Goal: Task Accomplishment & Management: Use online tool/utility

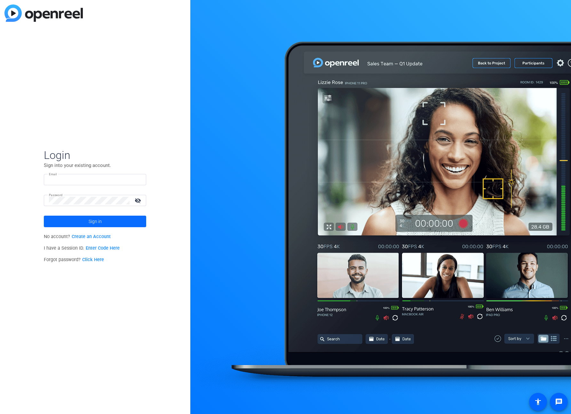
type input "bcurp@broadstreet.com"
click at [109, 218] on span at bounding box center [95, 220] width 102 height 15
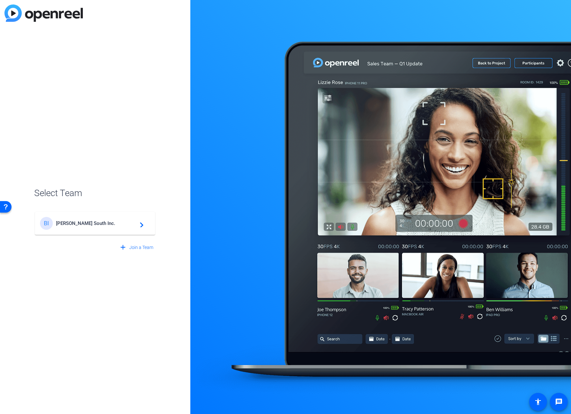
click at [104, 223] on span "Broadstreet South Inc." at bounding box center [96, 223] width 80 height 6
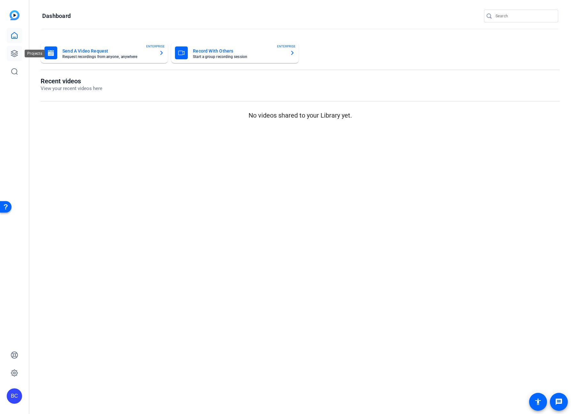
click at [15, 53] on icon at bounding box center [14, 53] width 6 height 6
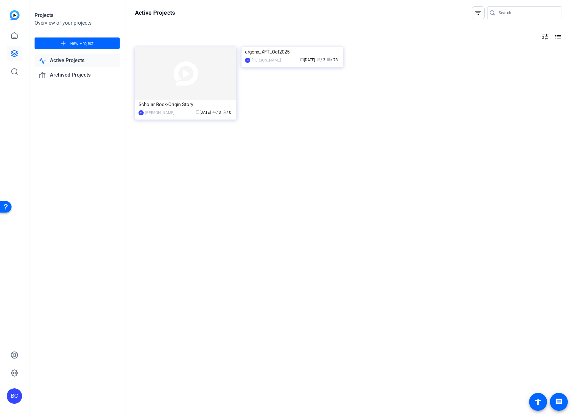
click at [323, 47] on img at bounding box center [292, 47] width 101 height 0
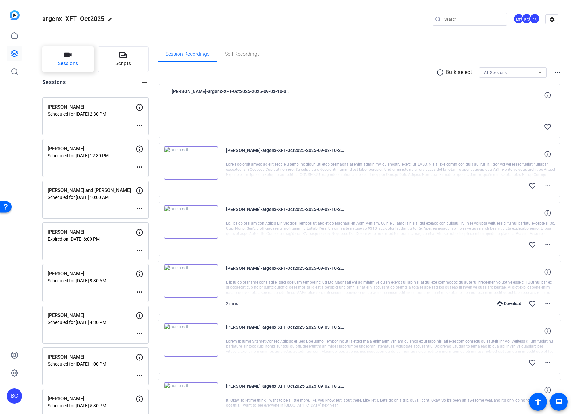
click at [67, 57] on icon "button" at bounding box center [67, 54] width 7 height 4
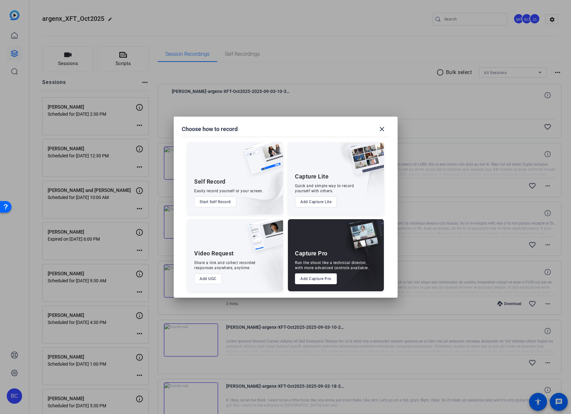
click at [315, 278] on button "Add Capture Pro" at bounding box center [316, 278] width 42 height 11
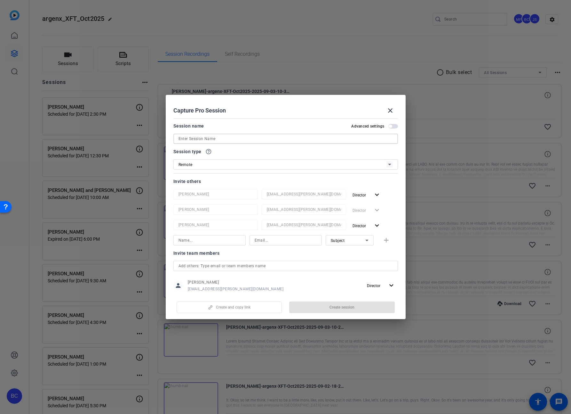
click at [205, 139] on input at bounding box center [286, 139] width 214 height 8
type input "[PERSON_NAME]"
click at [389, 125] on span "button" at bounding box center [394, 126] width 10 height 4
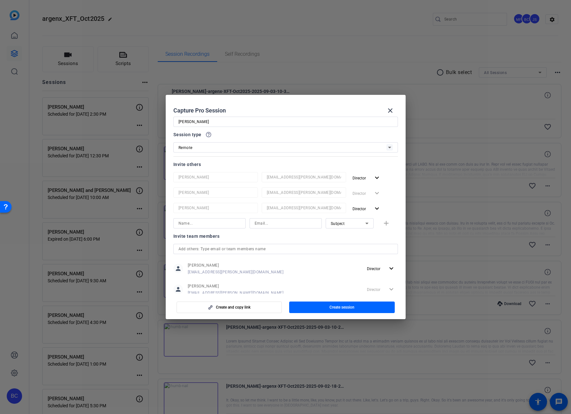
scroll to position [23, 0]
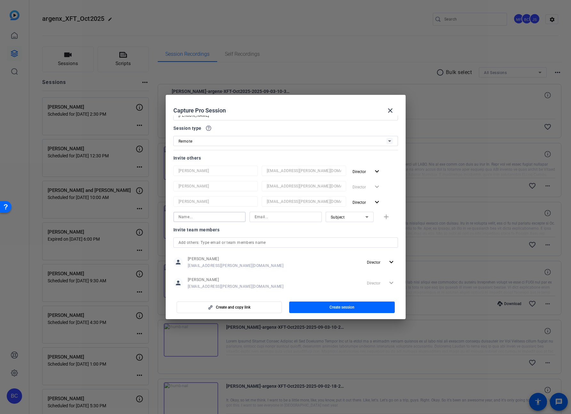
click at [226, 219] on input at bounding box center [210, 217] width 62 height 8
type input "[PERSON_NAME]"
click at [284, 216] on input at bounding box center [286, 217] width 62 height 8
paste input "salavi@broadstreet.com"
type input "salavi@broadstreet.com"
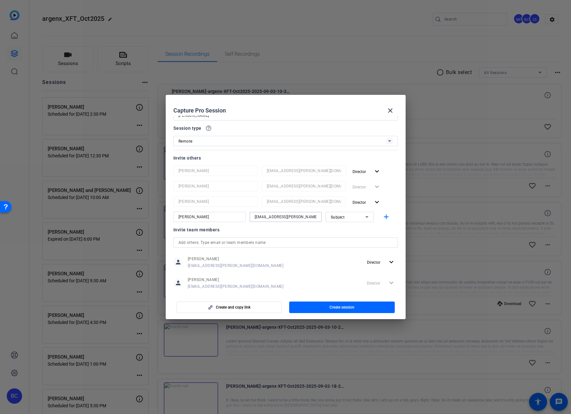
click at [333, 217] on span "Subject" at bounding box center [338, 217] width 14 height 4
click at [342, 228] on span "Collaborator" at bounding box center [338, 230] width 23 height 8
click at [384, 220] on mat-icon "add" at bounding box center [386, 217] width 8 height 8
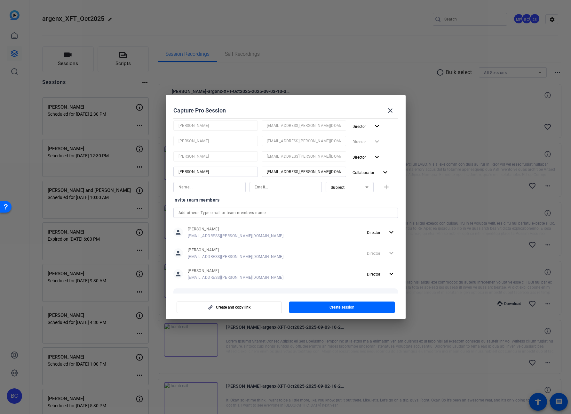
scroll to position [100, 0]
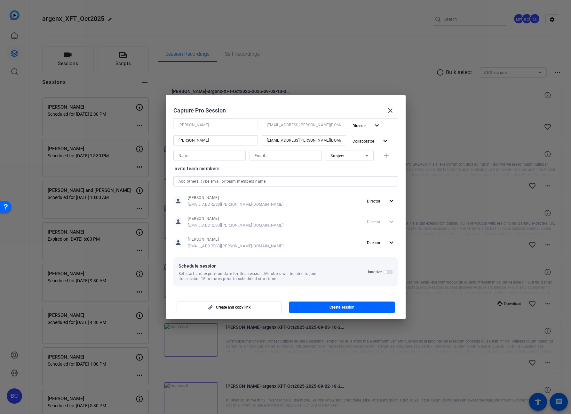
click at [384, 271] on span "button" at bounding box center [385, 271] width 3 height 3
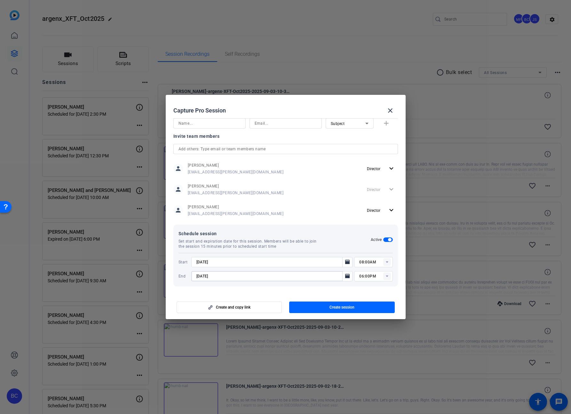
click at [220, 276] on input "9/10/2025" at bounding box center [269, 276] width 145 height 8
click at [345, 277] on icon "Open calendar" at bounding box center [347, 275] width 4 height 4
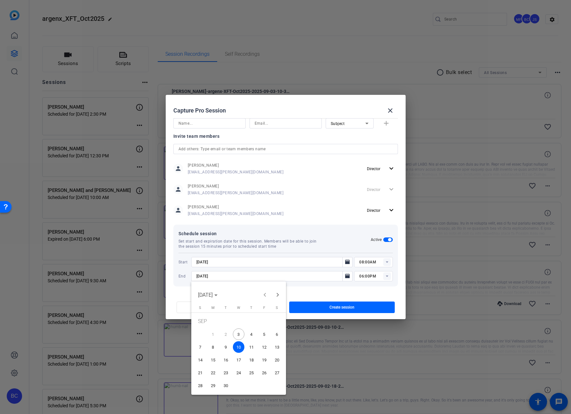
click at [263, 335] on span "5" at bounding box center [265, 334] width 12 height 12
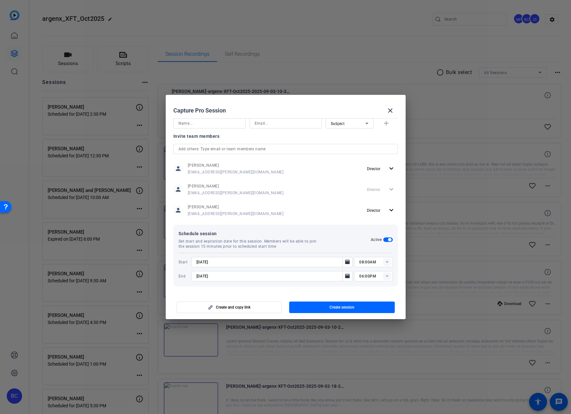
type input "9/5/2025"
click at [347, 264] on icon "Open calendar" at bounding box center [347, 262] width 5 height 8
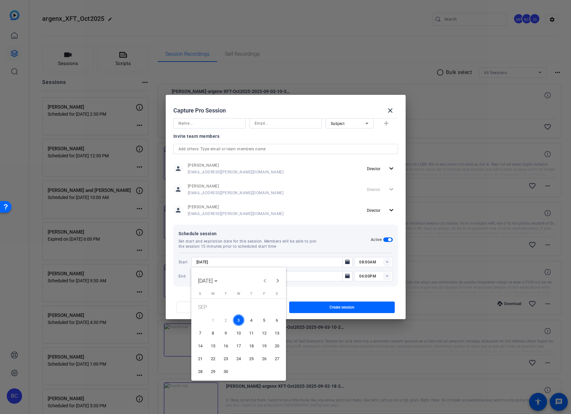
click at [264, 318] on span "5" at bounding box center [265, 320] width 12 height 12
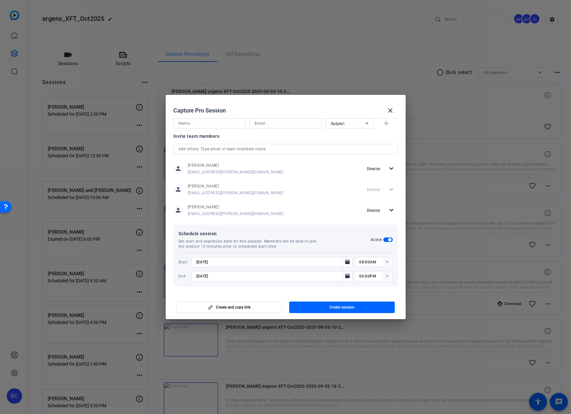
type input "9/5/2025"
click at [383, 261] on rect at bounding box center [387, 262] width 8 height 8
click at [371, 270] on span "04:00PM" at bounding box center [364, 271] width 17 height 4
type input "04:00PM"
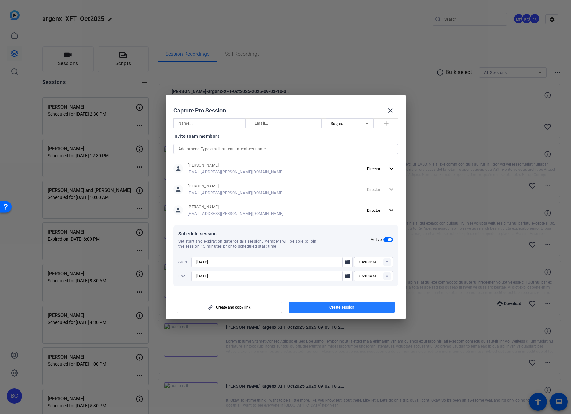
click at [344, 309] on span "Create session" at bounding box center [342, 306] width 25 height 5
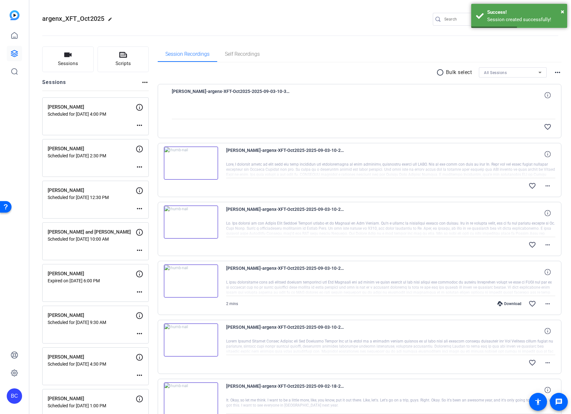
click at [143, 125] on mat-icon "more_horiz" at bounding box center [140, 125] width 8 height 8
click at [151, 133] on span "Edit Session" at bounding box center [155, 135] width 29 height 8
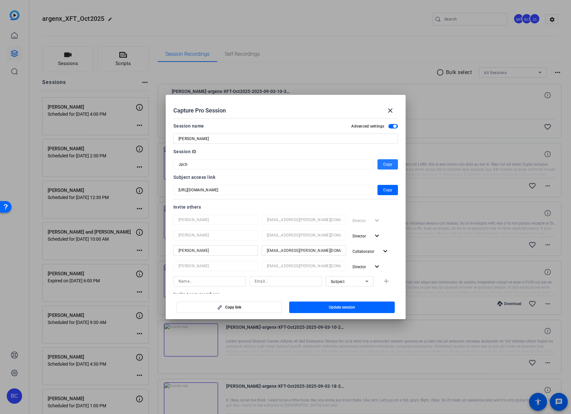
click at [386, 163] on span "Copy" at bounding box center [387, 164] width 9 height 8
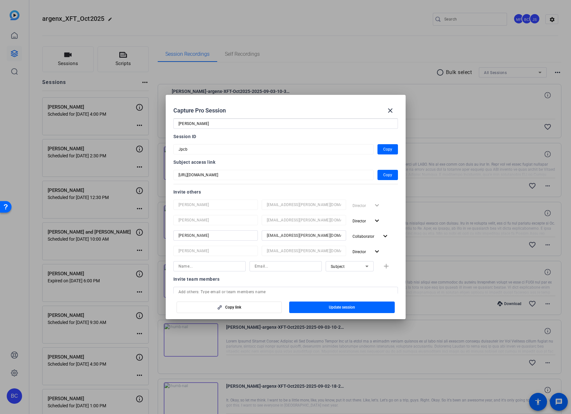
scroll to position [16, 0]
click at [391, 108] on mat-icon "close" at bounding box center [391, 111] width 8 height 8
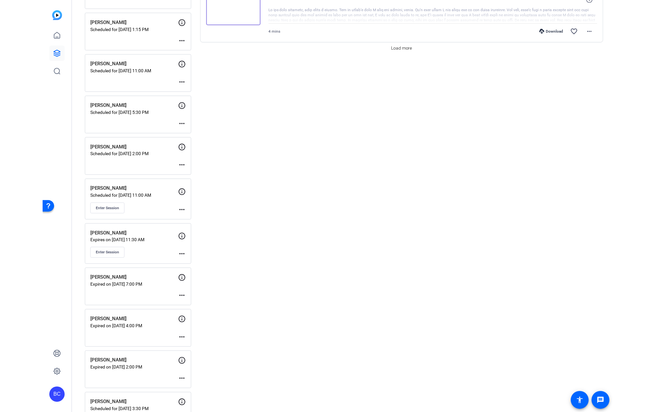
scroll to position [627, 0]
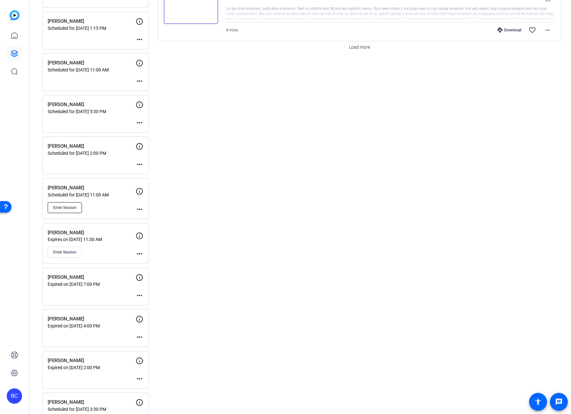
click at [70, 207] on span "Enter Session" at bounding box center [64, 207] width 23 height 5
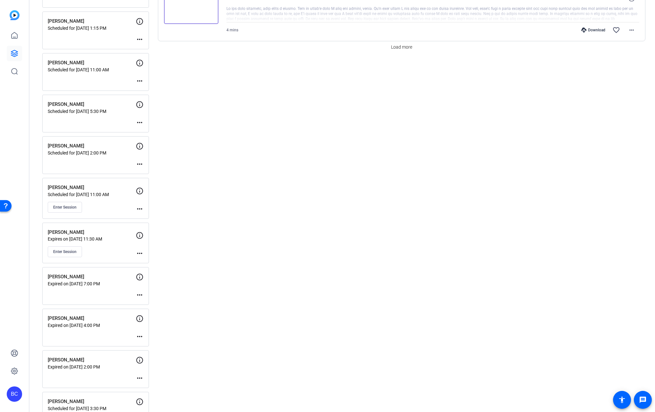
click at [140, 208] on mat-icon "more_horiz" at bounding box center [140, 209] width 8 height 8
click at [151, 216] on span "Edit Session" at bounding box center [155, 218] width 29 height 8
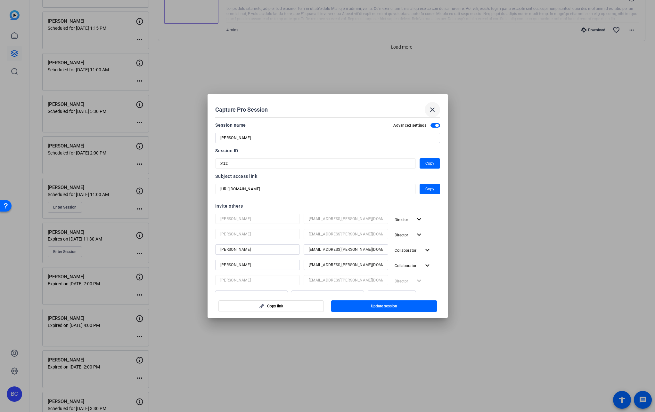
click at [432, 111] on mat-icon "close" at bounding box center [432, 110] width 8 height 8
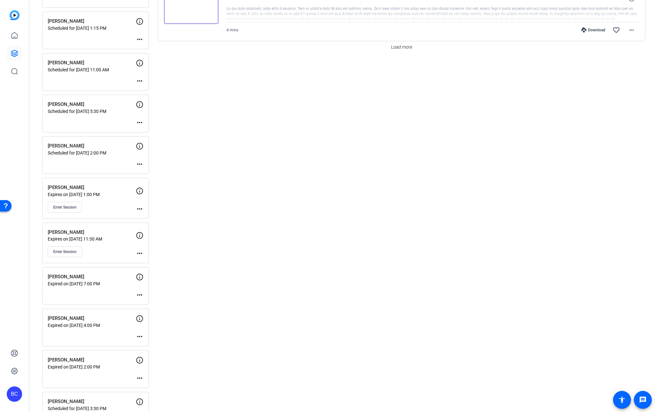
click at [138, 209] on mat-icon "more_horiz" at bounding box center [140, 209] width 8 height 8
click at [150, 216] on span "Edit Session" at bounding box center [155, 218] width 29 height 8
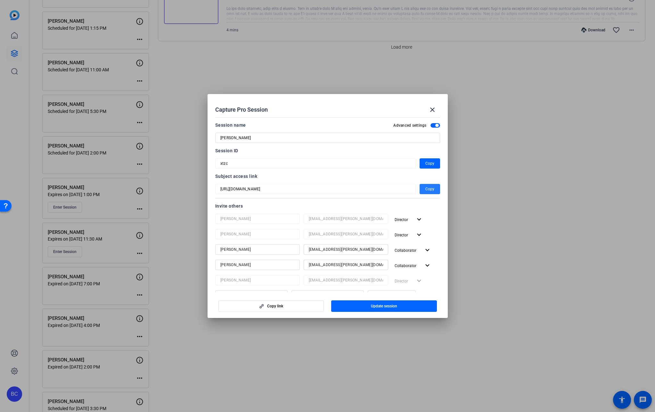
click at [425, 189] on span "Copy" at bounding box center [429, 189] width 9 height 8
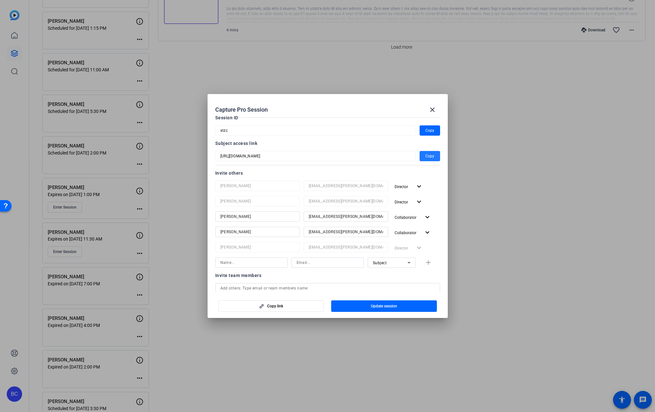
scroll to position [33, 0]
click at [424, 231] on mat-icon "expand_more" at bounding box center [427, 233] width 8 height 8
click at [411, 281] on span "Remove User" at bounding box center [405, 279] width 24 height 4
click at [232, 247] on input at bounding box center [251, 247] width 62 height 8
type input "Mark Baltazar"
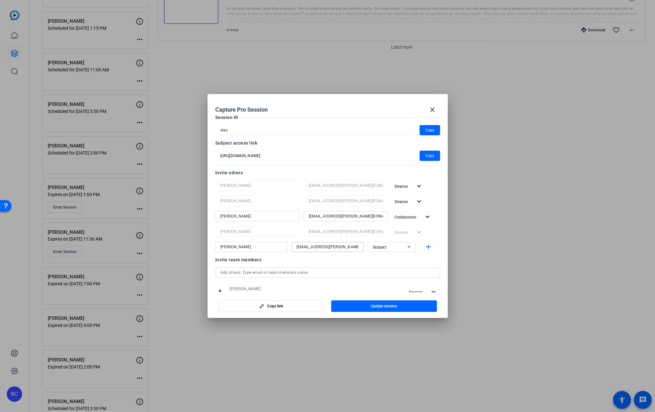
type input "mbaltazar@broadstreet.com"
click at [424, 247] on mat-icon "add" at bounding box center [428, 247] width 8 height 8
click at [395, 307] on span "Update session" at bounding box center [384, 306] width 26 height 5
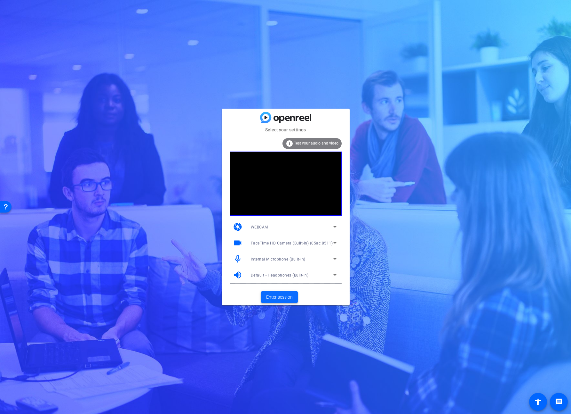
click at [284, 293] on span at bounding box center [279, 296] width 37 height 15
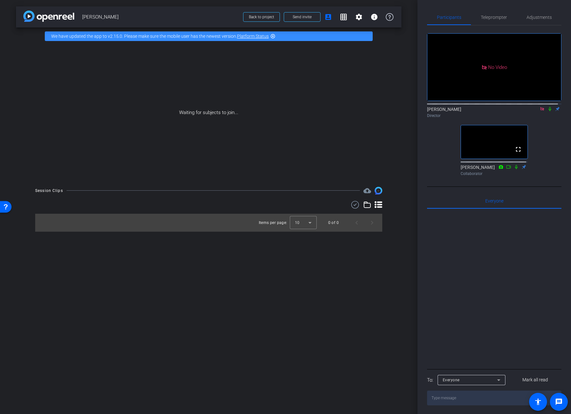
click at [541, 110] on icon at bounding box center [543, 109] width 4 height 4
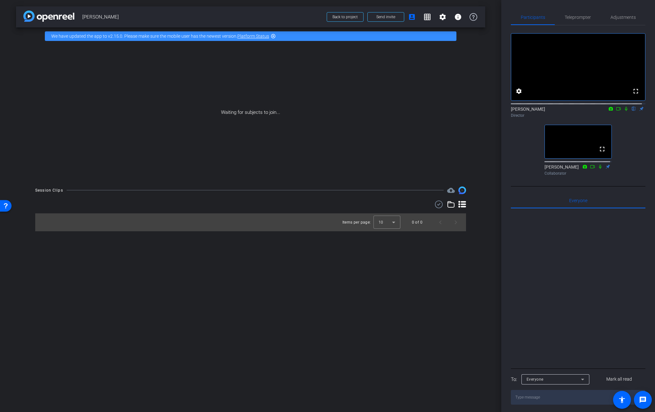
click at [571, 169] on icon at bounding box center [608, 167] width 4 height 4
click at [571, 169] on icon at bounding box center [607, 166] width 5 height 4
click at [571, 155] on video at bounding box center [577, 141] width 67 height 33
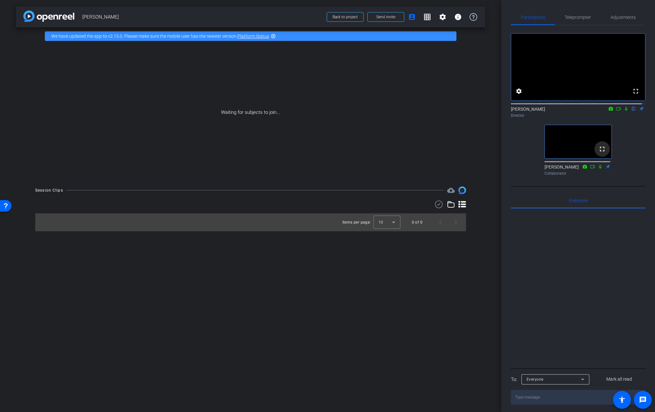
click at [571, 153] on mat-icon "fullscreen" at bounding box center [602, 149] width 8 height 8
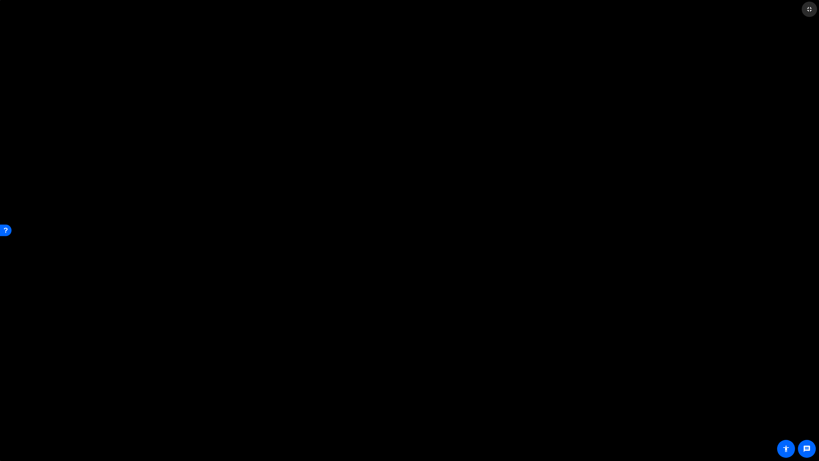
click at [571, 8] on mat-icon "fullscreen_exit" at bounding box center [810, 9] width 8 height 8
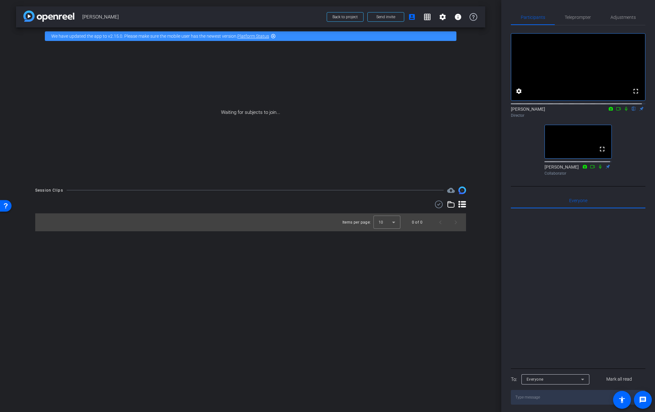
click at [571, 111] on icon at bounding box center [625, 109] width 3 height 4
click at [571, 111] on icon at bounding box center [626, 109] width 4 height 4
click at [540, 405] on textarea at bounding box center [577, 397] width 134 height 15
paste textarea "xtzc"
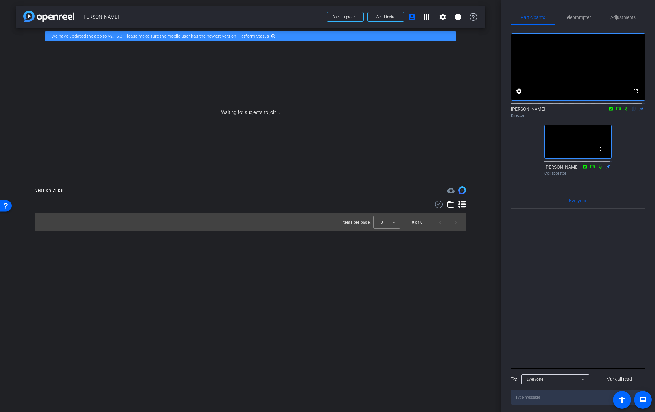
type textarea "xtzc"
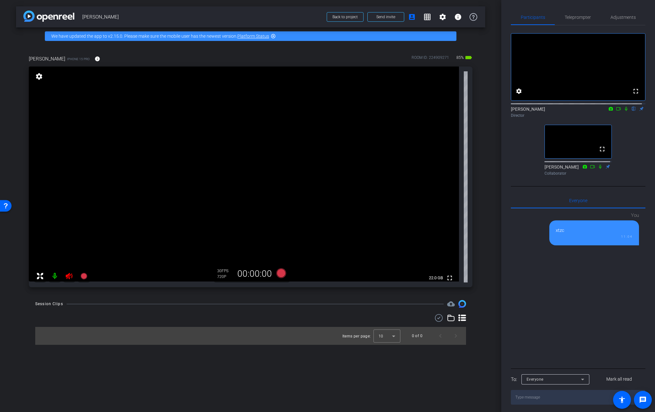
click at [70, 280] on icon at bounding box center [69, 276] width 8 height 8
click at [96, 60] on mat-icon "info" at bounding box center [97, 59] width 6 height 6
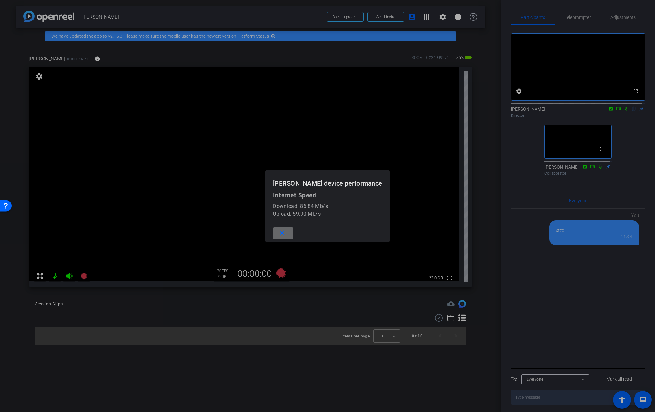
click at [285, 234] on span at bounding box center [283, 233] width 20 height 15
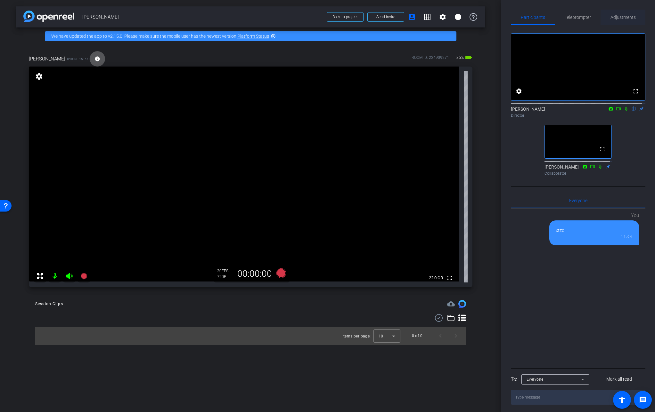
click at [571, 16] on span "Adjustments" at bounding box center [622, 17] width 25 height 4
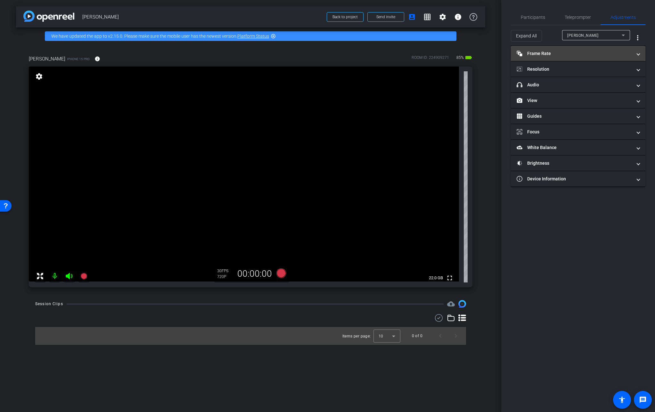
click at [560, 52] on mat-panel-title "Frame Rate Frame Rate" at bounding box center [573, 53] width 115 height 7
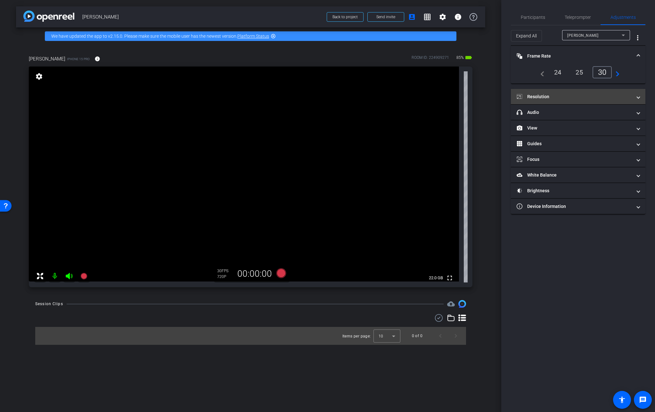
click at [568, 94] on mat-panel-title "Resolution" at bounding box center [573, 96] width 115 height 7
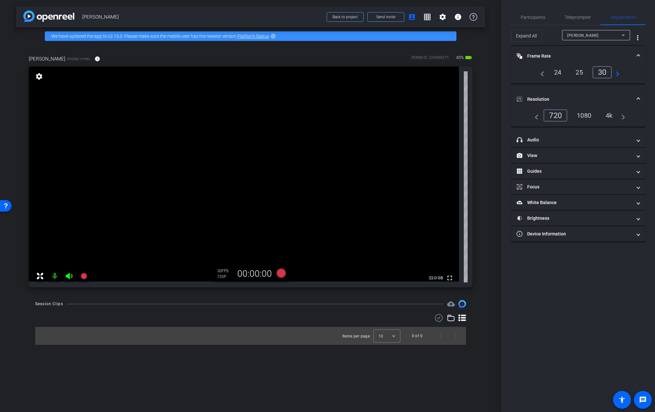
click at [571, 115] on div "4k" at bounding box center [608, 115] width 17 height 11
click at [539, 18] on span "Participants" at bounding box center [532, 17] width 24 height 4
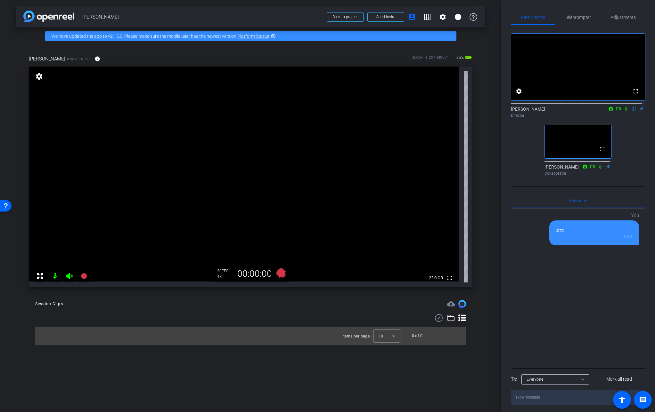
click at [571, 139] on div "fullscreen settings [PERSON_NAME] flip Director fullscreen [PERSON_NAME] Collab…" at bounding box center [577, 101] width 134 height 153
click at [571, 111] on icon at bounding box center [625, 109] width 3 height 4
click at [571, 111] on icon at bounding box center [625, 109] width 5 height 4
click at [94, 59] on mat-icon "info" at bounding box center [97, 59] width 6 height 6
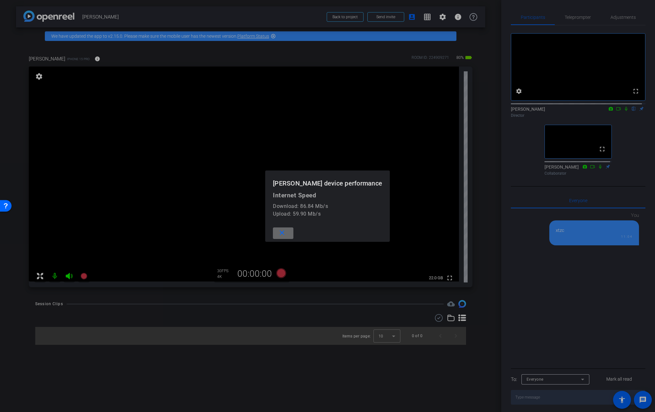
click at [285, 234] on span at bounding box center [283, 233] width 20 height 15
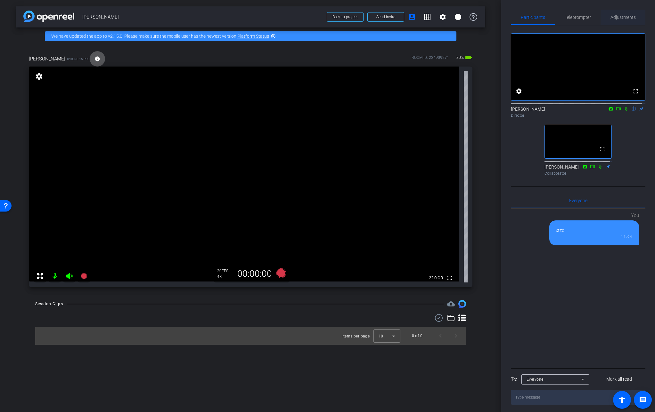
click at [571, 16] on span "Adjustments" at bounding box center [622, 17] width 25 height 4
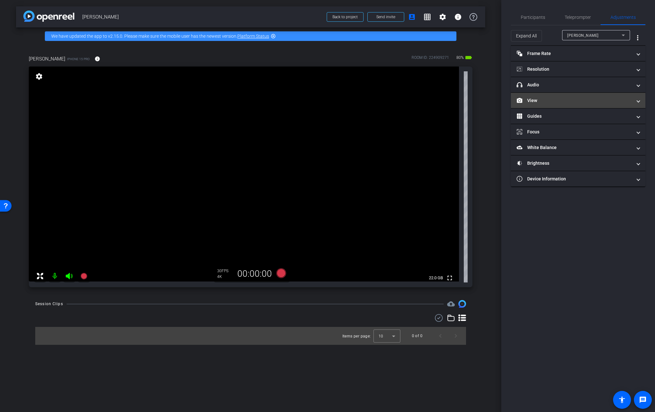
click at [534, 101] on mat-panel-title "View" at bounding box center [573, 100] width 115 height 7
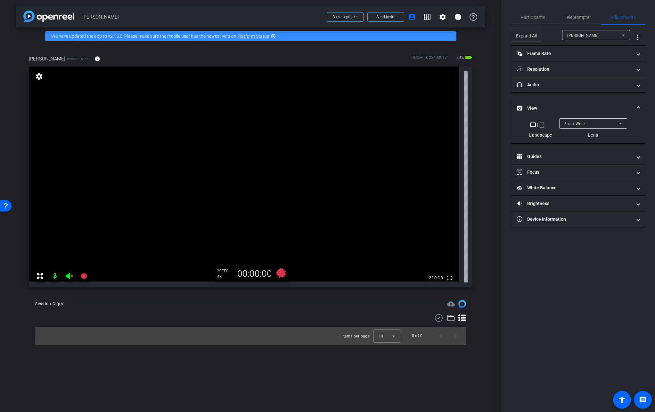
click at [571, 125] on span "Front Wide" at bounding box center [574, 124] width 20 height 4
click at [571, 138] on mat-option "Back Wide" at bounding box center [593, 136] width 68 height 10
click at [571, 16] on span "Adjustments" at bounding box center [622, 17] width 25 height 4
click at [542, 17] on span "Participants" at bounding box center [532, 17] width 24 height 4
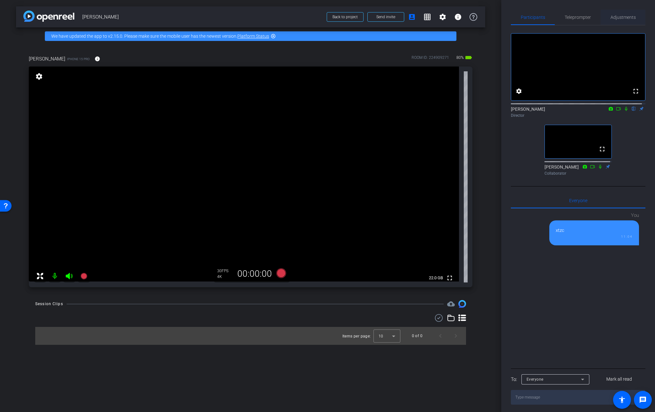
click at [571, 14] on span "Adjustments" at bounding box center [622, 17] width 25 height 15
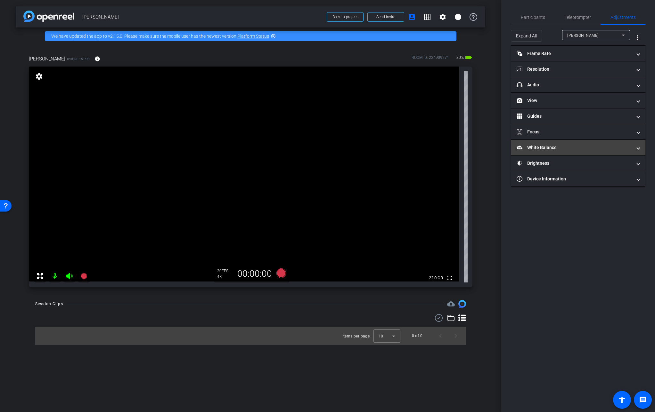
click at [552, 147] on mat-panel-title "White Balance White Balance" at bounding box center [573, 147] width 115 height 7
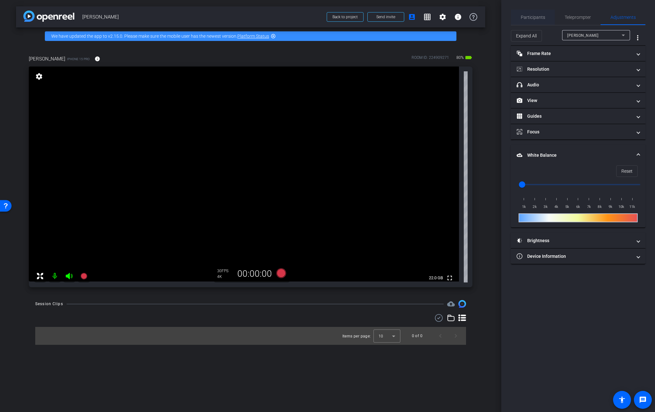
click at [527, 18] on span "Participants" at bounding box center [532, 17] width 24 height 4
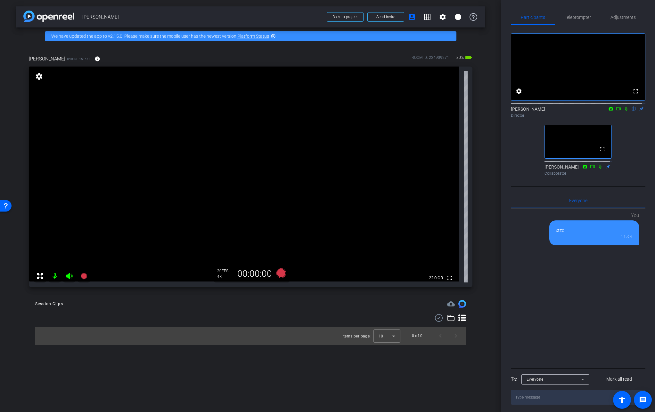
click at [571, 111] on icon at bounding box center [625, 109] width 5 height 4
click at [571, 15] on span "Adjustments" at bounding box center [622, 17] width 25 height 4
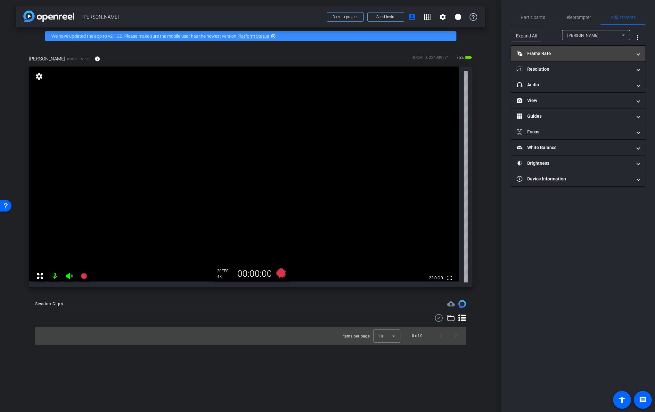
click at [546, 55] on mat-panel-title "Frame Rate Frame Rate" at bounding box center [573, 53] width 115 height 7
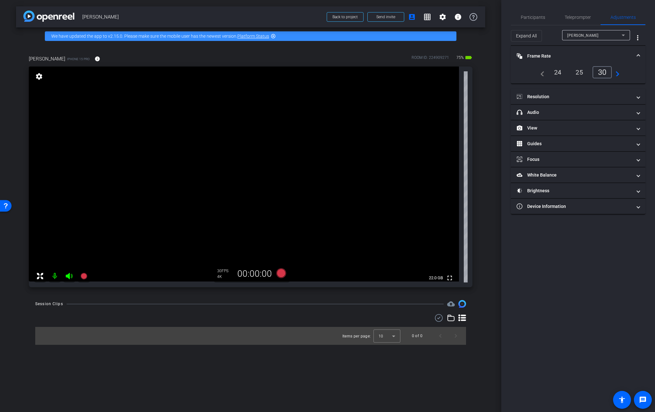
click at [546, 55] on mat-panel-title "Frame Rate Frame Rate" at bounding box center [573, 56] width 115 height 7
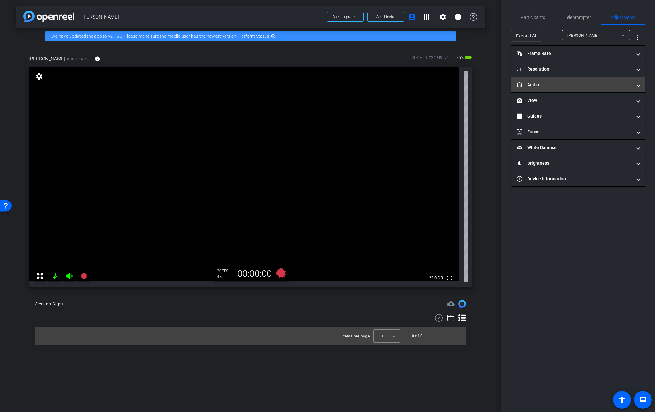
click at [536, 77] on mat-expansion-panel-header "headphone icon Audio" at bounding box center [577, 84] width 134 height 15
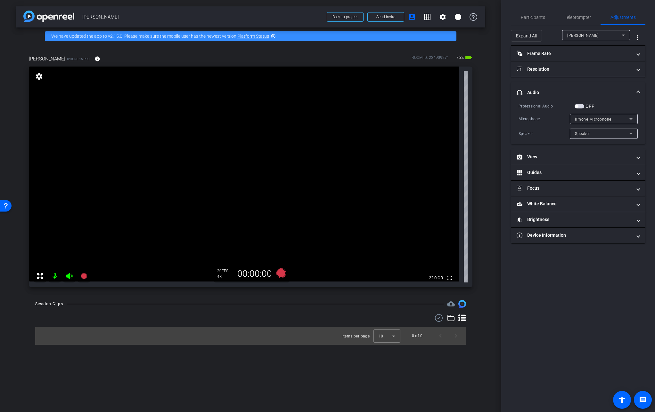
click at [534, 82] on mat-expansion-panel-header "headphone icon Audio" at bounding box center [577, 92] width 134 height 20
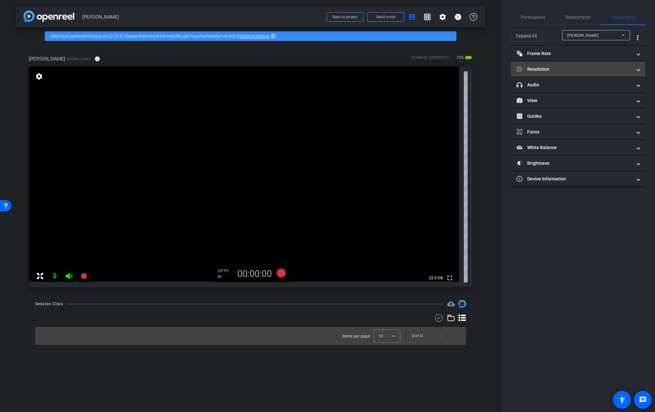
click at [535, 68] on mat-panel-title "Resolution" at bounding box center [573, 69] width 115 height 7
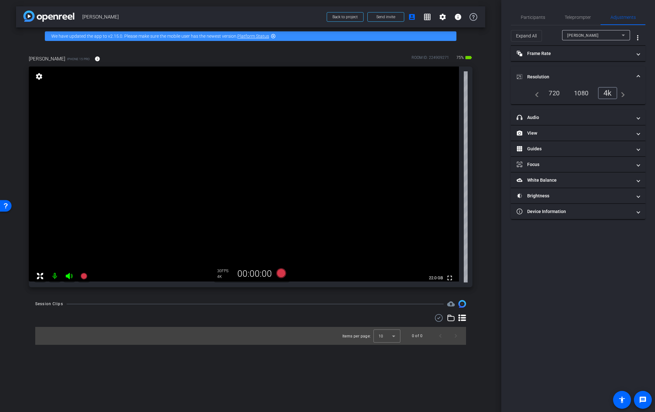
click at [535, 68] on mat-expansion-panel-header "Resolution" at bounding box center [577, 77] width 134 height 20
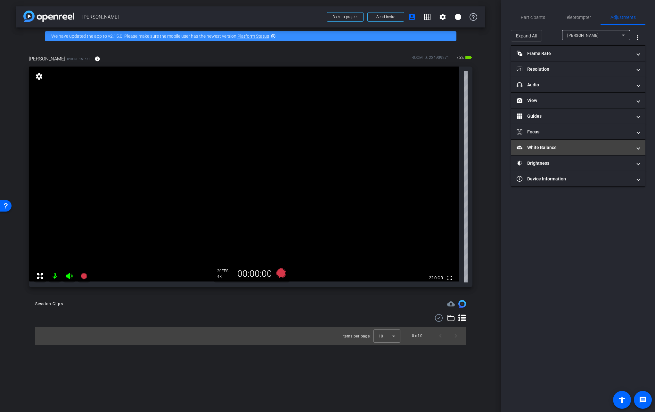
click at [527, 145] on mat-panel-title "White Balance White Balance" at bounding box center [573, 147] width 115 height 7
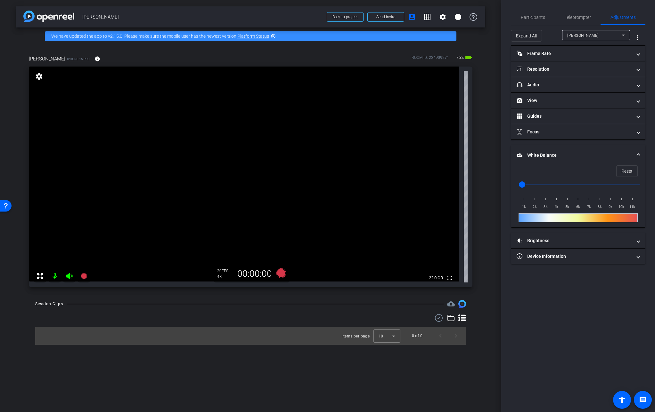
click at [185, 186] on video at bounding box center [244, 174] width 430 height 215
click at [539, 15] on span "Participants" at bounding box center [532, 17] width 24 height 4
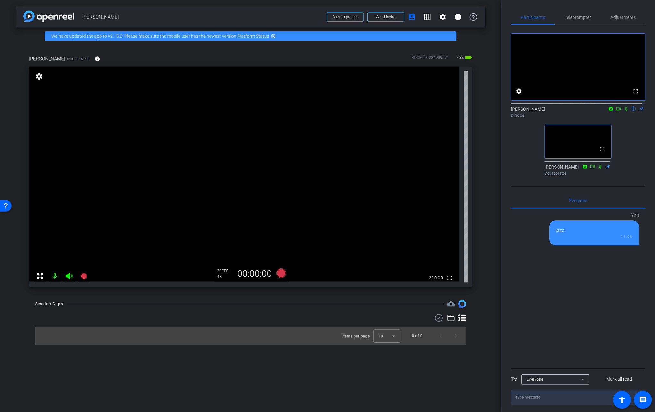
click at [257, 164] on video at bounding box center [244, 174] width 430 height 215
click at [302, 155] on video at bounding box center [244, 174] width 430 height 215
click at [303, 156] on video at bounding box center [244, 174] width 430 height 215
click at [571, 15] on span "Adjustments" at bounding box center [622, 17] width 25 height 4
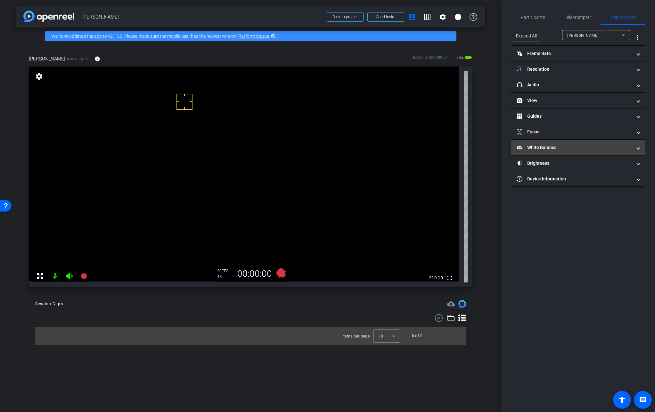
click at [542, 147] on mat-panel-title "White Balance White Balance" at bounding box center [573, 147] width 115 height 7
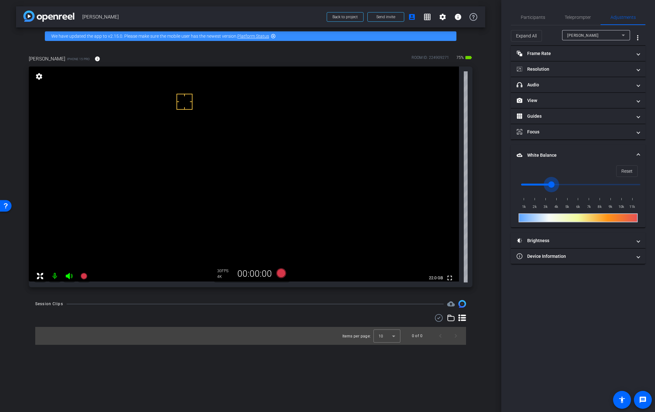
drag, startPoint x: 521, startPoint y: 185, endPoint x: 551, endPoint y: 185, distance: 29.4
click at [551, 185] on input "range" at bounding box center [580, 185] width 133 height 14
drag, startPoint x: 552, startPoint y: 184, endPoint x: 534, endPoint y: 188, distance: 18.2
click at [533, 188] on input "range" at bounding box center [580, 185] width 133 height 14
drag, startPoint x: 534, startPoint y: 185, endPoint x: 524, endPoint y: 186, distance: 10.0
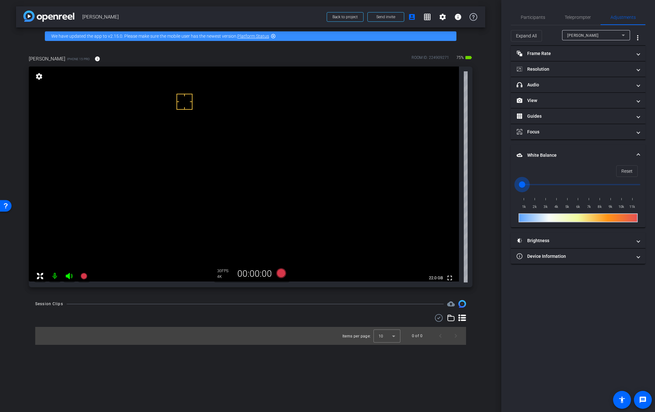
click at [524, 186] on input "range" at bounding box center [580, 185] width 133 height 14
drag, startPoint x: 524, startPoint y: 184, endPoint x: 658, endPoint y: 183, distance: 134.1
click at [571, 183] on input "range" at bounding box center [580, 185] width 133 height 14
drag, startPoint x: 631, startPoint y: 185, endPoint x: 574, endPoint y: 188, distance: 57.4
click at [571, 188] on input "range" at bounding box center [580, 185] width 133 height 14
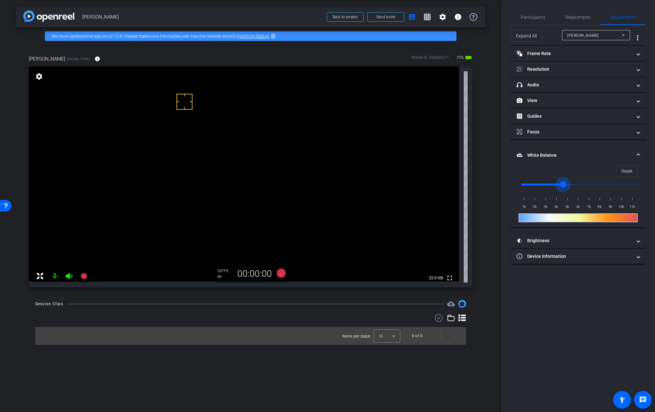
drag, startPoint x: 575, startPoint y: 183, endPoint x: 561, endPoint y: 185, distance: 13.9
click at [561, 185] on input "range" at bounding box center [580, 185] width 133 height 14
drag, startPoint x: 564, startPoint y: 184, endPoint x: 549, endPoint y: 186, distance: 15.5
click at [549, 186] on input "range" at bounding box center [580, 185] width 133 height 14
drag, startPoint x: 548, startPoint y: 185, endPoint x: 542, endPoint y: 186, distance: 6.8
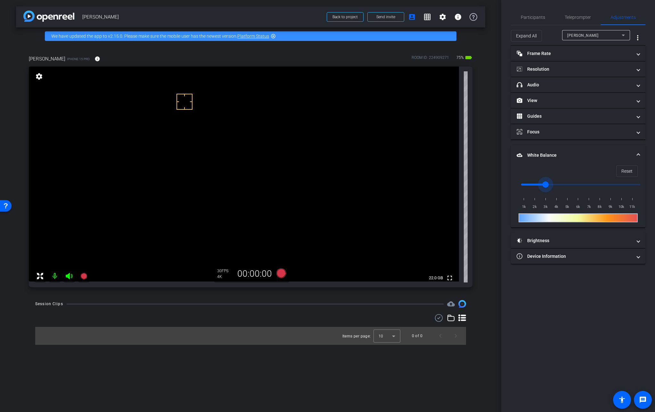
click at [542, 186] on input "range" at bounding box center [580, 185] width 133 height 14
click at [571, 171] on span "Reset" at bounding box center [626, 171] width 11 height 12
type input "1000"
click at [571, 153] on span at bounding box center [638, 155] width 3 height 7
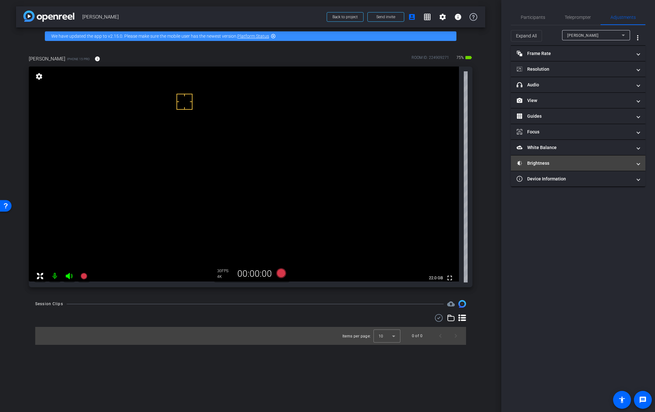
click at [558, 164] on mat-panel-title "Brightness" at bounding box center [573, 163] width 115 height 7
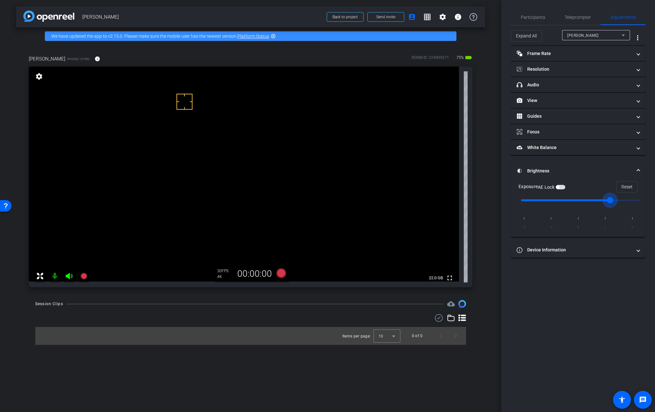
drag, startPoint x: 580, startPoint y: 200, endPoint x: 599, endPoint y: 200, distance: 18.9
type input "1"
click at [571, 200] on input "range" at bounding box center [580, 200] width 133 height 14
click at [297, 160] on video at bounding box center [244, 174] width 430 height 215
click at [305, 167] on video at bounding box center [244, 174] width 430 height 215
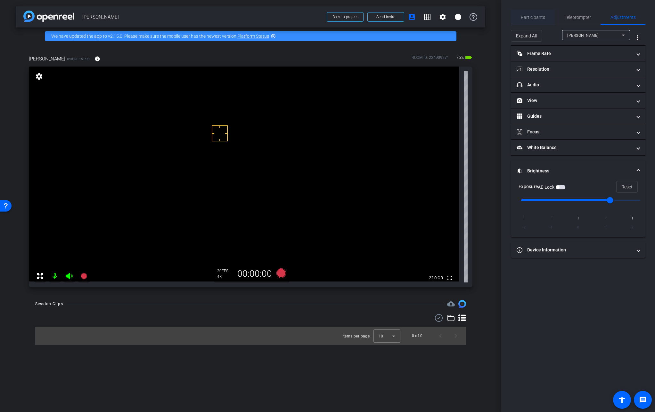
click at [545, 20] on div "Participants" at bounding box center [532, 17] width 44 height 15
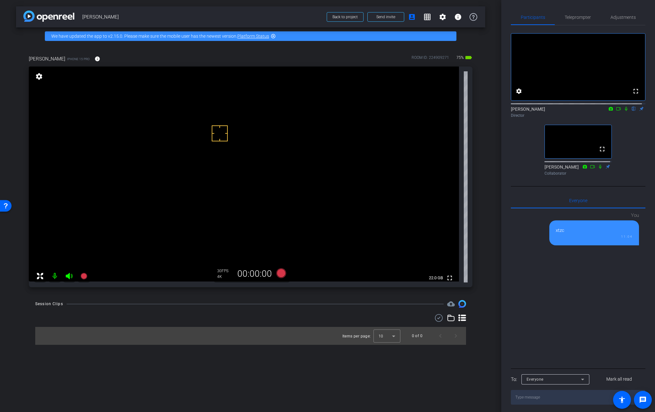
click at [284, 164] on video at bounding box center [244, 174] width 430 height 215
click at [571, 111] on icon at bounding box center [625, 109] width 5 height 4
click at [571, 111] on icon at bounding box center [617, 109] width 5 height 4
click at [281, 274] on icon at bounding box center [281, 274] width 10 height 10
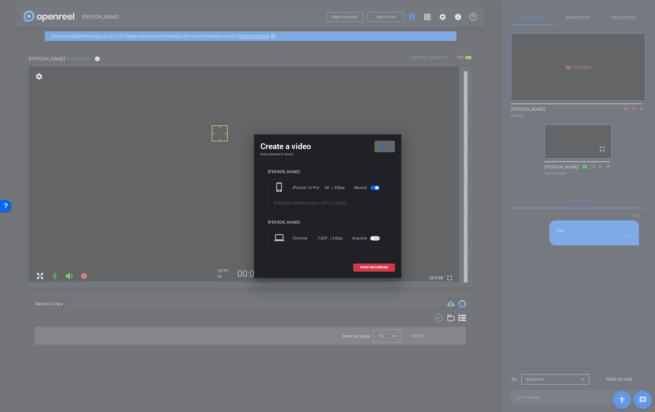
click at [386, 149] on mat-icon "close" at bounding box center [383, 146] width 8 height 8
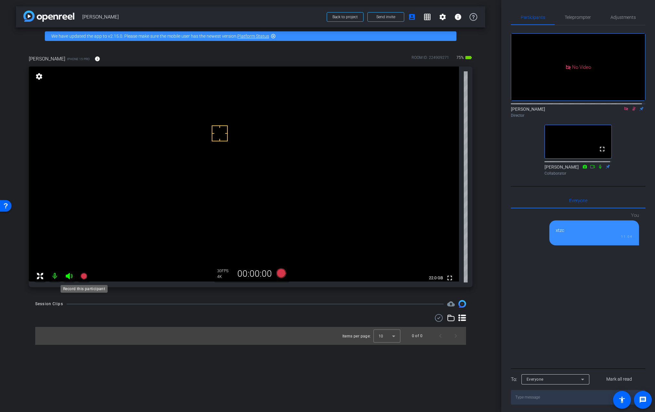
click at [84, 278] on icon at bounding box center [83, 276] width 6 height 6
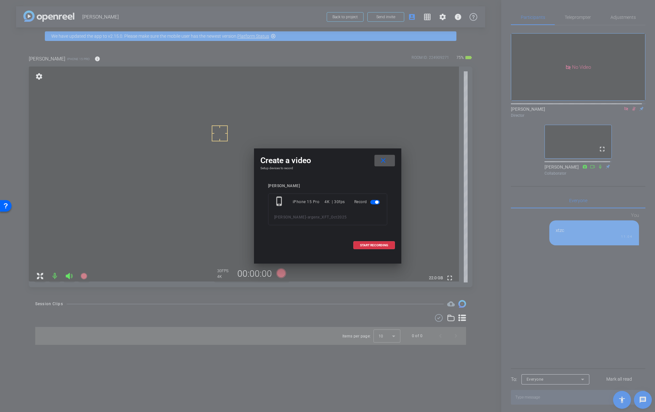
drag, startPoint x: 363, startPoint y: 244, endPoint x: 379, endPoint y: 237, distance: 18.1
click at [363, 244] on span "START RECORDING" at bounding box center [374, 245] width 28 height 3
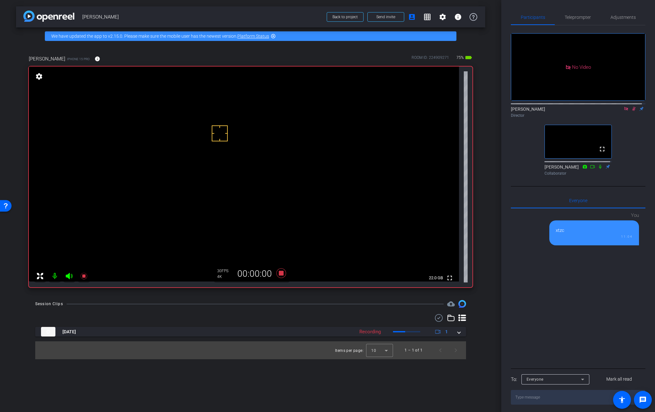
click at [571, 114] on div "[PERSON_NAME] Director" at bounding box center [577, 112] width 134 height 12
click at [571, 111] on icon at bounding box center [633, 109] width 5 height 4
click at [287, 174] on video at bounding box center [244, 174] width 430 height 215
click at [284, 157] on video at bounding box center [244, 174] width 430 height 215
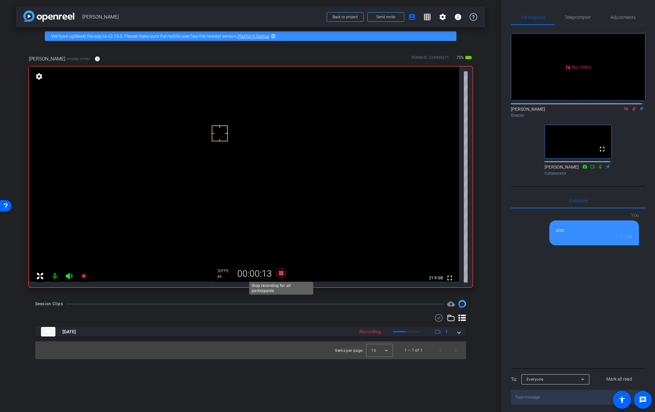
click at [280, 274] on icon at bounding box center [281, 274] width 10 height 10
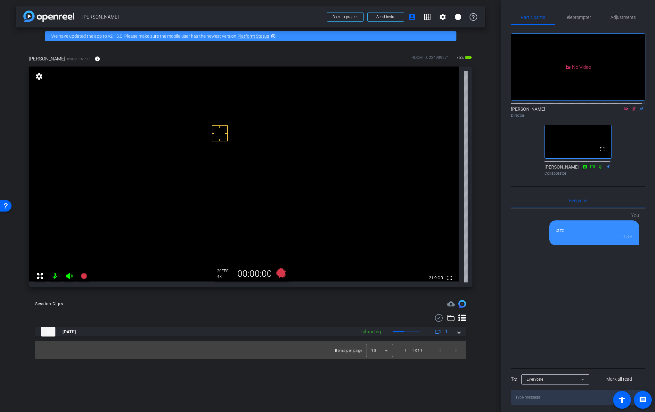
click at [571, 111] on icon at bounding box center [633, 109] width 5 height 4
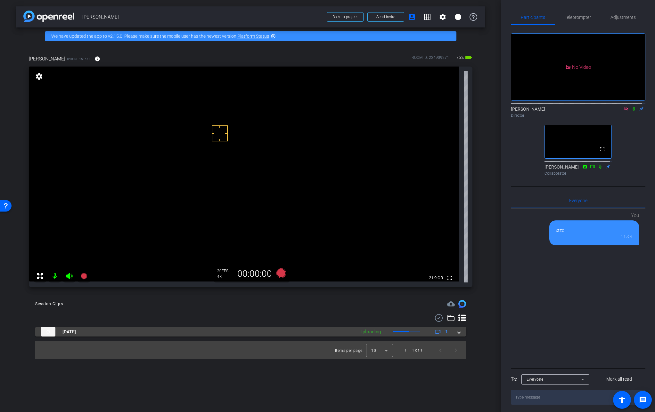
click at [457, 333] on span at bounding box center [458, 332] width 3 height 7
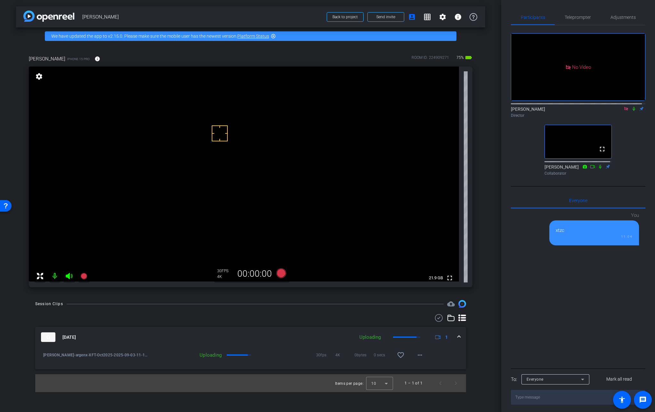
click at [571, 111] on icon at bounding box center [633, 109] width 5 height 4
click at [435, 318] on icon at bounding box center [439, 318] width 10 height 8
click at [422, 358] on mat-icon "more_horiz" at bounding box center [420, 357] width 8 height 8
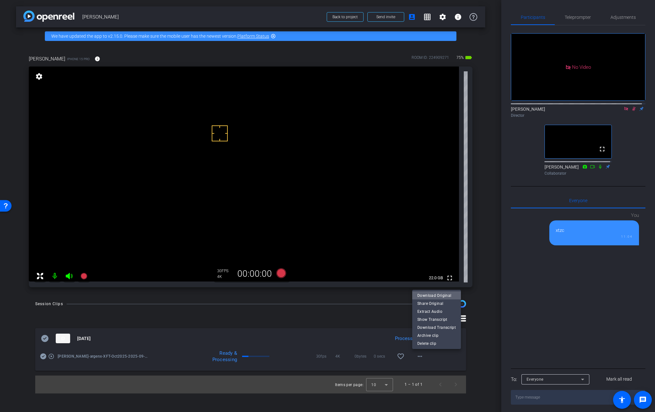
click at [444, 297] on span "Download Original" at bounding box center [436, 296] width 38 height 8
click at [45, 359] on icon at bounding box center [43, 357] width 6 height 8
drag, startPoint x: 630, startPoint y: 112, endPoint x: 631, endPoint y: 119, distance: 6.9
click at [571, 112] on mat-icon at bounding box center [634, 109] width 8 height 6
click at [280, 170] on video at bounding box center [244, 174] width 430 height 215
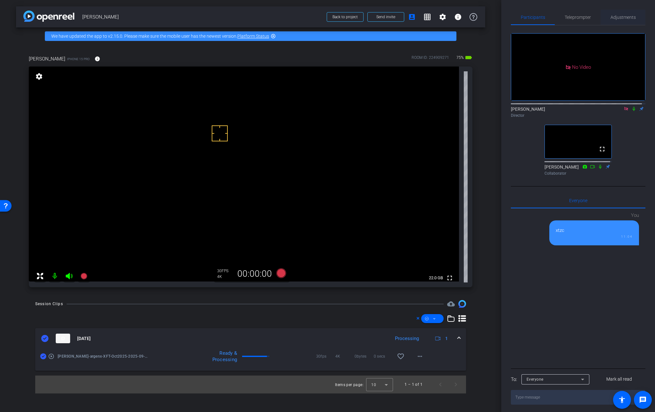
click at [571, 19] on span "Adjustments" at bounding box center [622, 17] width 25 height 4
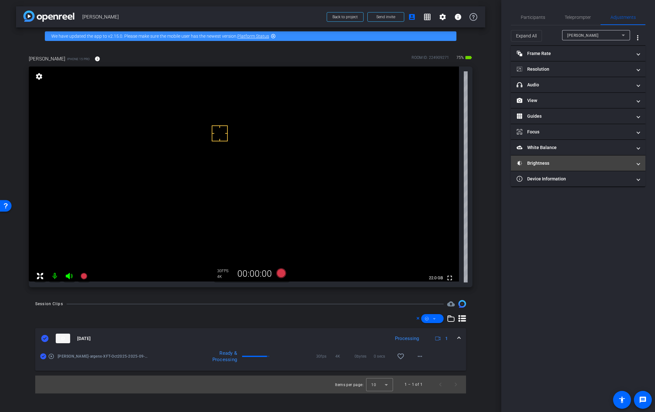
click at [559, 160] on mat-panel-title "Brightness" at bounding box center [573, 163] width 115 height 7
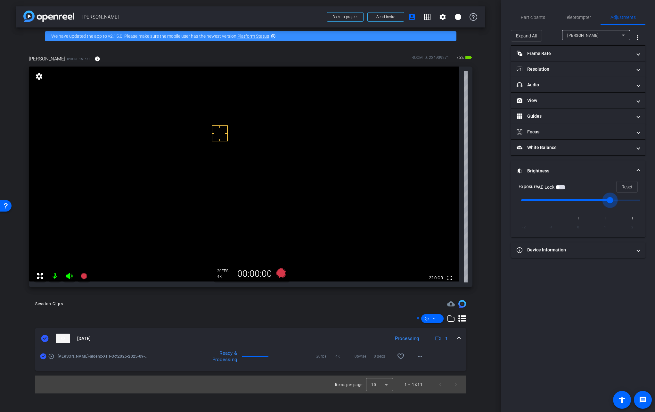
drag, startPoint x: 607, startPoint y: 201, endPoint x: 603, endPoint y: 202, distance: 4.3
click at [571, 202] on input "range" at bounding box center [580, 200] width 133 height 14
click at [542, 16] on span "Participants" at bounding box center [532, 17] width 24 height 4
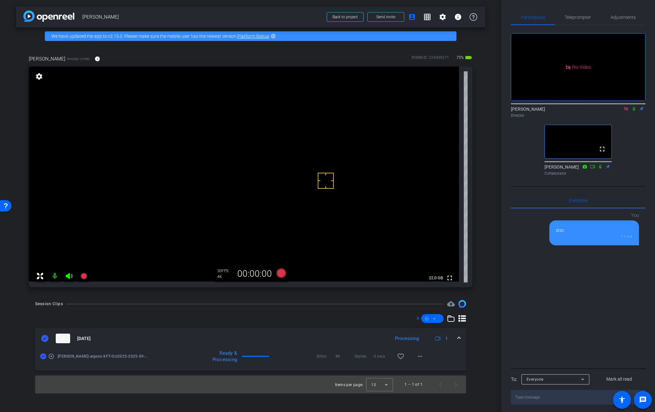
click at [571, 107] on icon at bounding box center [633, 109] width 5 height 4
click at [285, 162] on video at bounding box center [244, 174] width 430 height 215
click at [276, 163] on video at bounding box center [244, 174] width 430 height 215
click at [300, 161] on video at bounding box center [244, 174] width 430 height 215
click at [571, 106] on mat-icon at bounding box center [634, 109] width 8 height 6
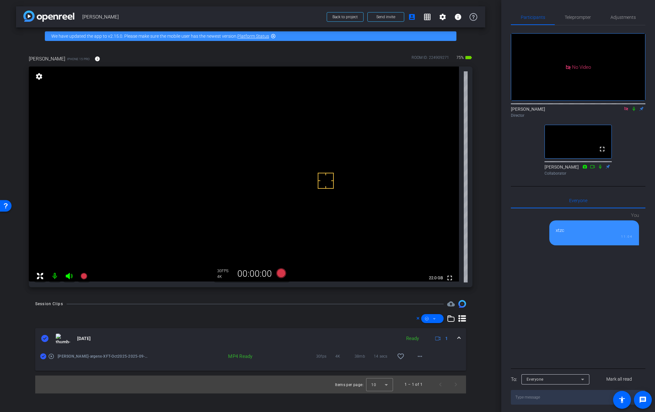
click at [571, 107] on icon at bounding box center [633, 109] width 5 height 4
click at [297, 166] on video at bounding box center [244, 174] width 430 height 215
click at [571, 107] on icon at bounding box center [634, 109] width 4 height 4
click at [571, 107] on icon at bounding box center [633, 109] width 3 height 4
click at [279, 273] on icon at bounding box center [281, 274] width 10 height 10
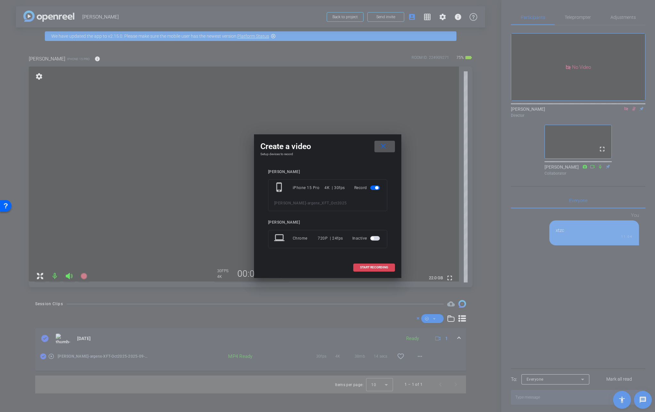
click at [390, 266] on span at bounding box center [373, 267] width 41 height 15
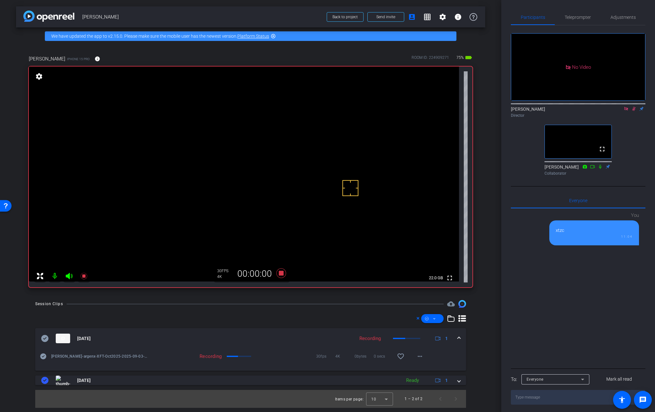
click at [290, 163] on video at bounding box center [244, 174] width 430 height 215
click at [571, 165] on icon at bounding box center [600, 167] width 3 height 4
click at [571, 165] on icon at bounding box center [600, 167] width 4 height 4
click at [571, 165] on icon at bounding box center [599, 167] width 5 height 4
click at [571, 107] on icon at bounding box center [633, 109] width 5 height 4
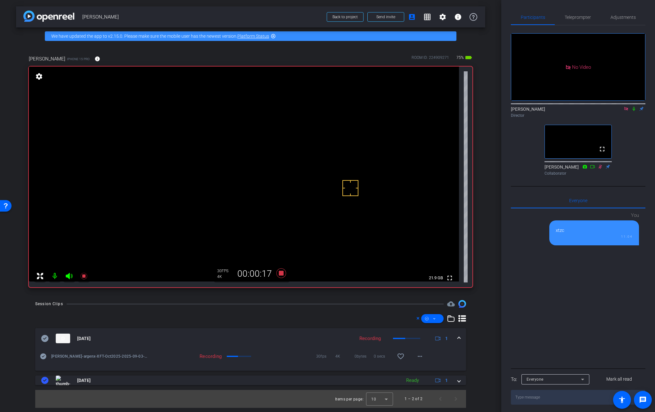
click at [571, 107] on icon at bounding box center [633, 109] width 3 height 4
click at [286, 164] on video at bounding box center [244, 174] width 430 height 215
click at [288, 168] on video at bounding box center [244, 174] width 430 height 215
click at [296, 157] on video at bounding box center [244, 174] width 430 height 215
click at [290, 166] on video at bounding box center [244, 174] width 430 height 215
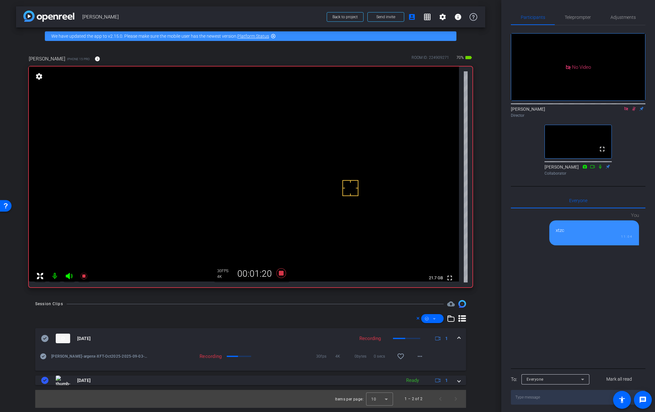
click at [288, 163] on video at bounding box center [244, 174] width 430 height 215
click at [291, 158] on div at bounding box center [288, 163] width 16 height 16
click at [292, 154] on video at bounding box center [244, 174] width 430 height 215
click at [265, 160] on video at bounding box center [244, 174] width 430 height 215
click at [291, 160] on video at bounding box center [244, 174] width 430 height 215
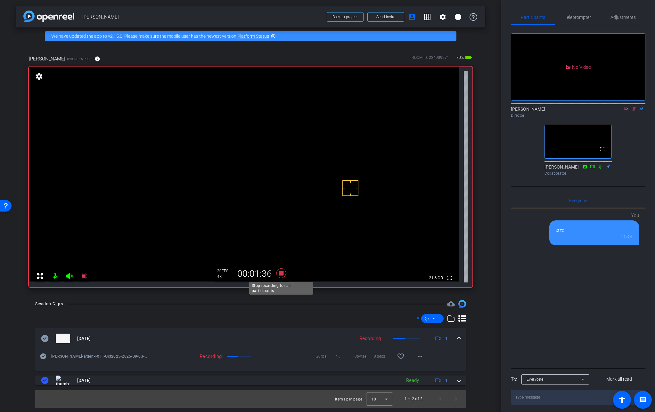
click at [280, 271] on icon at bounding box center [281, 274] width 10 height 10
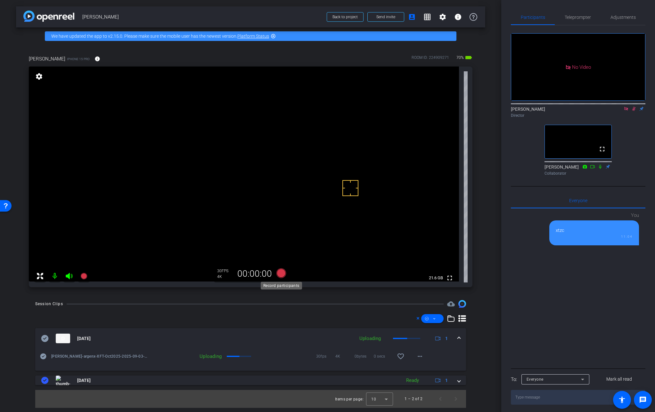
click at [280, 274] on icon at bounding box center [281, 274] width 10 height 10
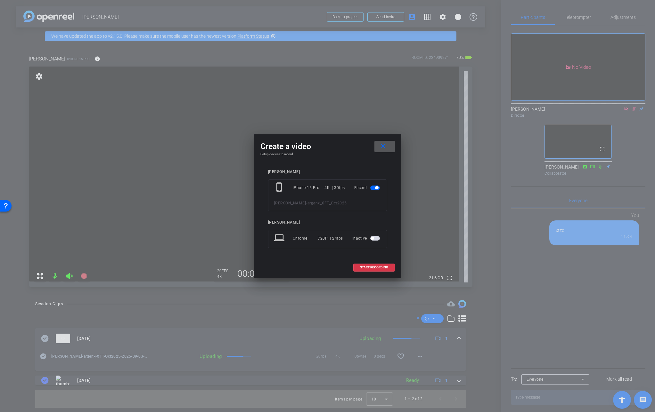
click at [383, 149] on mat-icon "close" at bounding box center [383, 146] width 8 height 8
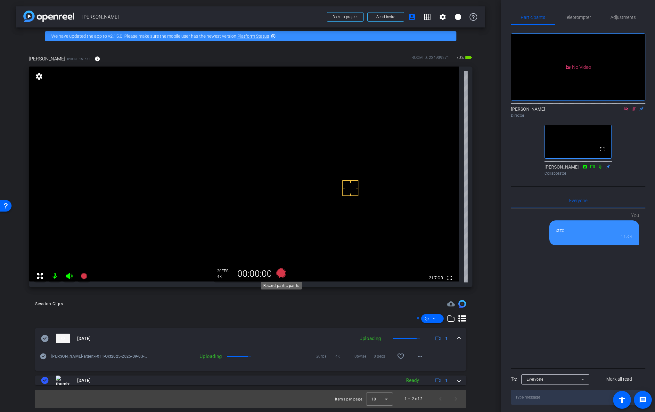
click at [281, 273] on icon at bounding box center [281, 274] width 10 height 10
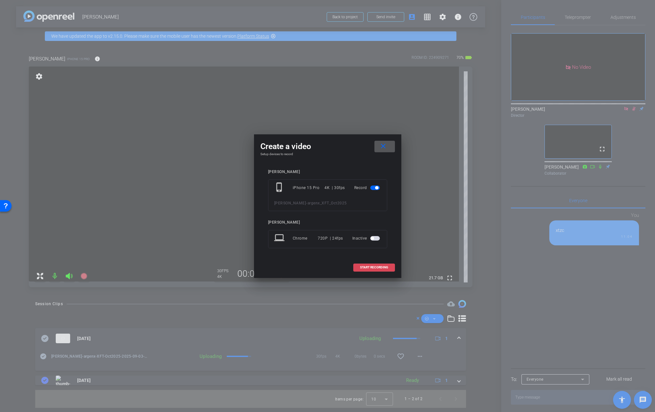
click at [365, 269] on span "START RECORDING" at bounding box center [374, 267] width 28 height 3
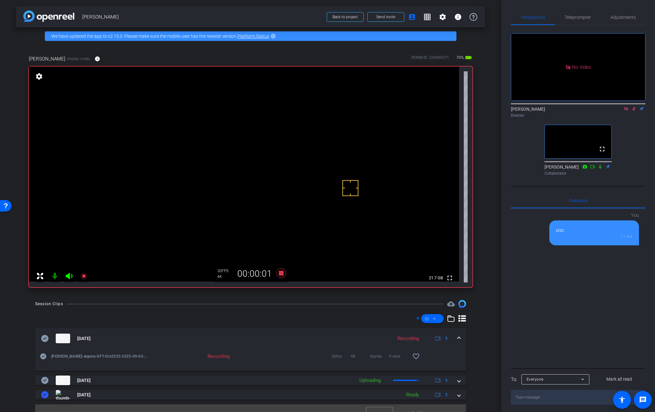
click at [277, 159] on video at bounding box center [244, 174] width 430 height 215
click at [285, 159] on video at bounding box center [244, 174] width 430 height 215
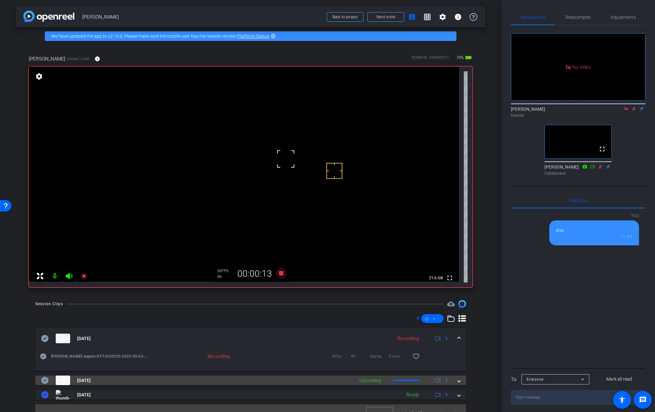
click at [457, 382] on mat-expansion-panel-header "[DATE] Uploading 1" at bounding box center [250, 381] width 430 height 10
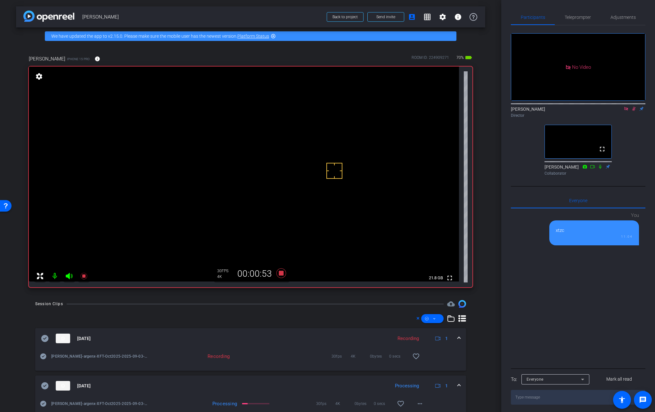
click at [278, 161] on video at bounding box center [244, 174] width 430 height 215
click at [271, 159] on video at bounding box center [244, 174] width 430 height 215
drag, startPoint x: 280, startPoint y: 170, endPoint x: 279, endPoint y: 166, distance: 3.9
click at [280, 170] on video at bounding box center [244, 174] width 430 height 215
click at [283, 161] on video at bounding box center [244, 174] width 430 height 215
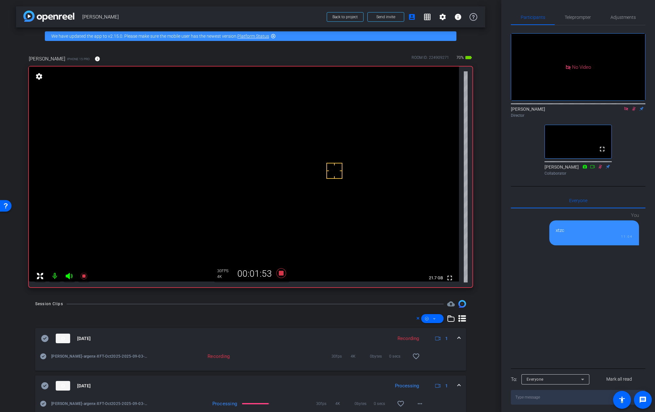
click at [276, 163] on video at bounding box center [244, 174] width 430 height 215
click at [416, 406] on mat-icon "more_horiz" at bounding box center [420, 404] width 8 height 8
click at [434, 342] on span "Download Original" at bounding box center [433, 343] width 38 height 8
click at [46, 386] on icon at bounding box center [44, 385] width 7 height 7
click at [457, 386] on span at bounding box center [458, 386] width 3 height 7
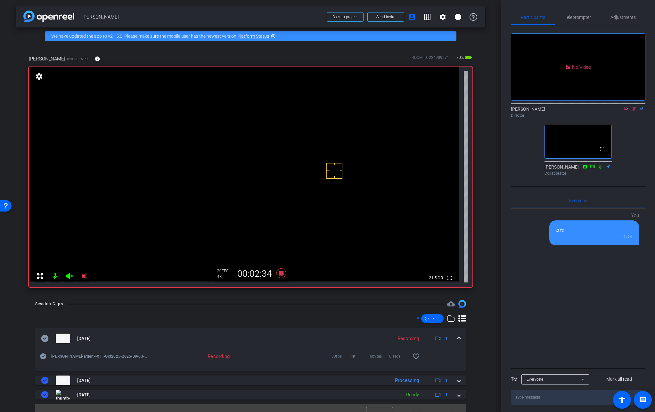
click at [275, 170] on video at bounding box center [244, 174] width 430 height 215
click at [280, 274] on icon at bounding box center [281, 274] width 10 height 10
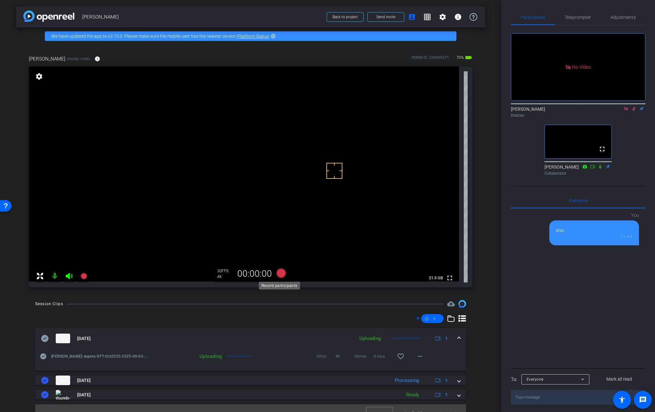
click at [279, 275] on icon at bounding box center [281, 274] width 10 height 10
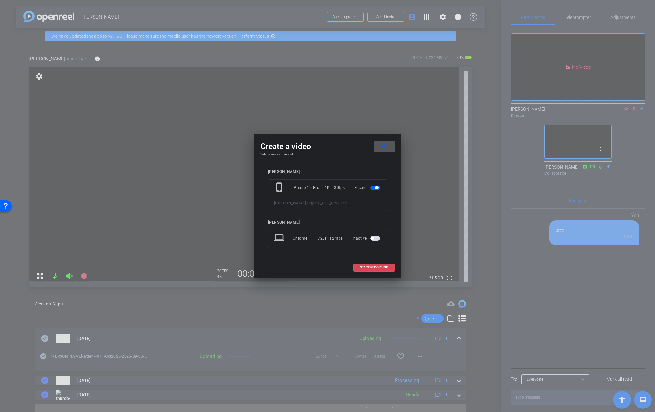
click at [369, 269] on span "START RECORDING" at bounding box center [374, 267] width 28 height 3
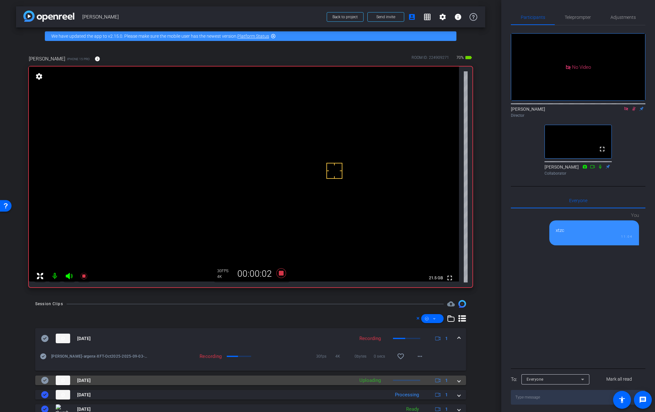
click at [457, 383] on mat-expansion-panel-header "[DATE] Uploading 1" at bounding box center [250, 381] width 430 height 10
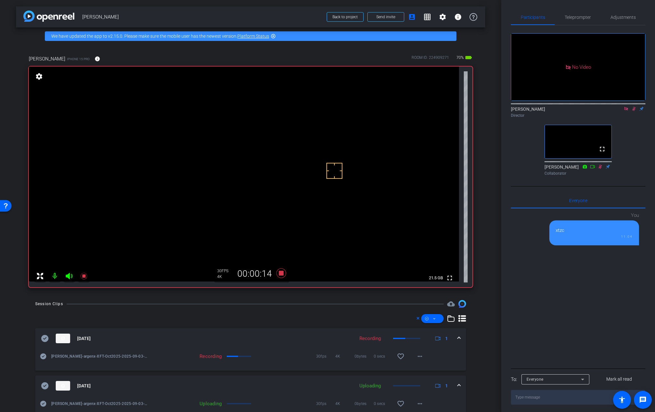
click at [279, 160] on video at bounding box center [244, 174] width 430 height 215
click at [278, 160] on video at bounding box center [244, 174] width 430 height 215
click at [96, 57] on mat-icon "info" at bounding box center [97, 59] width 6 height 6
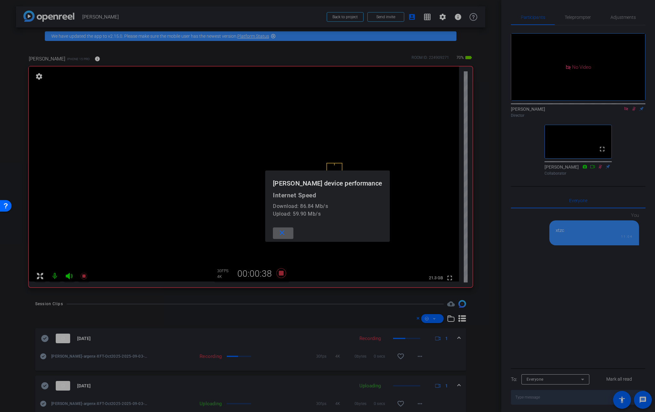
click at [289, 234] on span at bounding box center [283, 233] width 20 height 15
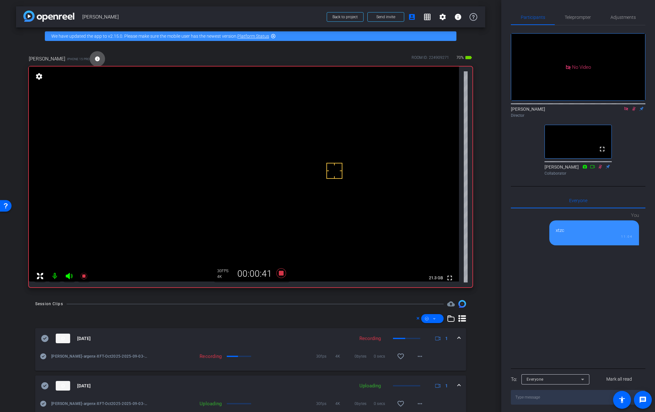
click at [271, 160] on video at bounding box center [244, 174] width 430 height 215
click at [275, 162] on video at bounding box center [244, 174] width 430 height 215
click at [280, 161] on video at bounding box center [244, 174] width 430 height 215
click at [279, 161] on video at bounding box center [244, 174] width 430 height 215
click at [270, 161] on video at bounding box center [244, 174] width 430 height 215
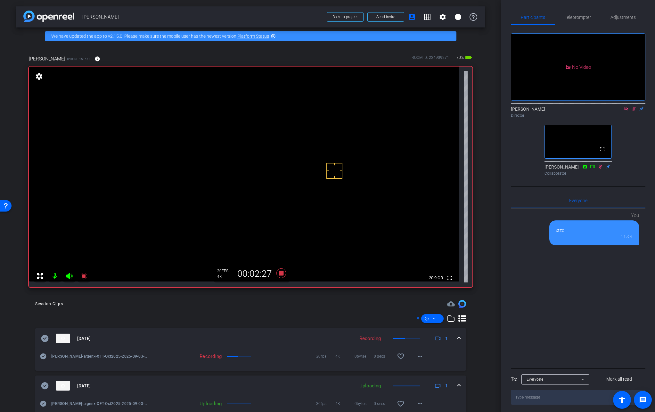
click at [278, 156] on video at bounding box center [244, 174] width 430 height 215
click at [267, 158] on video at bounding box center [244, 174] width 430 height 215
click at [278, 274] on icon at bounding box center [281, 274] width 10 height 10
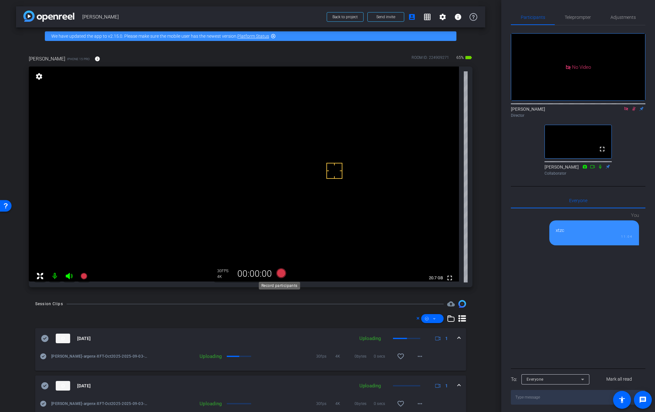
click at [278, 273] on icon at bounding box center [281, 274] width 10 height 10
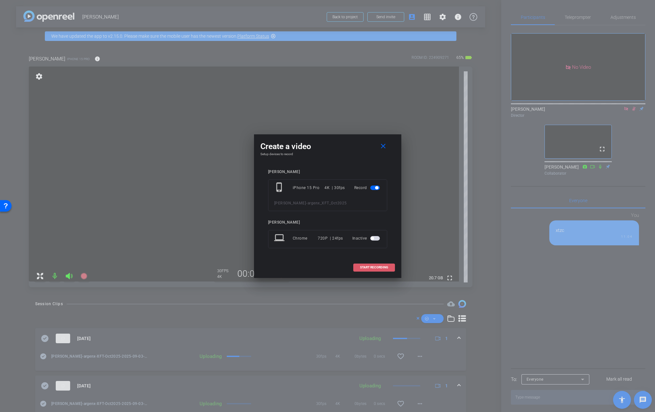
click at [367, 267] on span "START RECORDING" at bounding box center [374, 267] width 28 height 3
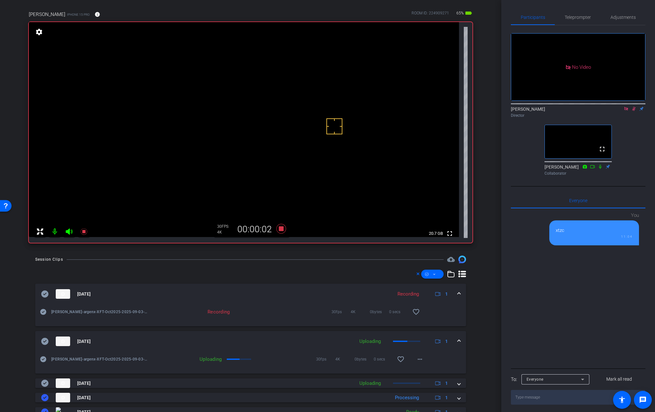
scroll to position [44, 0]
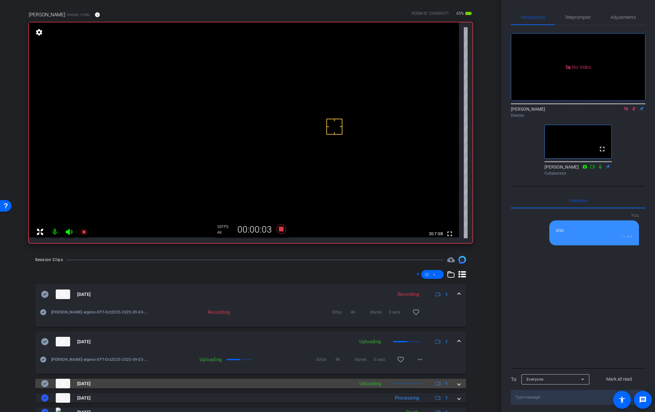
click at [457, 384] on span at bounding box center [458, 384] width 3 height 7
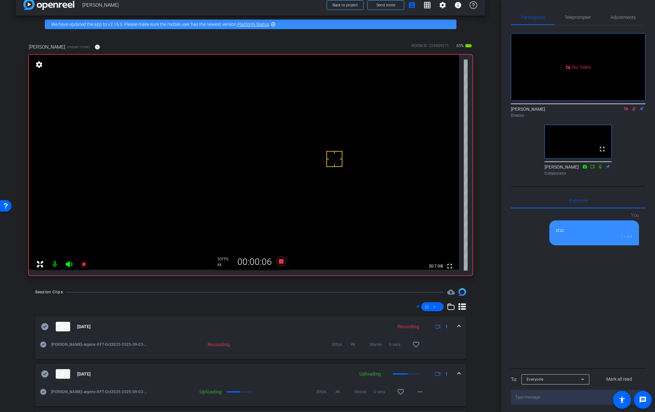
scroll to position [0, 0]
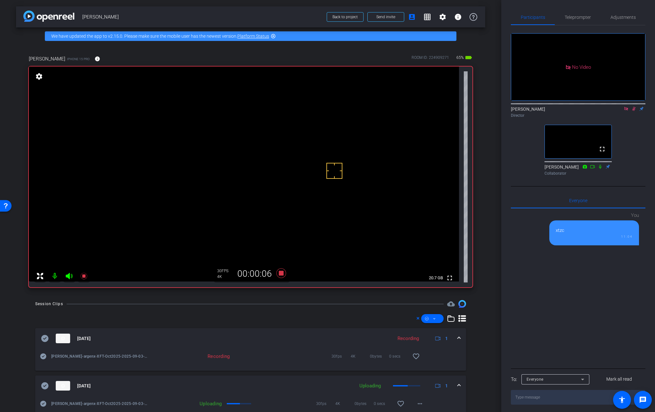
click at [277, 153] on video at bounding box center [244, 174] width 430 height 215
click at [457, 338] on mat-expansion-panel-header "[DATE] Recording 1" at bounding box center [250, 338] width 430 height 20
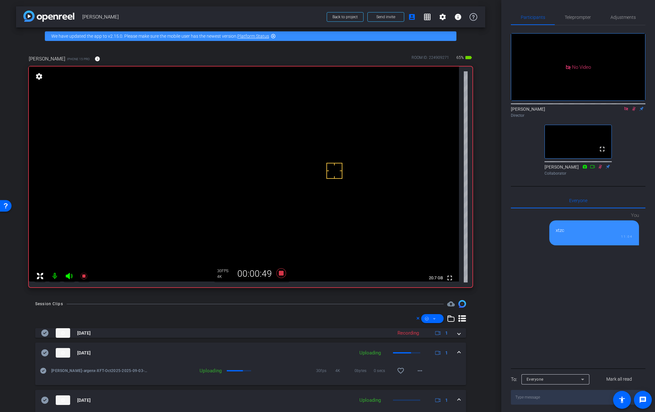
click at [277, 161] on video at bounding box center [244, 174] width 430 height 215
click at [270, 157] on video at bounding box center [244, 174] width 430 height 215
click at [274, 158] on video at bounding box center [244, 174] width 430 height 215
click at [281, 157] on video at bounding box center [244, 174] width 430 height 215
click at [280, 274] on icon at bounding box center [281, 274] width 10 height 10
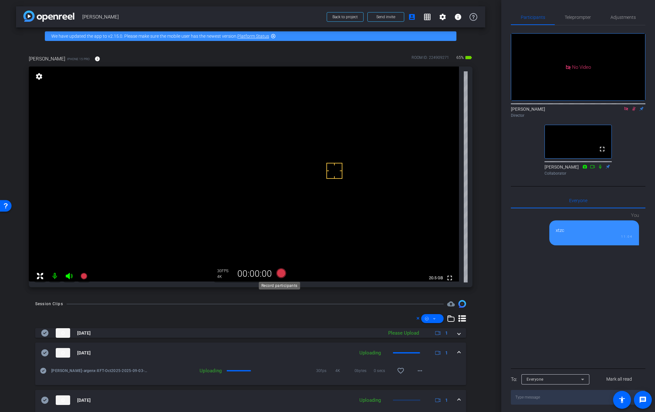
click at [280, 274] on icon at bounding box center [281, 274] width 10 height 10
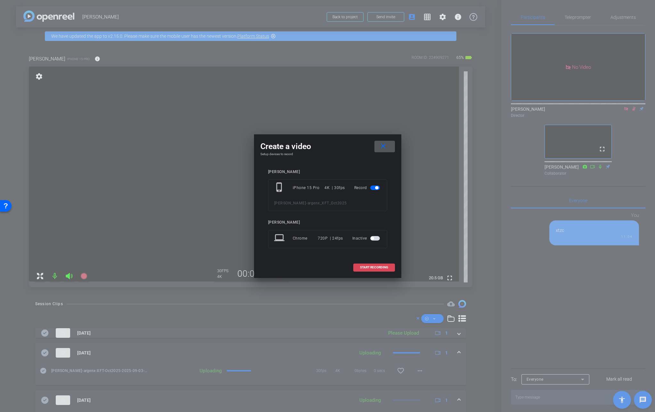
click at [360, 269] on span "START RECORDING" at bounding box center [374, 267] width 28 height 3
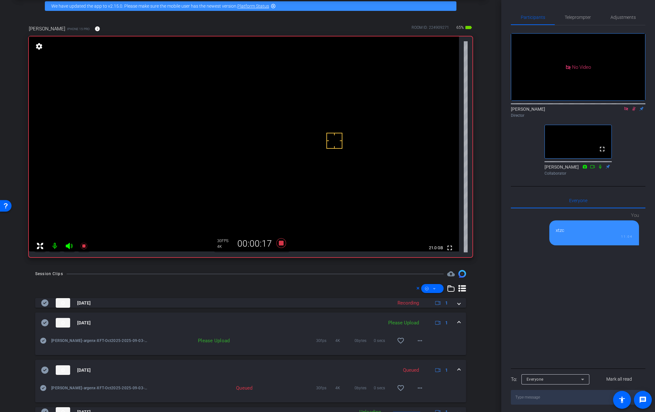
scroll to position [29, 0]
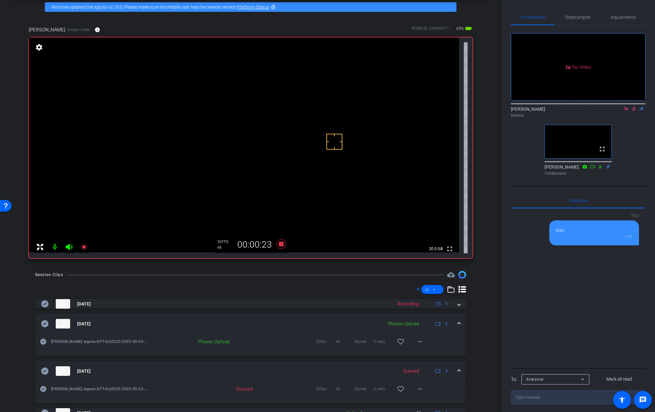
click at [457, 325] on mat-expansion-panel-header "[DATE] Please Upload 1" at bounding box center [250, 324] width 430 height 20
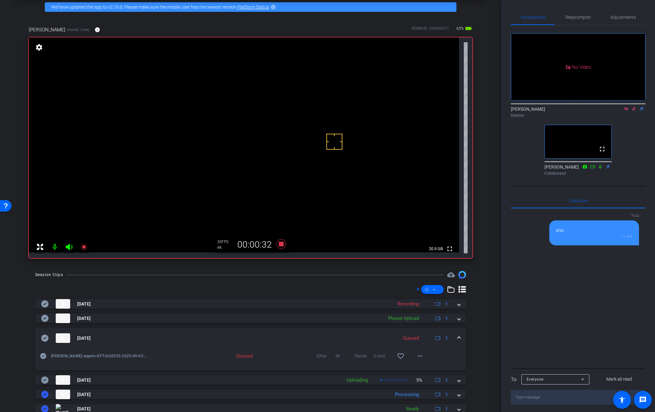
click at [281, 133] on video at bounding box center [244, 144] width 430 height 215
click at [457, 337] on mat-expansion-panel-header "[DATE] Queued 1" at bounding box center [250, 338] width 430 height 20
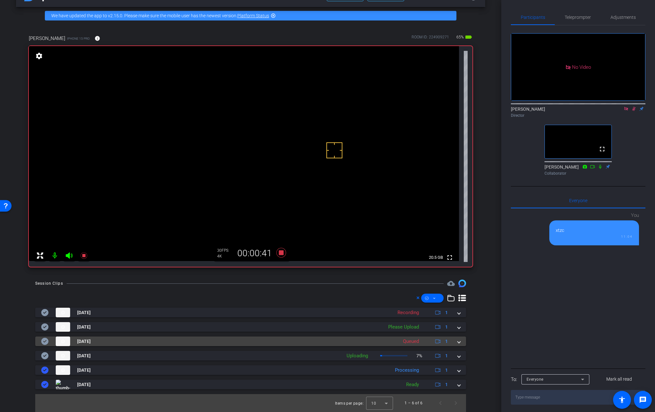
scroll to position [20, 0]
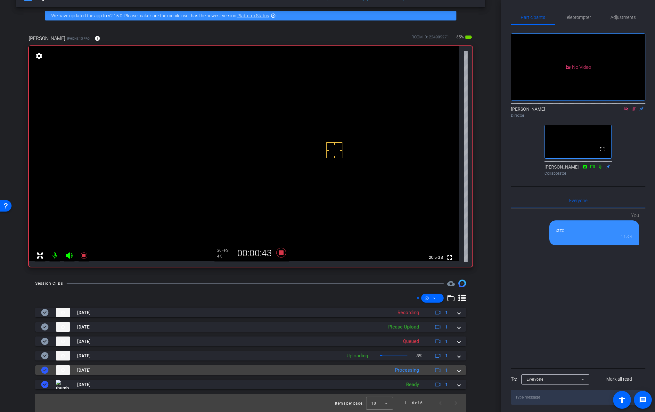
click at [457, 372] on span at bounding box center [458, 370] width 3 height 7
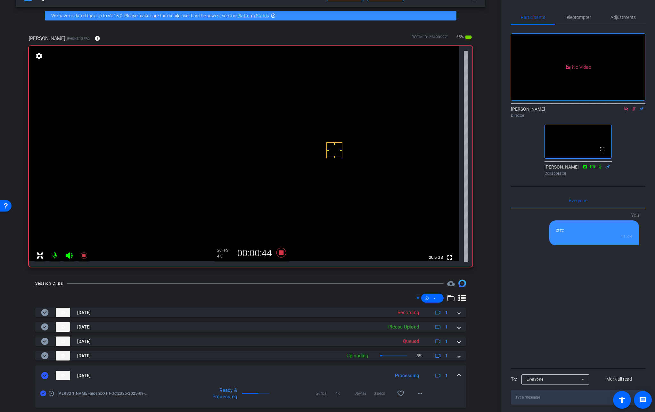
click at [454, 372] on mat-expansion-panel-header "[DATE] Processing 1" at bounding box center [250, 376] width 430 height 20
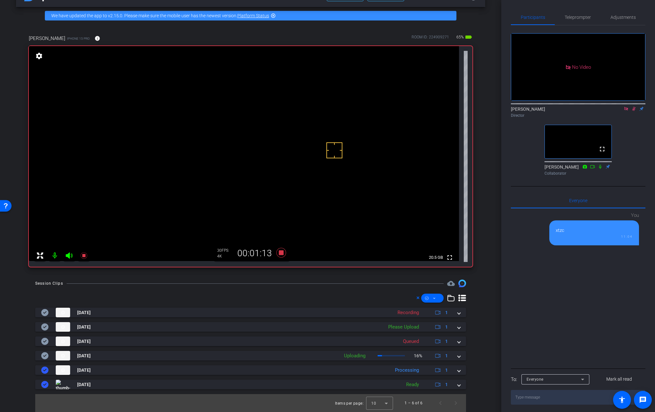
click at [281, 140] on video at bounding box center [244, 153] width 430 height 215
click at [291, 137] on video at bounding box center [244, 153] width 430 height 215
click at [285, 137] on video at bounding box center [244, 153] width 430 height 215
click at [280, 137] on video at bounding box center [244, 153] width 430 height 215
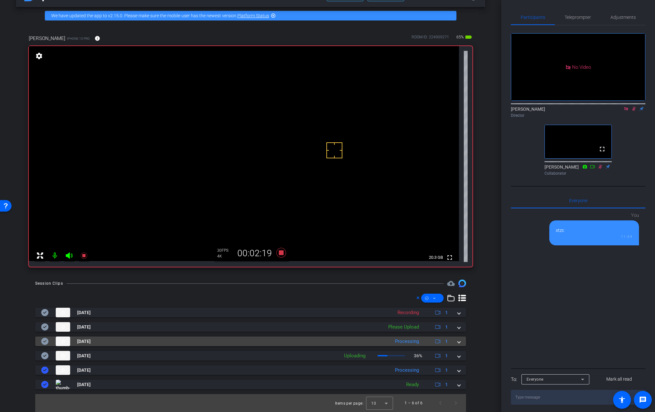
click at [457, 342] on span at bounding box center [458, 341] width 3 height 7
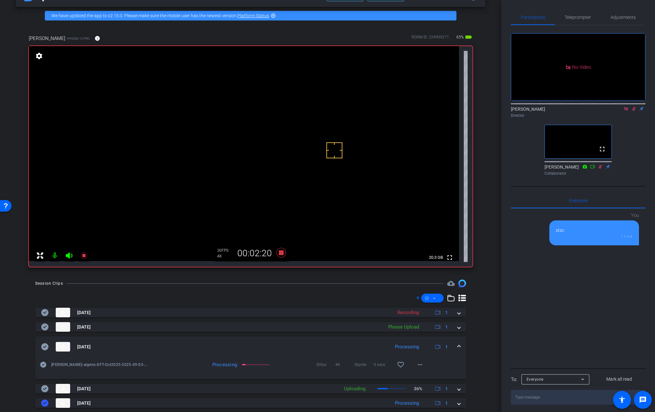
click at [456, 342] on mat-expansion-panel-header "[DATE] Processing 1" at bounding box center [250, 347] width 430 height 20
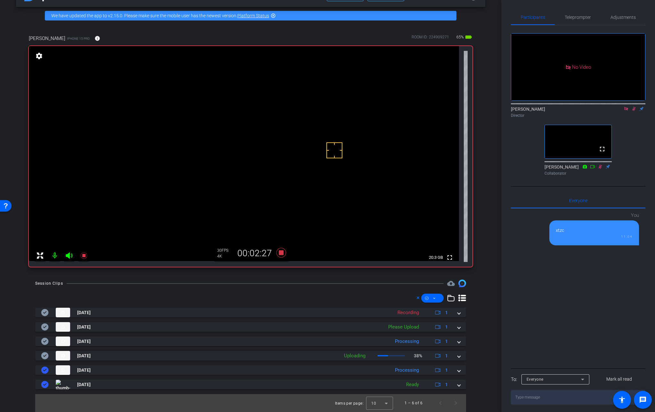
click at [286, 141] on video at bounding box center [244, 153] width 430 height 215
click at [296, 140] on video at bounding box center [244, 153] width 430 height 215
click at [307, 135] on video at bounding box center [244, 153] width 430 height 215
click at [278, 253] on icon at bounding box center [281, 253] width 10 height 10
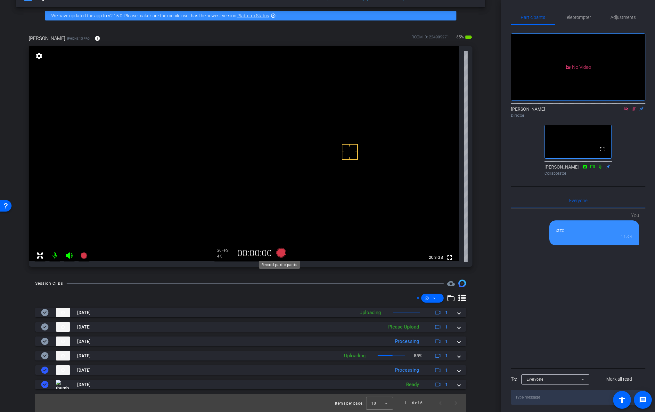
click at [278, 253] on icon at bounding box center [281, 253] width 10 height 10
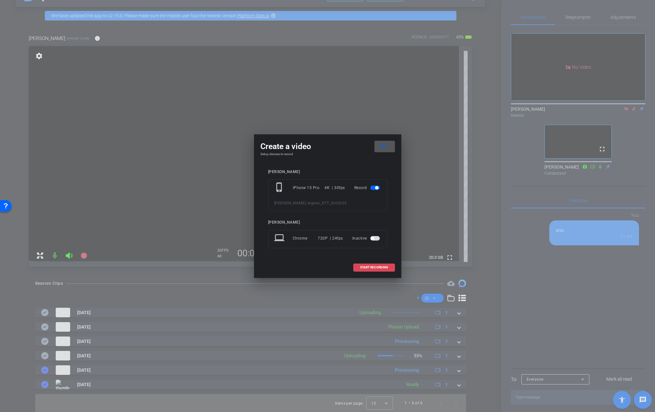
click at [366, 267] on span "START RECORDING" at bounding box center [374, 267] width 28 height 3
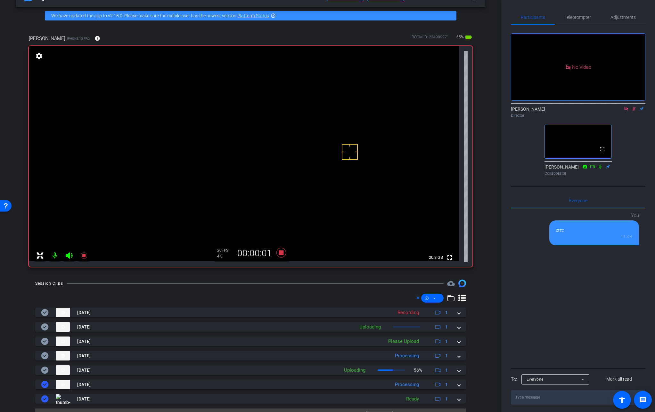
click at [292, 139] on video at bounding box center [244, 153] width 430 height 215
click at [282, 137] on video at bounding box center [244, 153] width 430 height 215
click at [286, 136] on video at bounding box center [244, 153] width 430 height 215
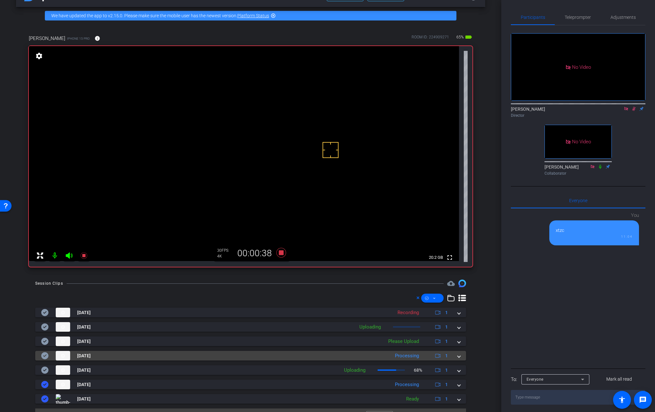
click at [457, 357] on span at bounding box center [458, 356] width 3 height 7
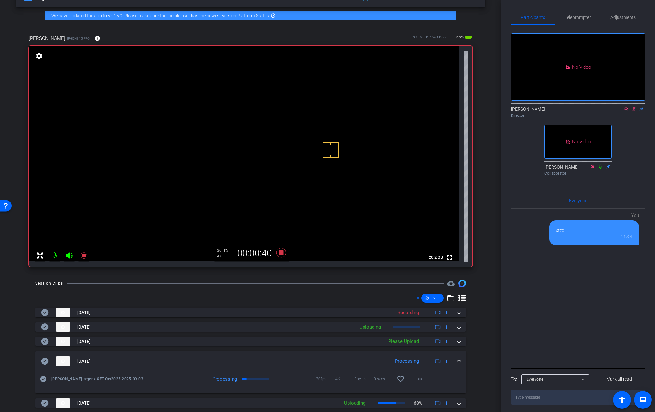
click at [455, 357] on mat-expansion-panel-header "[DATE] Processing 1" at bounding box center [250, 361] width 430 height 20
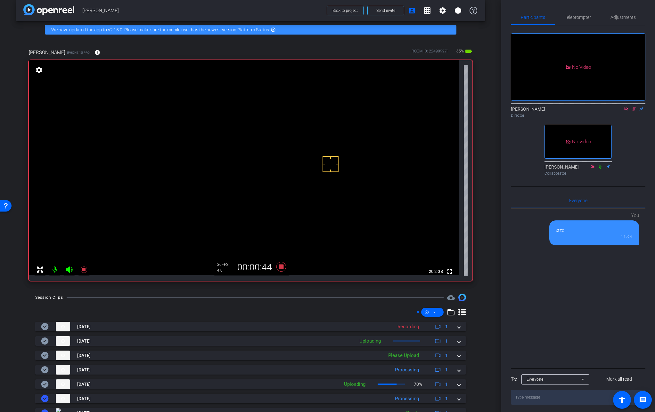
scroll to position [0, 0]
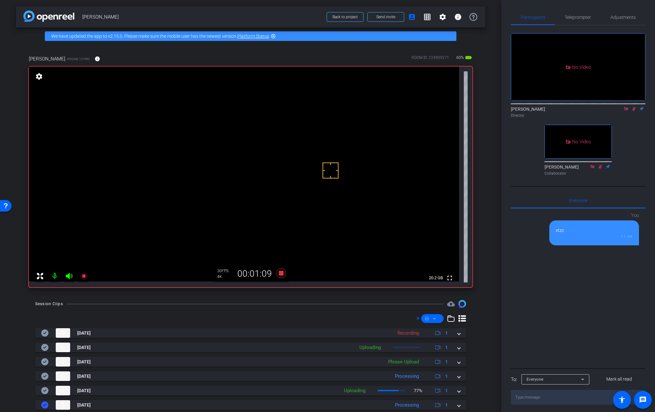
click at [289, 158] on video at bounding box center [244, 174] width 430 height 215
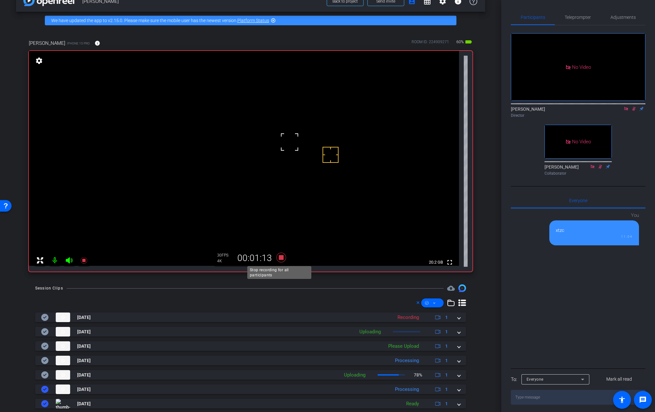
scroll to position [17, 0]
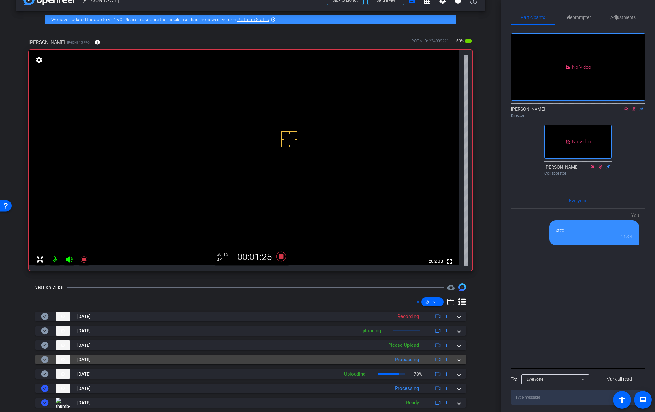
click at [457, 359] on span at bounding box center [458, 360] width 3 height 7
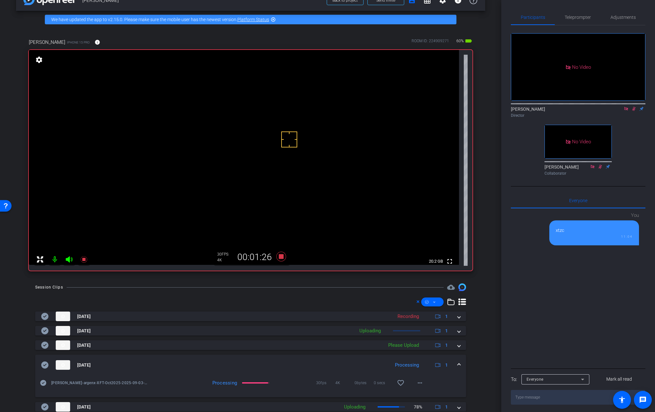
click at [454, 359] on mat-expansion-panel-header "[DATE] Processing 1" at bounding box center [250, 365] width 430 height 20
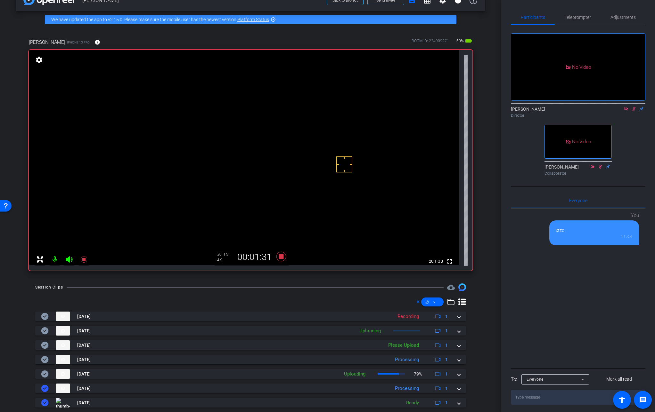
click at [276, 151] on video at bounding box center [244, 157] width 430 height 215
click at [277, 138] on video at bounding box center [244, 157] width 430 height 215
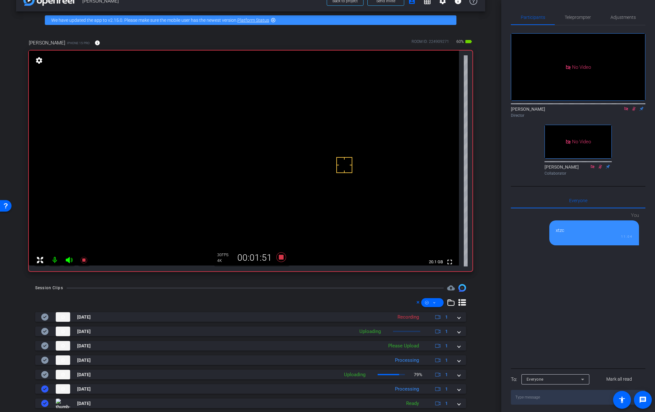
click at [279, 147] on video at bounding box center [244, 158] width 430 height 215
click at [457, 360] on span at bounding box center [458, 360] width 3 height 7
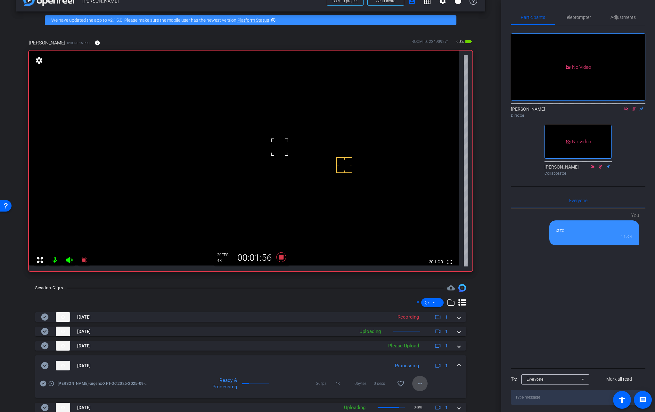
click at [419, 384] on mat-icon "more_horiz" at bounding box center [420, 384] width 8 height 8
click at [426, 324] on span "Download Original" at bounding box center [433, 323] width 38 height 8
click at [457, 367] on mat-expansion-panel-header "[DATE] Processing 1" at bounding box center [250, 366] width 430 height 20
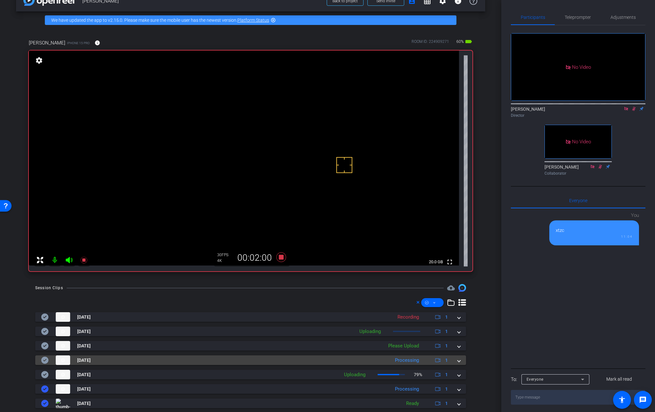
click at [47, 361] on icon at bounding box center [44, 360] width 7 height 7
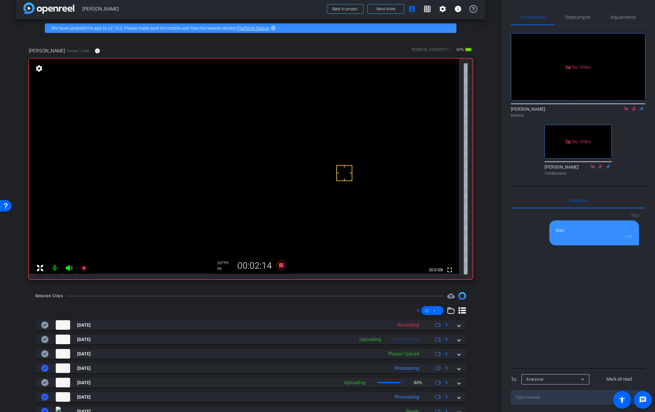
scroll to position [0, 0]
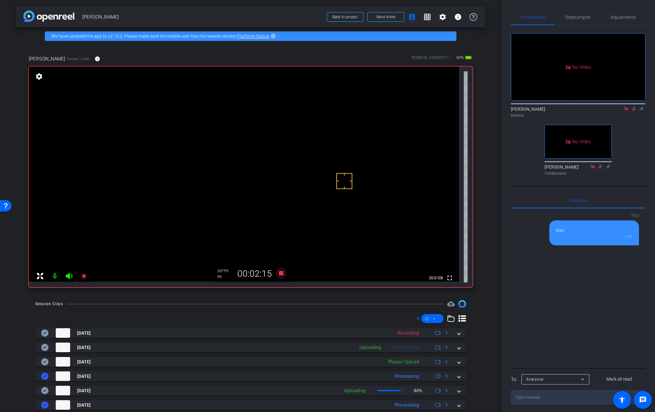
click at [287, 160] on video at bounding box center [244, 174] width 430 height 215
click at [283, 158] on video at bounding box center [244, 174] width 430 height 215
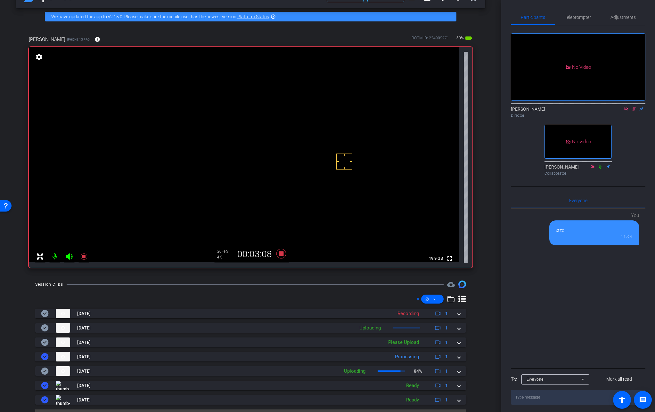
scroll to position [22, 0]
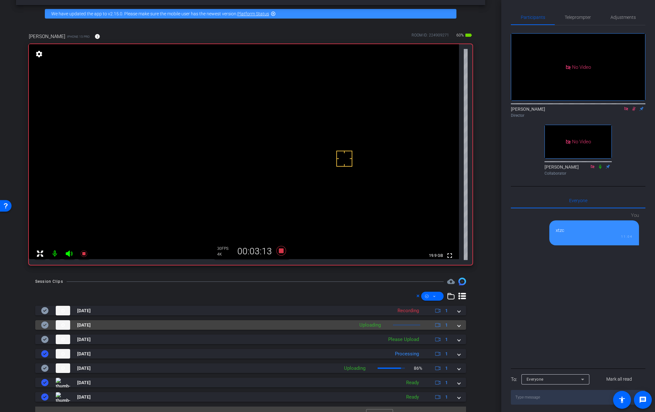
click at [457, 325] on span at bounding box center [458, 325] width 3 height 7
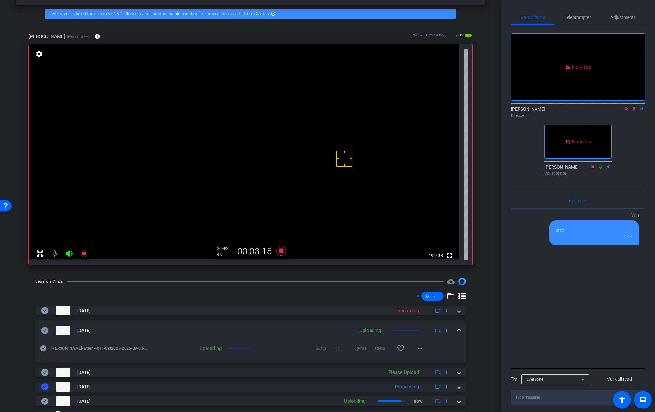
click at [457, 328] on span at bounding box center [458, 330] width 3 height 7
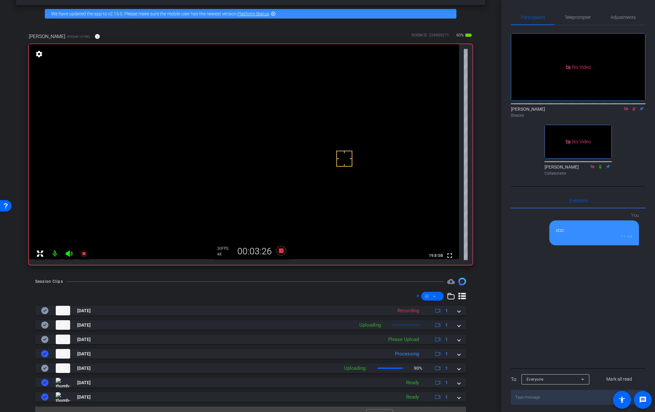
click at [281, 139] on video at bounding box center [244, 151] width 430 height 215
click at [277, 138] on video at bounding box center [244, 151] width 430 height 215
click at [279, 251] on icon at bounding box center [281, 251] width 10 height 10
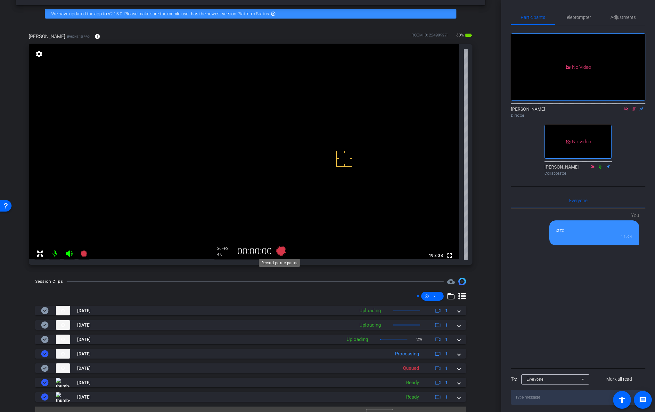
click at [279, 251] on icon at bounding box center [281, 251] width 10 height 10
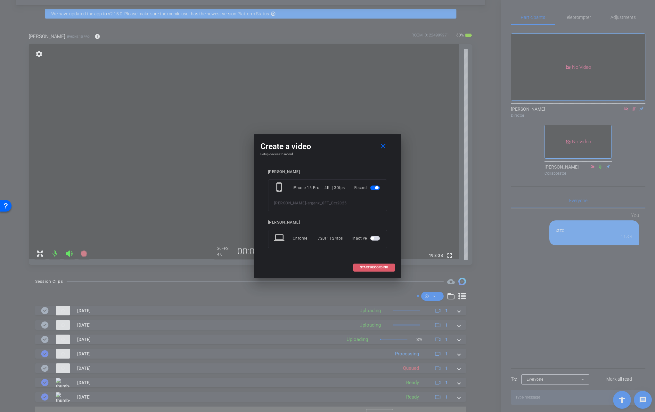
click at [367, 267] on span "START RECORDING" at bounding box center [374, 267] width 28 height 3
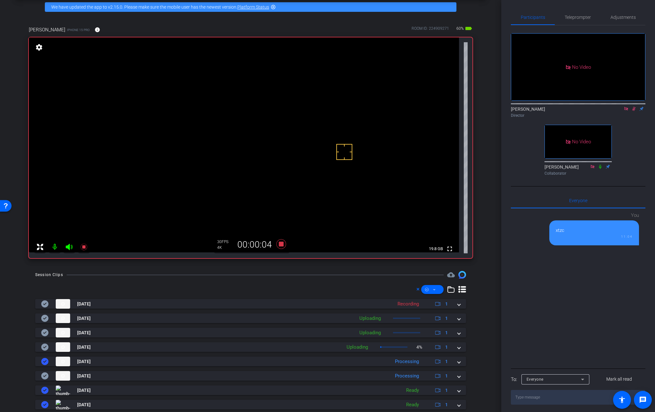
scroll to position [28, 0]
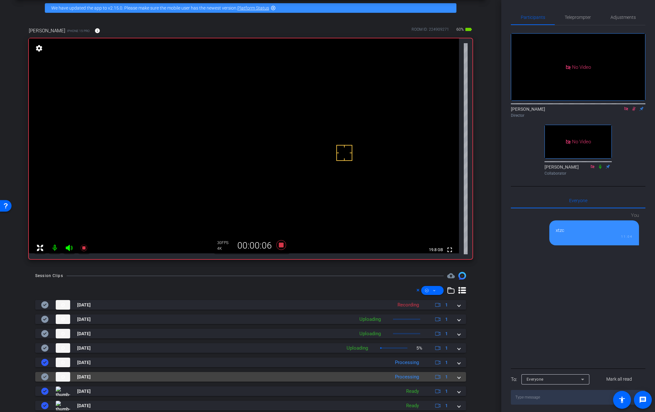
click at [457, 379] on span at bounding box center [458, 377] width 3 height 7
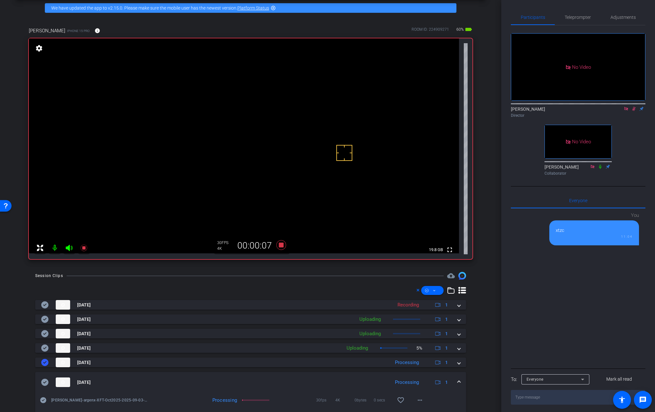
click at [455, 378] on mat-expansion-panel-header "[DATE] Processing 1" at bounding box center [250, 382] width 430 height 20
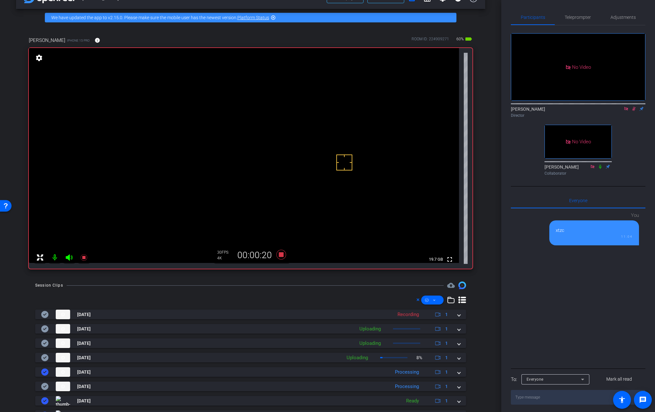
scroll to position [18, 0]
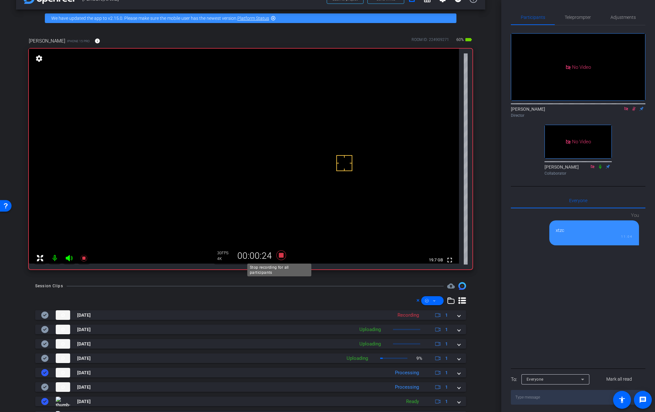
click at [281, 257] on icon at bounding box center [281, 256] width 10 height 10
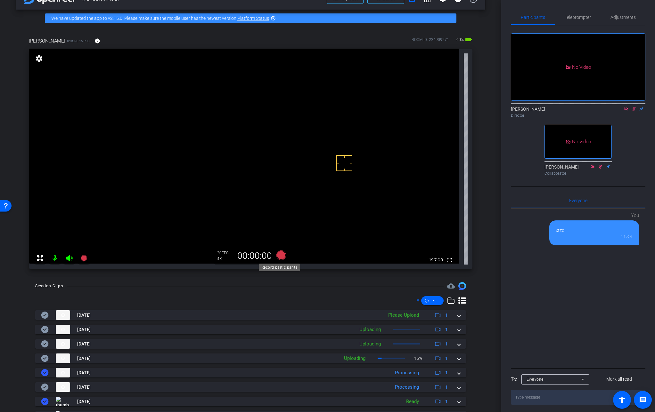
click at [282, 256] on icon at bounding box center [281, 256] width 10 height 10
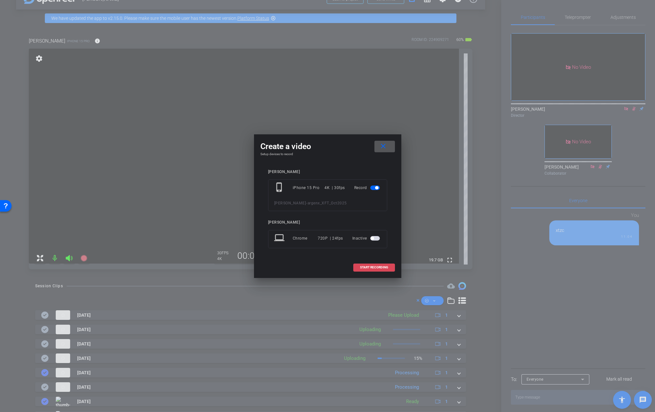
click at [381, 267] on span "START RECORDING" at bounding box center [374, 267] width 28 height 3
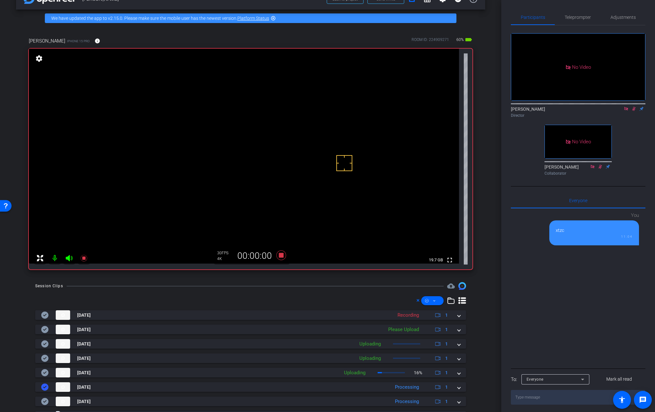
click at [264, 144] on video at bounding box center [244, 156] width 430 height 215
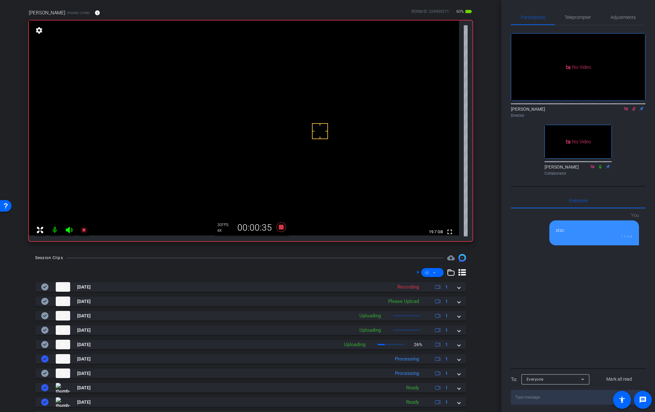
scroll to position [47, 0]
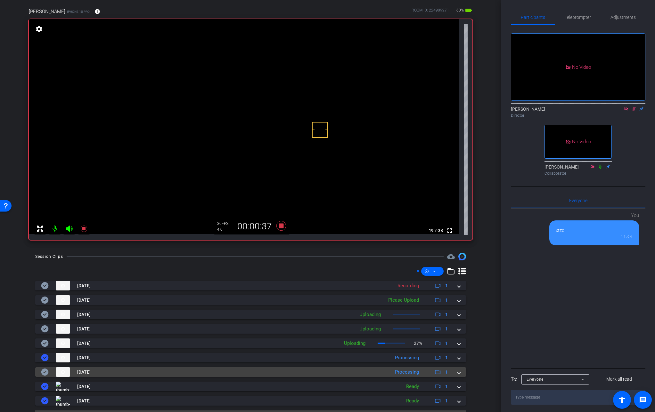
click at [457, 373] on span at bounding box center [458, 372] width 3 height 7
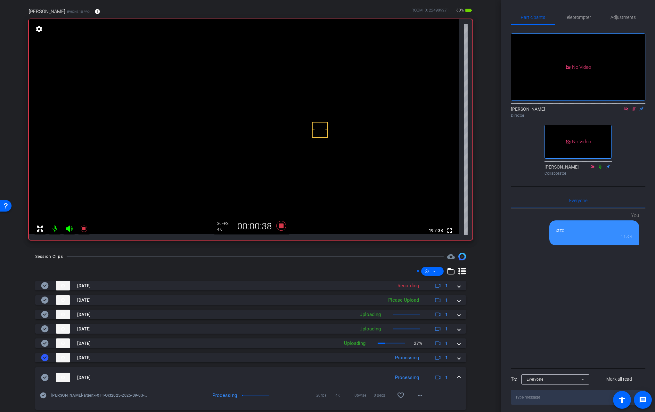
click at [456, 373] on mat-expansion-panel-header "[DATE] Processing 1" at bounding box center [250, 377] width 430 height 20
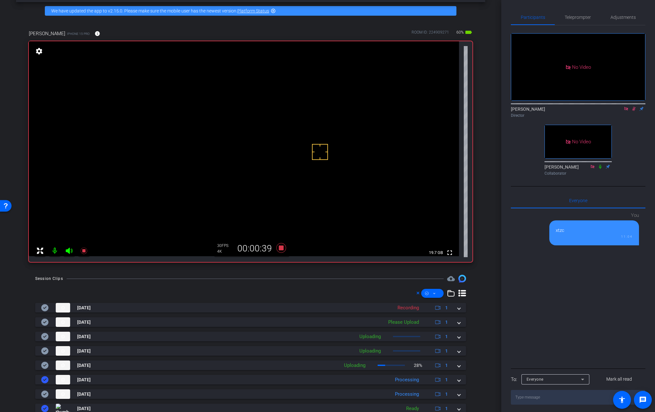
scroll to position [0, 0]
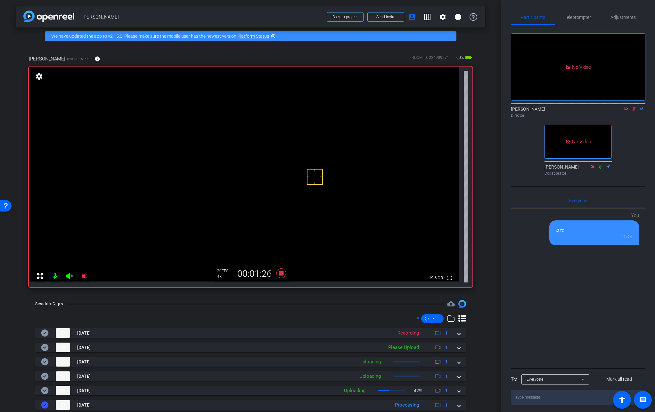
click at [272, 163] on video at bounding box center [244, 174] width 430 height 215
click at [571, 107] on icon at bounding box center [633, 109] width 5 height 4
click at [277, 168] on video at bounding box center [244, 174] width 430 height 215
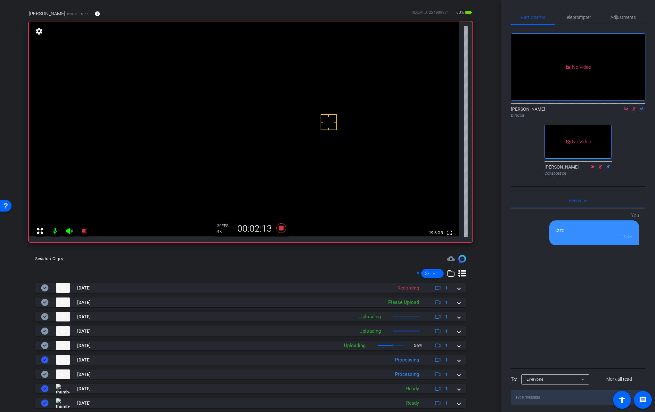
scroll to position [46, 0]
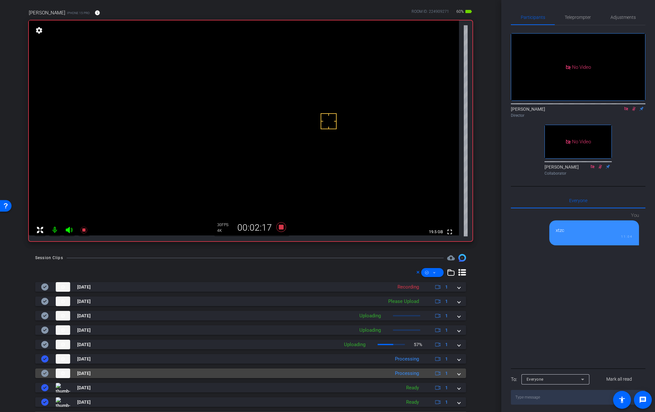
click at [457, 374] on span at bounding box center [458, 373] width 3 height 7
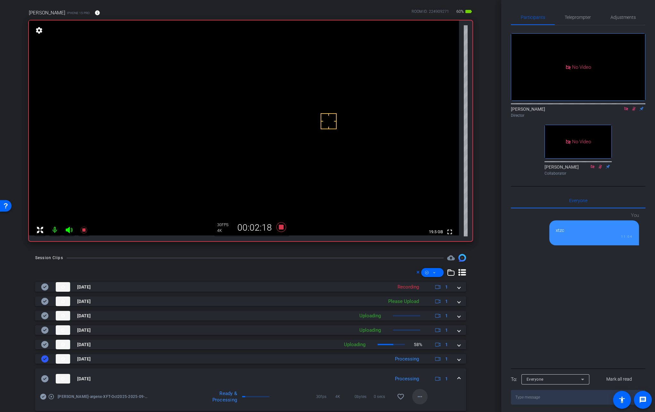
click at [418, 396] on mat-icon "more_horiz" at bounding box center [420, 397] width 8 height 8
click at [431, 336] on span "Download Original" at bounding box center [433, 336] width 38 height 8
click at [457, 379] on span at bounding box center [458, 379] width 3 height 7
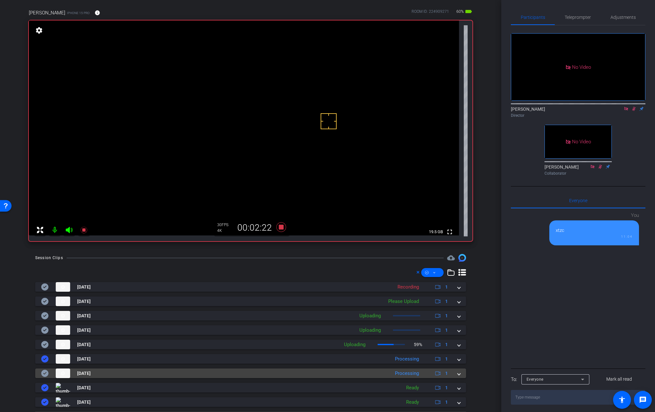
click at [45, 375] on icon at bounding box center [44, 373] width 7 height 7
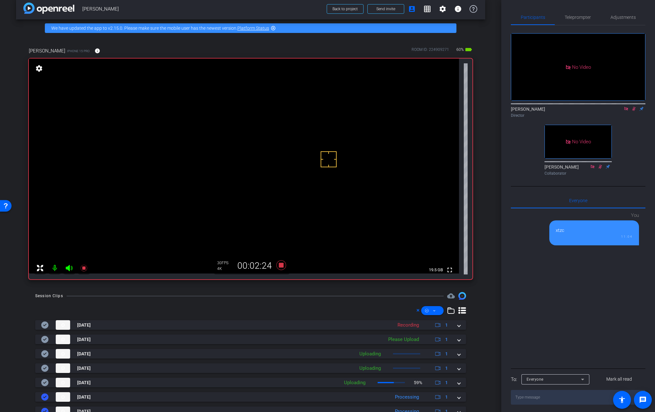
scroll to position [0, 0]
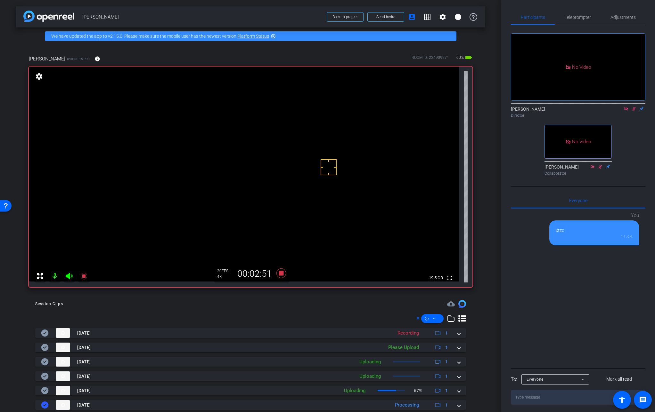
click at [276, 159] on video at bounding box center [244, 174] width 430 height 215
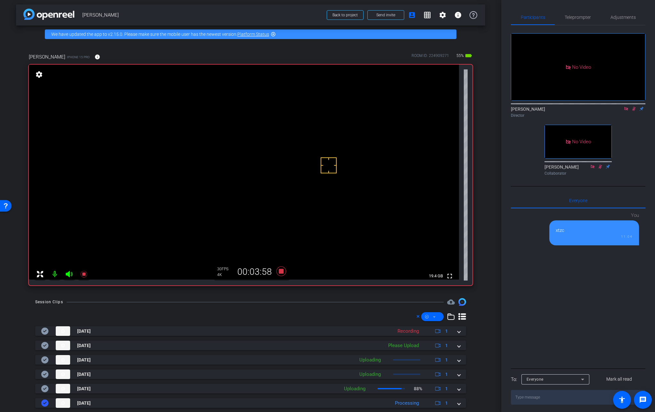
click at [279, 157] on video at bounding box center [244, 172] width 430 height 215
click at [290, 166] on video at bounding box center [244, 172] width 430 height 215
click at [291, 151] on video at bounding box center [244, 172] width 430 height 215
click at [281, 158] on video at bounding box center [244, 172] width 430 height 215
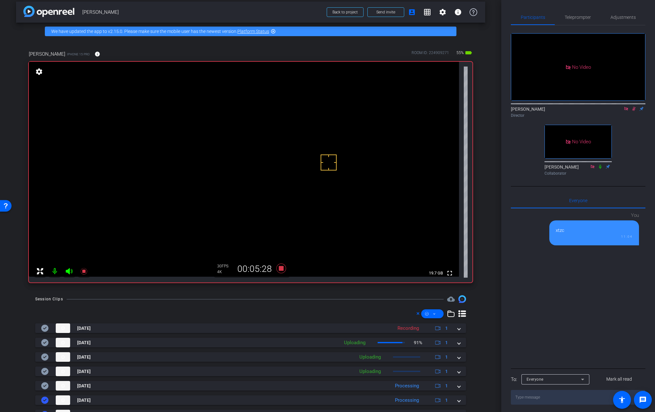
click at [280, 158] on video at bounding box center [244, 169] width 430 height 215
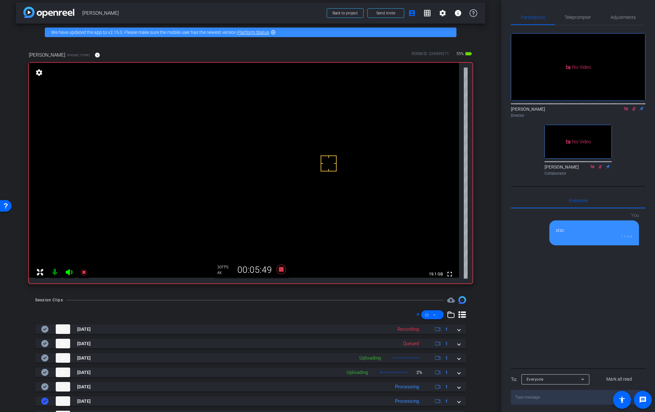
click at [277, 162] on video at bounding box center [244, 170] width 430 height 215
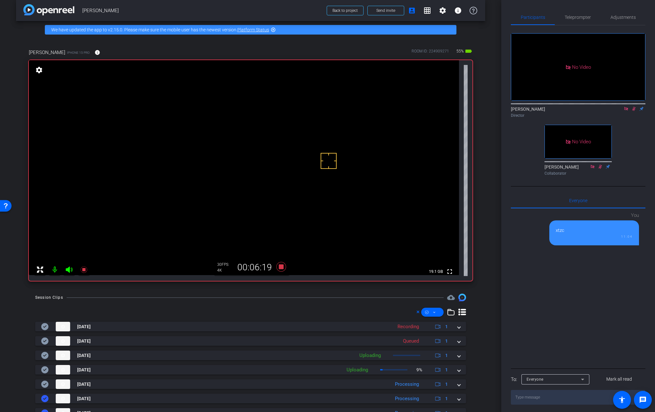
scroll to position [6, 0]
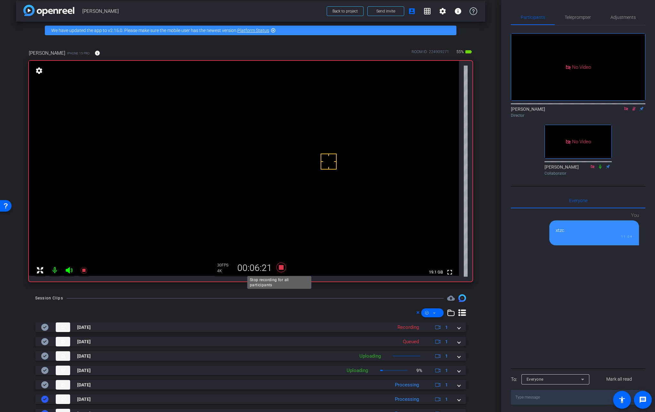
click at [278, 268] on icon at bounding box center [281, 268] width 10 height 10
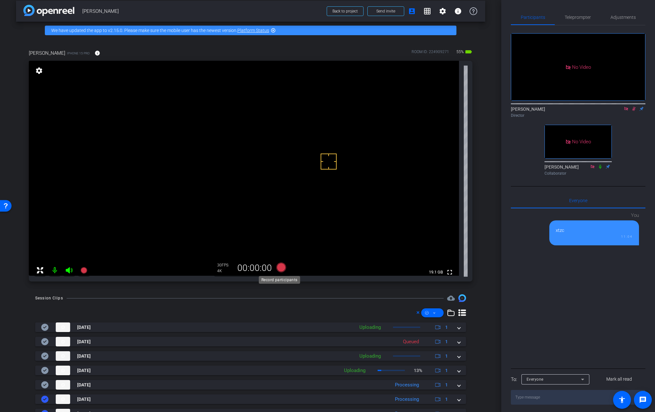
click at [280, 268] on icon at bounding box center [281, 268] width 10 height 10
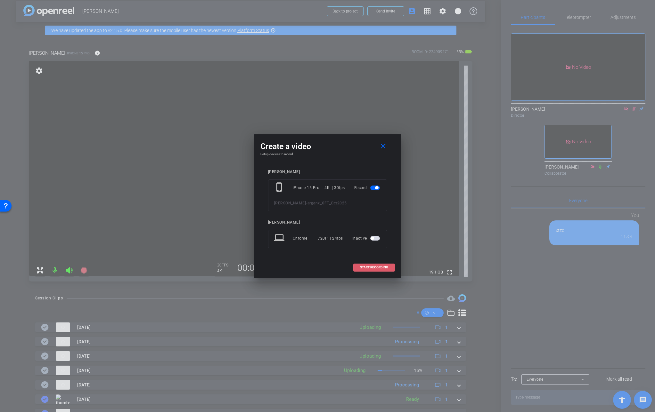
click at [380, 267] on span "START RECORDING" at bounding box center [374, 267] width 28 height 3
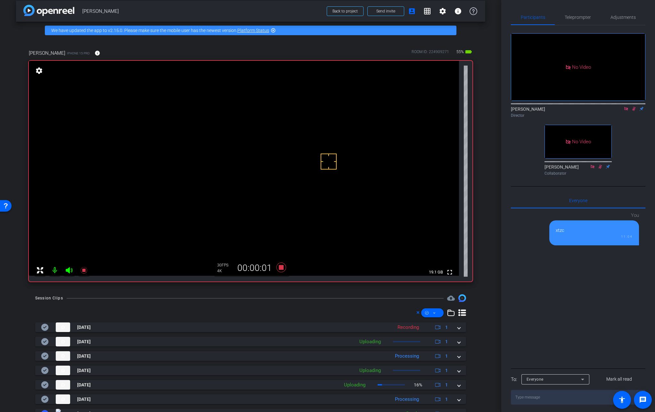
click at [276, 160] on video at bounding box center [244, 168] width 430 height 215
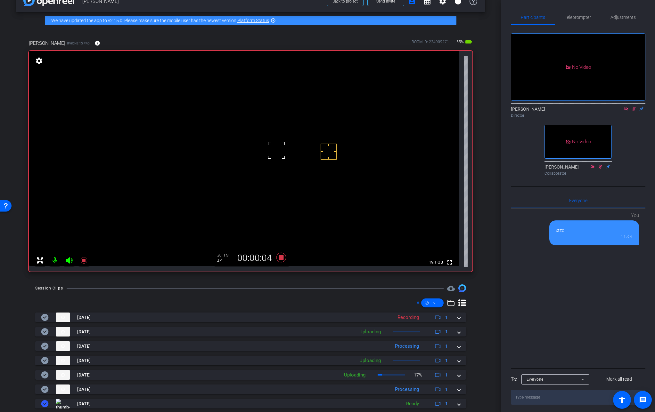
scroll to position [24, 0]
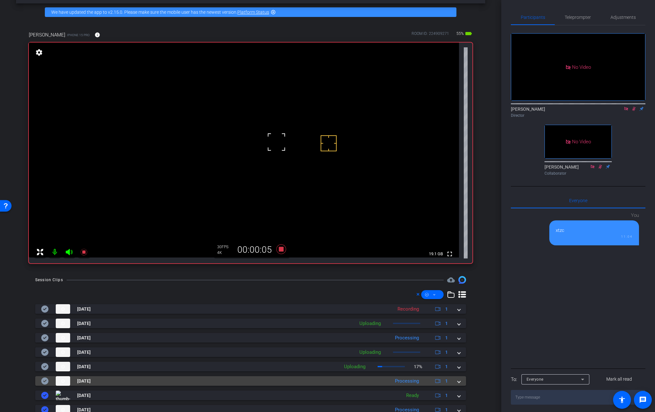
click at [457, 382] on mat-expansion-panel-header "[DATE] Processing 1" at bounding box center [250, 381] width 430 height 10
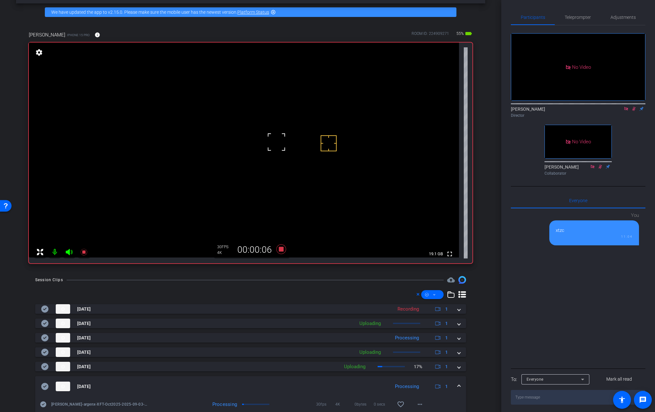
click at [457, 382] on mat-expansion-panel-header "[DATE] Processing 1" at bounding box center [250, 386] width 430 height 20
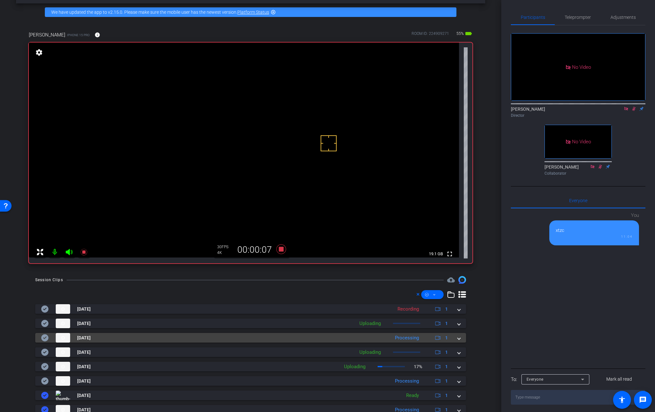
click at [457, 339] on span at bounding box center [458, 338] width 3 height 7
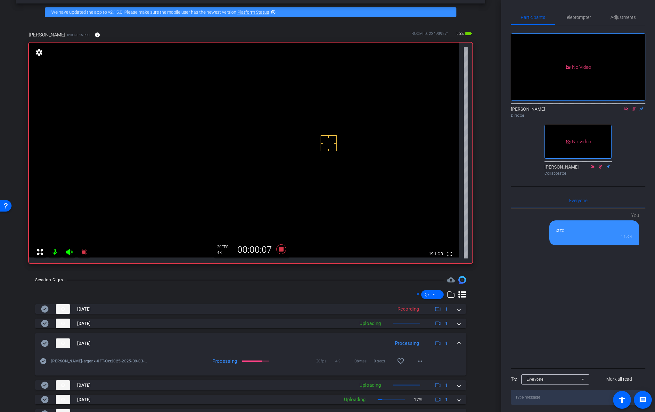
click at [455, 339] on mat-expansion-panel-header "[DATE] Processing 1" at bounding box center [250, 343] width 430 height 20
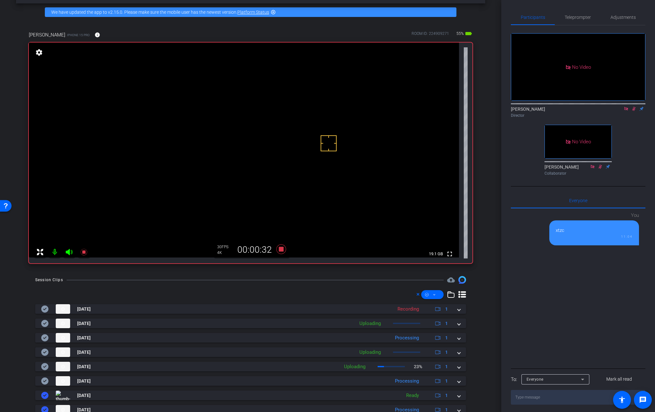
click at [271, 138] on video at bounding box center [244, 150] width 430 height 215
click at [276, 133] on video at bounding box center [244, 150] width 430 height 215
click at [457, 384] on mat-expansion-panel-header "[DATE] Processing 1" at bounding box center [250, 381] width 430 height 10
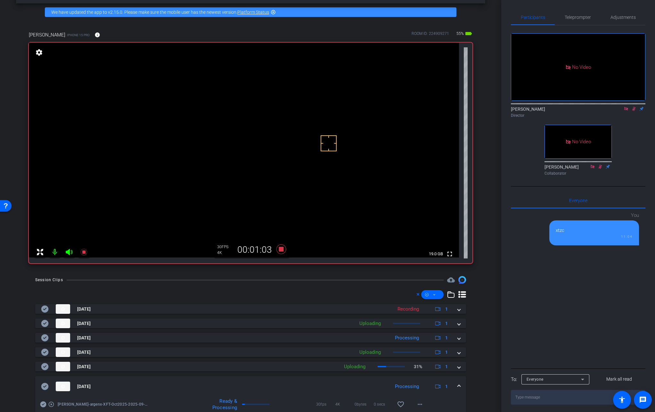
click at [284, 142] on video at bounding box center [244, 150] width 430 height 215
click at [279, 131] on video at bounding box center [244, 150] width 430 height 215
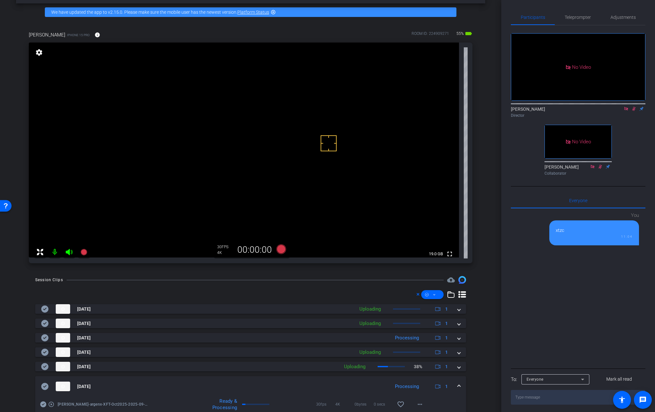
click at [571, 107] on icon at bounding box center [633, 109] width 5 height 4
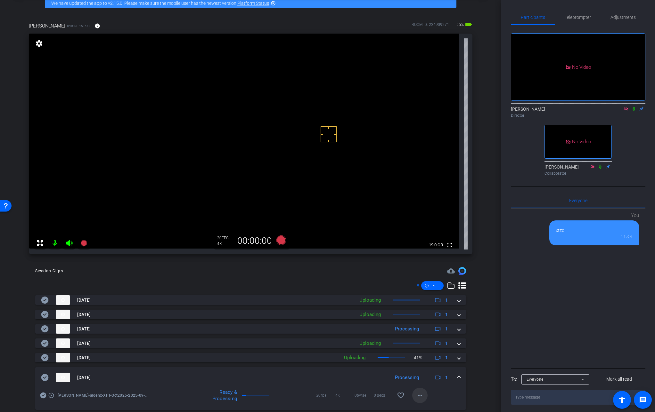
click at [419, 396] on mat-icon "more_horiz" at bounding box center [420, 396] width 8 height 8
click at [428, 334] on span "Download Original" at bounding box center [433, 335] width 38 height 8
click at [48, 378] on icon at bounding box center [45, 378] width 8 height 8
click at [457, 376] on span at bounding box center [458, 377] width 3 height 7
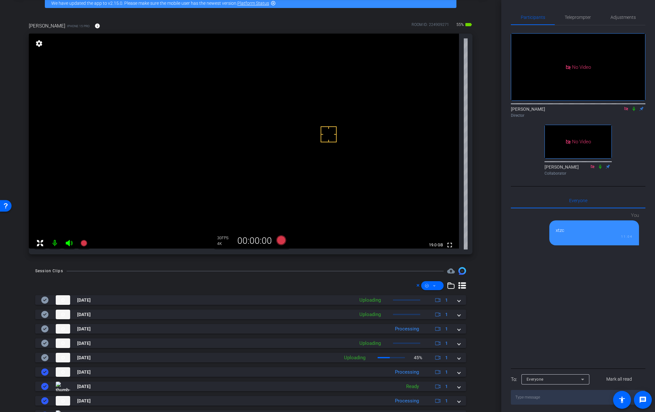
scroll to position [0, 0]
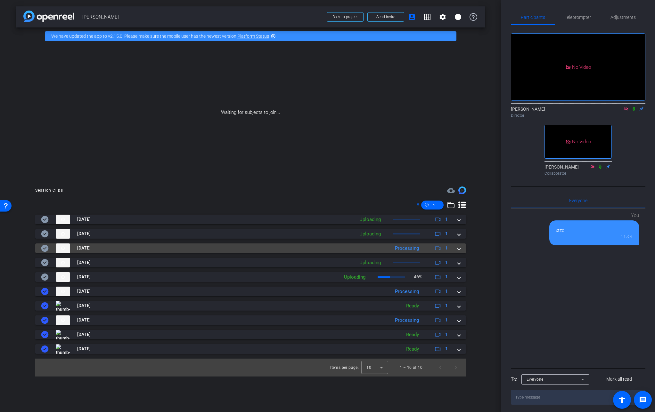
click at [459, 249] on span at bounding box center [458, 248] width 3 height 7
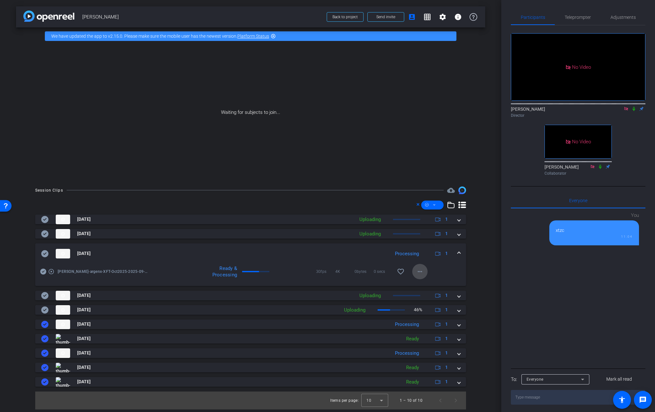
click at [420, 272] on mat-icon "more_horiz" at bounding box center [420, 272] width 8 height 8
click at [433, 284] on span "Download Original" at bounding box center [436, 285] width 38 height 8
click at [459, 252] on span at bounding box center [458, 253] width 3 height 7
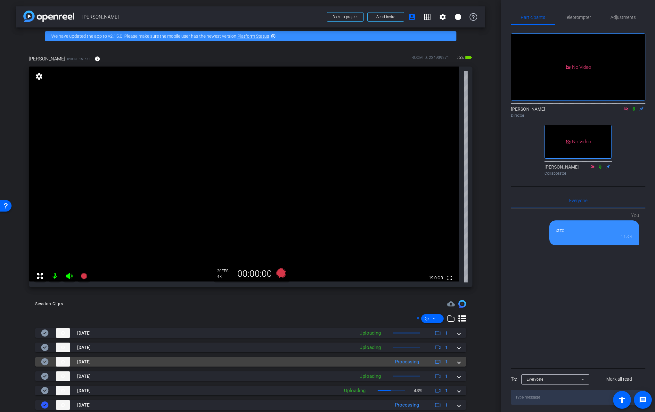
click at [43, 361] on icon at bounding box center [44, 361] width 7 height 7
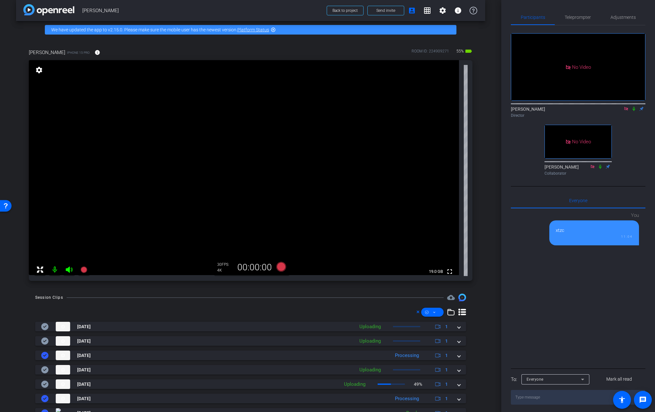
scroll to position [2, 0]
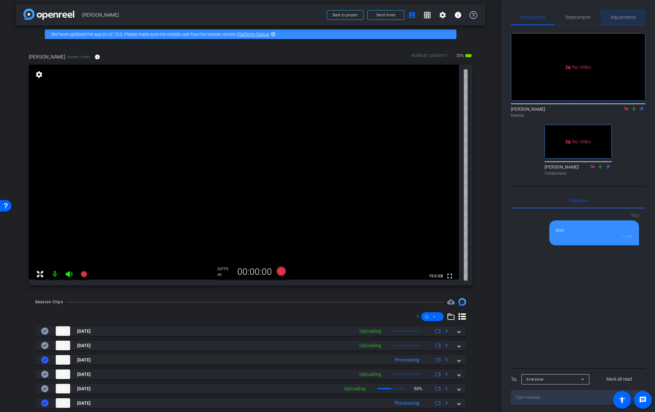
click at [571, 17] on span "Adjustments" at bounding box center [622, 17] width 25 height 4
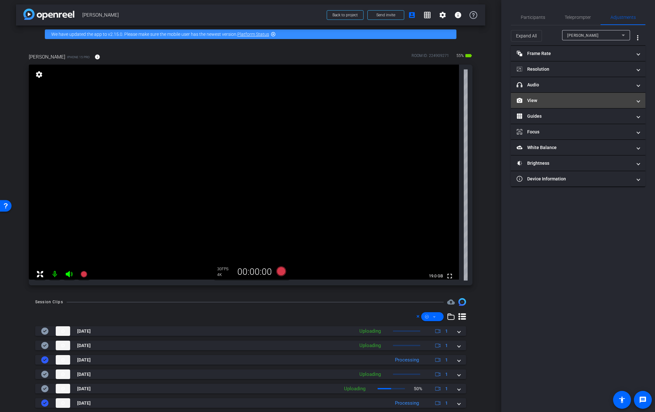
click at [541, 100] on mat-panel-title "View" at bounding box center [573, 100] width 115 height 7
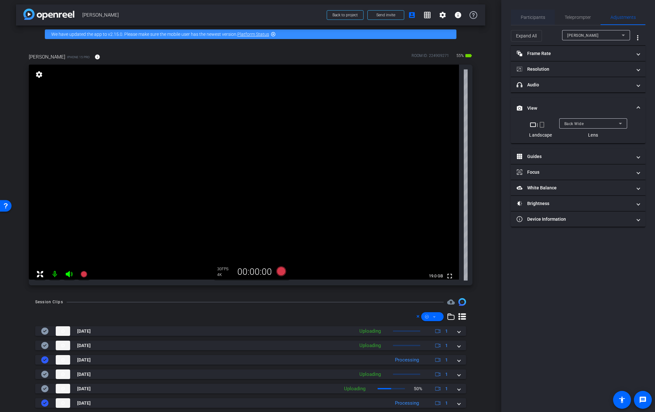
click at [540, 18] on span "Participants" at bounding box center [532, 17] width 24 height 4
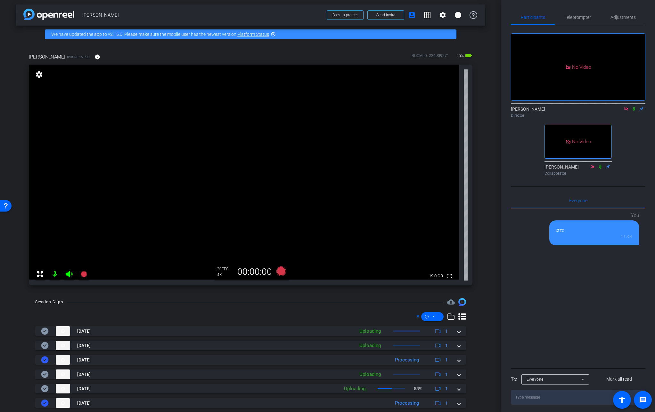
click at [282, 167] on video at bounding box center [244, 172] width 430 height 215
click at [287, 160] on video at bounding box center [244, 172] width 430 height 215
click at [281, 159] on video at bounding box center [244, 172] width 430 height 215
click at [229, 170] on video at bounding box center [244, 172] width 430 height 215
click at [293, 164] on video at bounding box center [244, 172] width 430 height 215
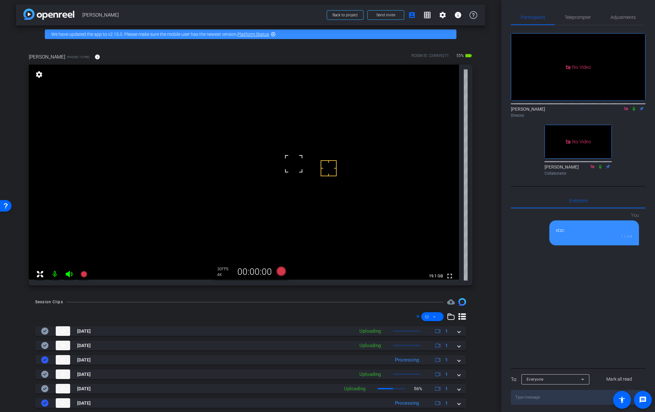
click at [292, 158] on div at bounding box center [293, 164] width 16 height 16
click at [100, 55] on span at bounding box center [97, 56] width 15 height 15
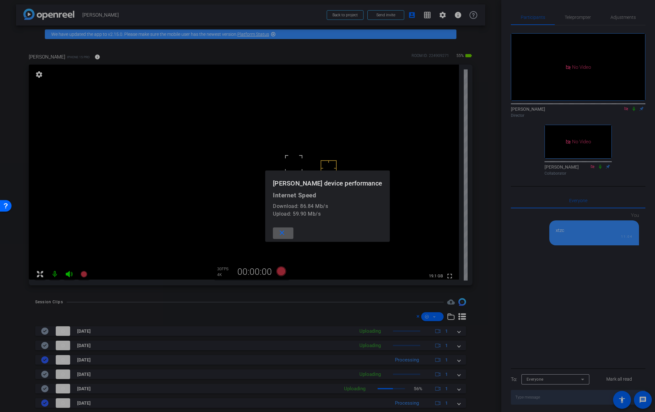
click at [99, 55] on div at bounding box center [327, 206] width 655 height 412
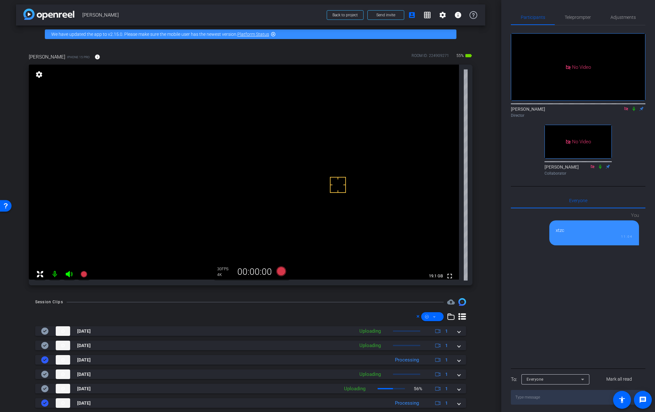
click at [294, 157] on video at bounding box center [244, 172] width 430 height 215
click at [279, 271] on icon at bounding box center [281, 272] width 10 height 10
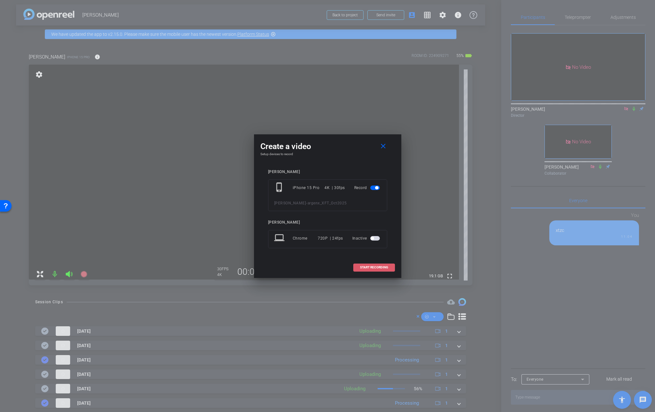
click at [390, 269] on span at bounding box center [373, 267] width 41 height 15
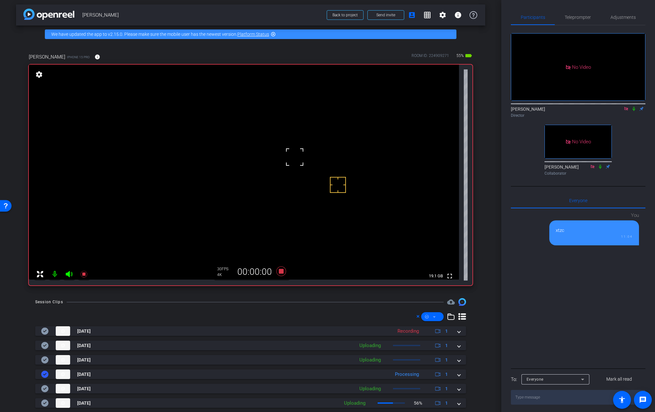
click at [571, 107] on icon at bounding box center [633, 109] width 5 height 4
click at [287, 163] on video at bounding box center [244, 172] width 430 height 215
click at [571, 18] on span "Adjustments" at bounding box center [622, 17] width 25 height 4
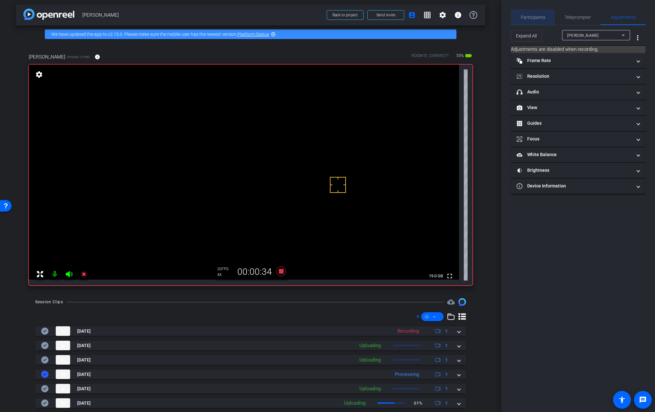
click at [539, 17] on span "Participants" at bounding box center [532, 17] width 24 height 4
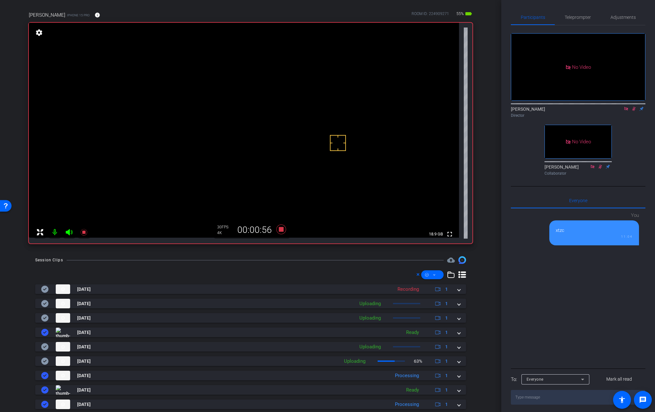
scroll to position [46, 0]
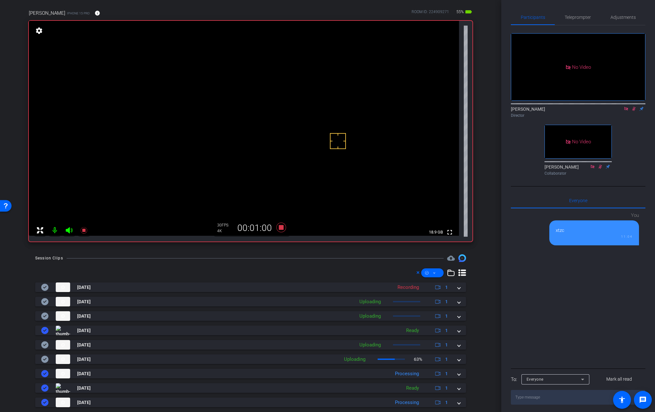
click at [285, 116] on video at bounding box center [244, 128] width 430 height 215
click at [290, 121] on video at bounding box center [244, 128] width 430 height 215
click at [285, 124] on video at bounding box center [244, 128] width 430 height 215
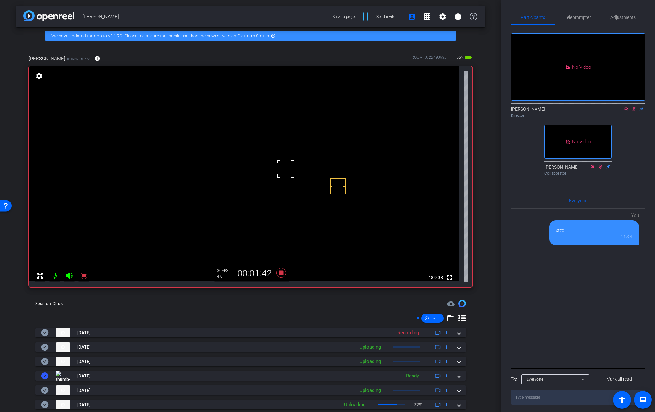
scroll to position [0, 0]
click at [285, 161] on video at bounding box center [244, 174] width 430 height 215
click at [284, 163] on video at bounding box center [244, 174] width 430 height 215
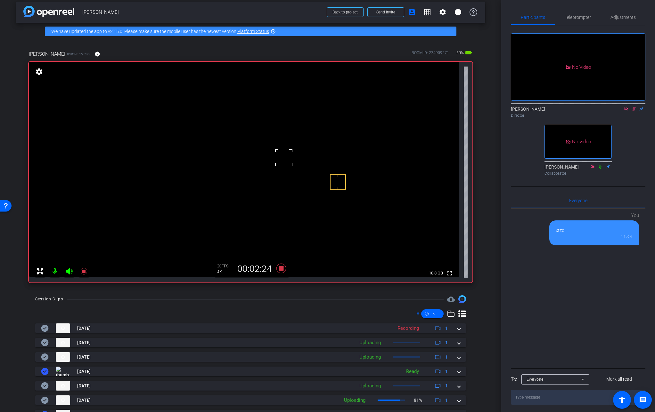
scroll to position [9, 0]
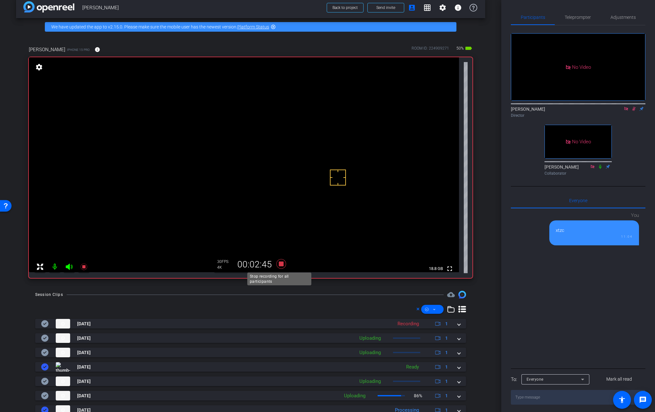
click at [279, 265] on icon at bounding box center [281, 264] width 10 height 10
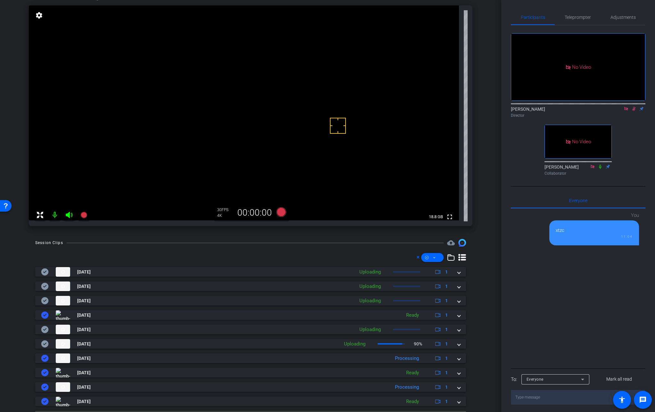
scroll to position [78, 0]
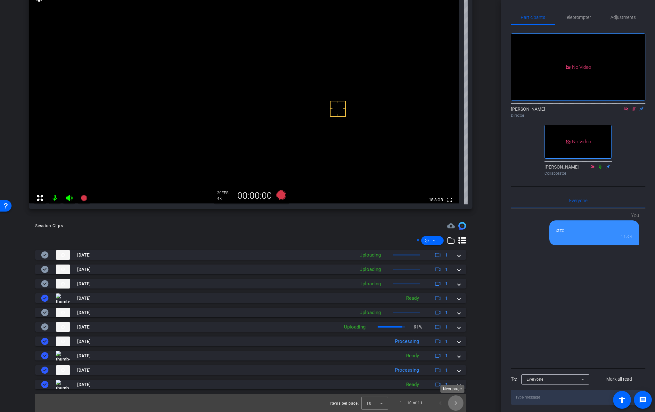
click at [452, 404] on span "Next page" at bounding box center [455, 403] width 15 height 15
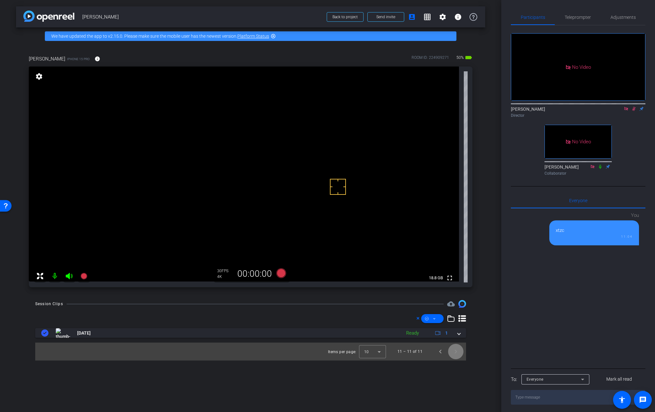
scroll to position [0, 0]
click at [439, 354] on span "Previous page" at bounding box center [439, 351] width 15 height 15
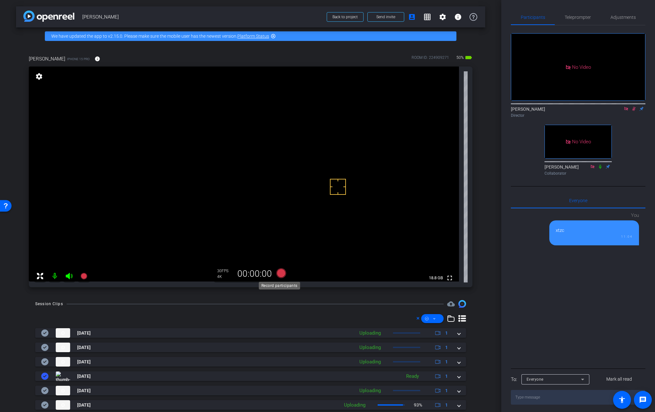
click at [278, 271] on icon at bounding box center [281, 274] width 10 height 10
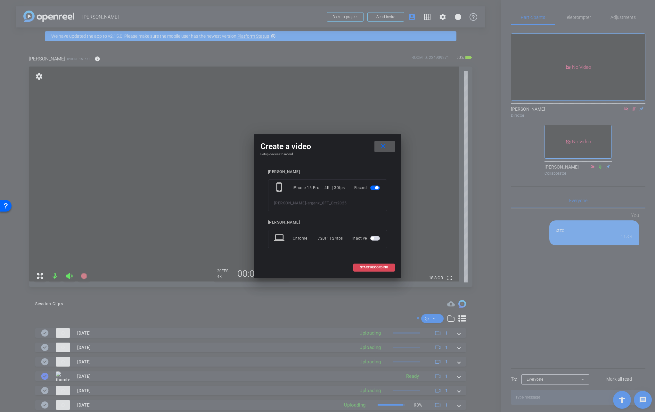
click at [363, 266] on span "START RECORDING" at bounding box center [374, 267] width 28 height 3
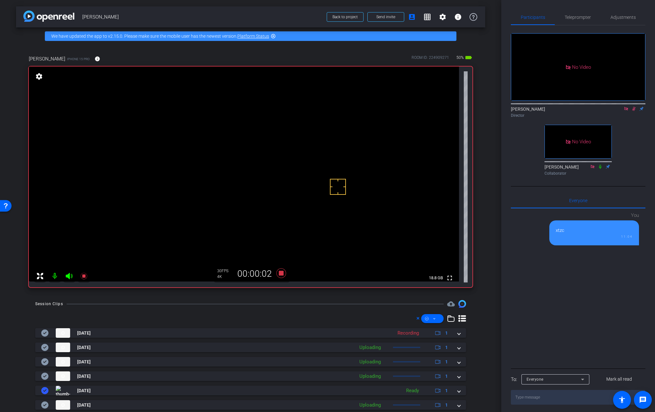
click at [284, 167] on video at bounding box center [244, 174] width 430 height 215
click at [284, 162] on video at bounding box center [244, 174] width 430 height 215
click at [283, 161] on video at bounding box center [244, 174] width 430 height 215
click at [287, 165] on video at bounding box center [244, 174] width 430 height 215
click at [283, 162] on video at bounding box center [244, 174] width 430 height 215
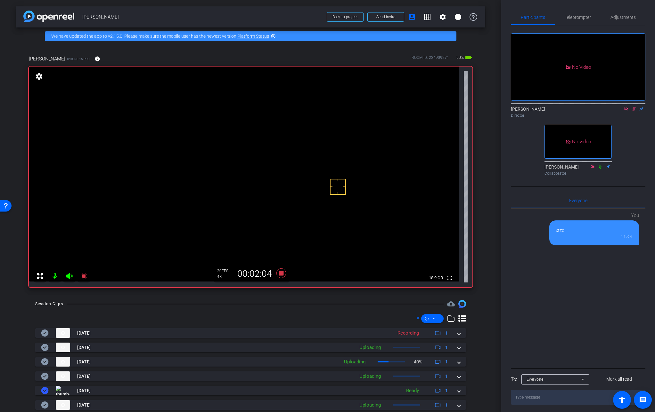
click at [280, 171] on video at bounding box center [244, 174] width 430 height 215
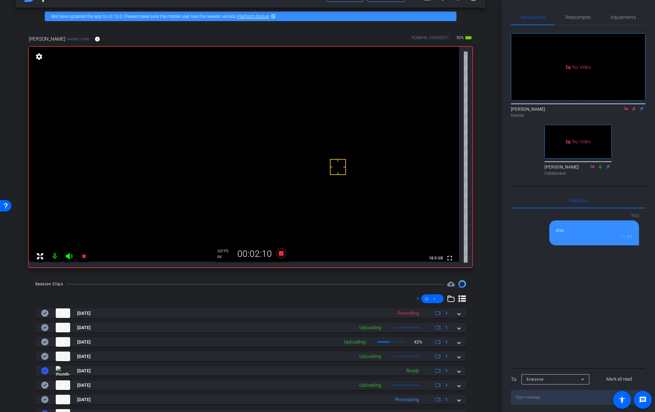
scroll to position [18, 0]
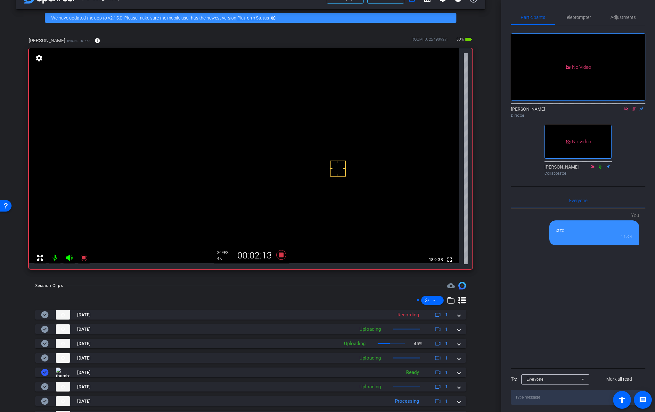
click at [281, 145] on video at bounding box center [244, 155] width 430 height 215
click at [278, 148] on video at bounding box center [244, 155] width 430 height 215
click at [279, 148] on video at bounding box center [244, 155] width 430 height 215
click at [266, 145] on video at bounding box center [244, 155] width 430 height 215
click at [281, 147] on video at bounding box center [244, 155] width 430 height 215
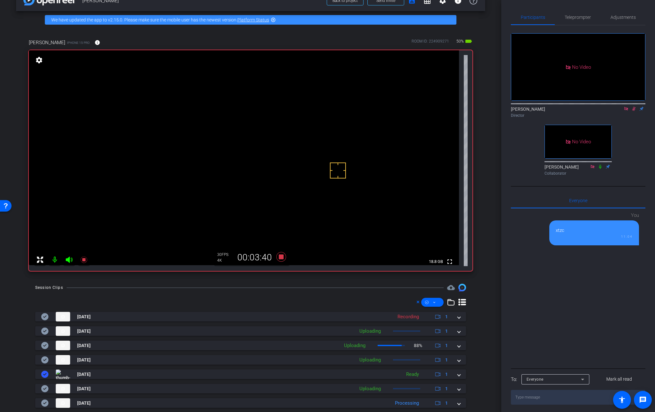
scroll to position [20, 0]
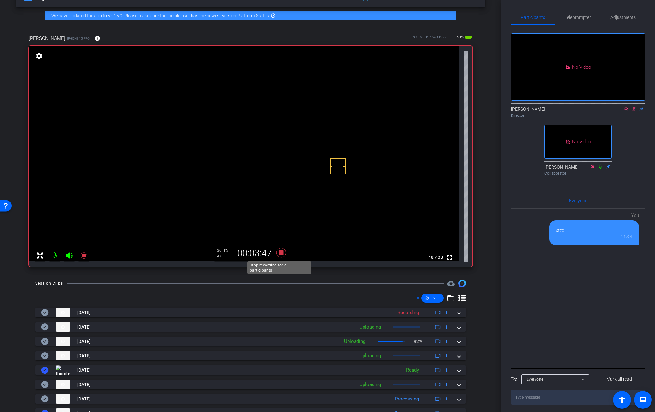
click at [278, 253] on icon at bounding box center [281, 253] width 10 height 10
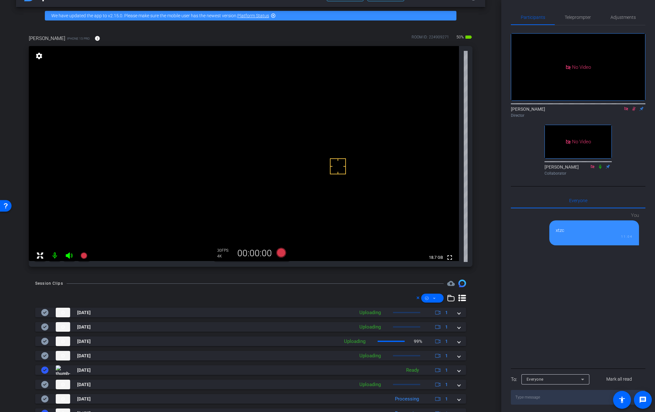
click at [571, 107] on icon at bounding box center [634, 109] width 4 height 4
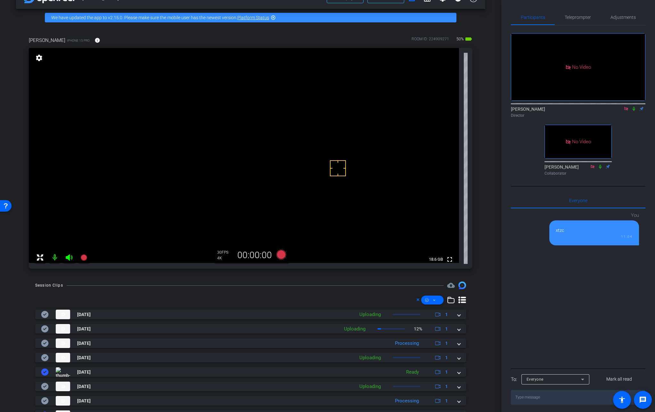
click at [571, 107] on icon at bounding box center [633, 109] width 5 height 4
click at [279, 256] on icon at bounding box center [281, 255] width 10 height 10
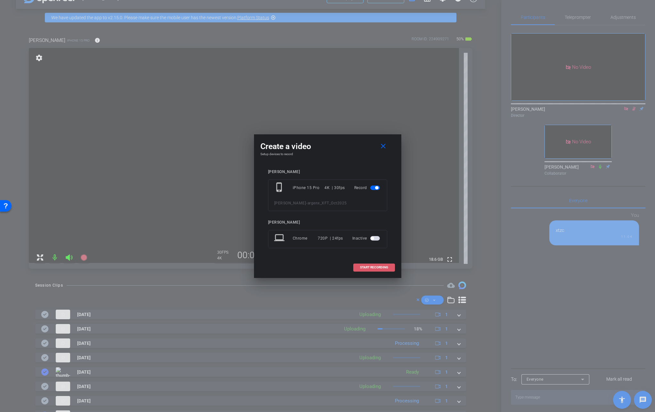
click at [361, 266] on span "START RECORDING" at bounding box center [374, 267] width 28 height 3
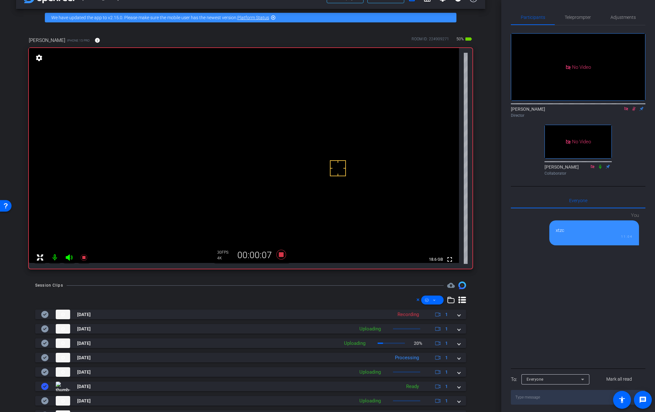
click at [283, 147] on video at bounding box center [244, 155] width 430 height 215
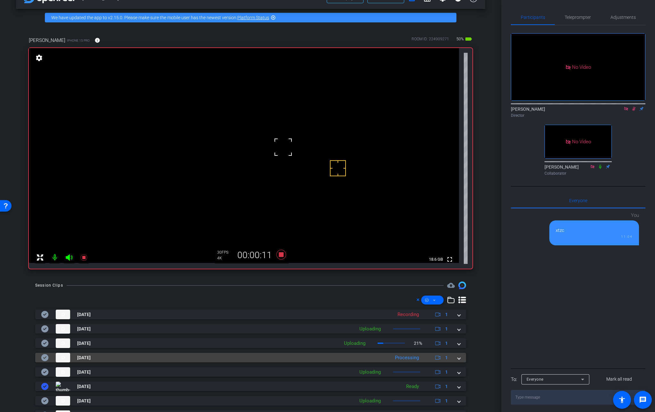
click at [457, 359] on span at bounding box center [458, 358] width 3 height 7
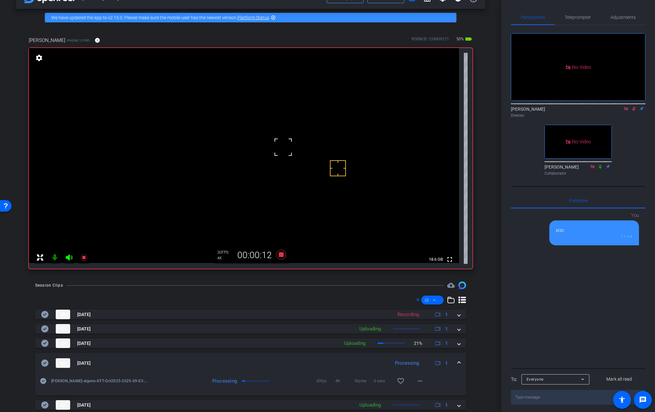
click at [456, 359] on mat-expansion-panel-header "[DATE] Processing 1" at bounding box center [250, 363] width 430 height 20
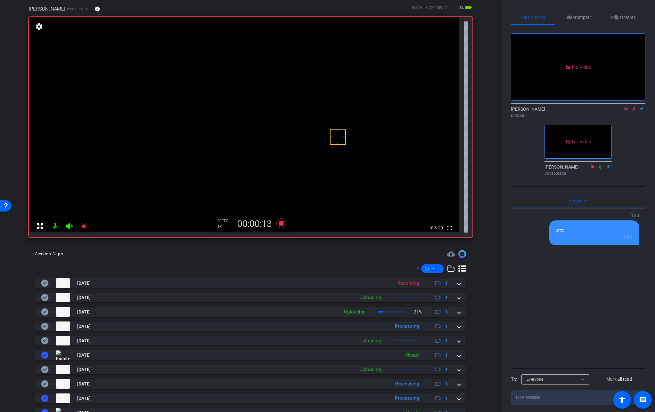
scroll to position [50, 0]
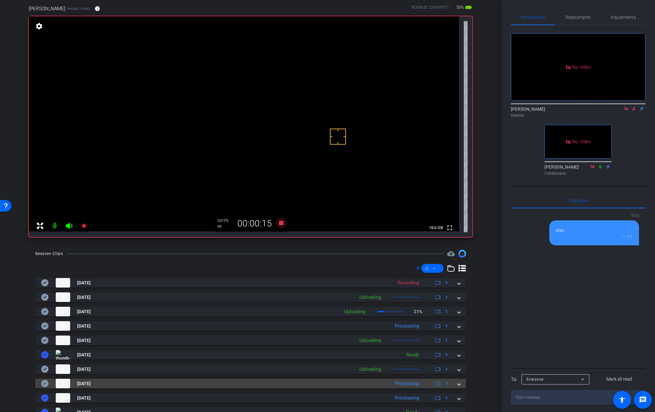
click at [457, 384] on span at bounding box center [458, 384] width 3 height 7
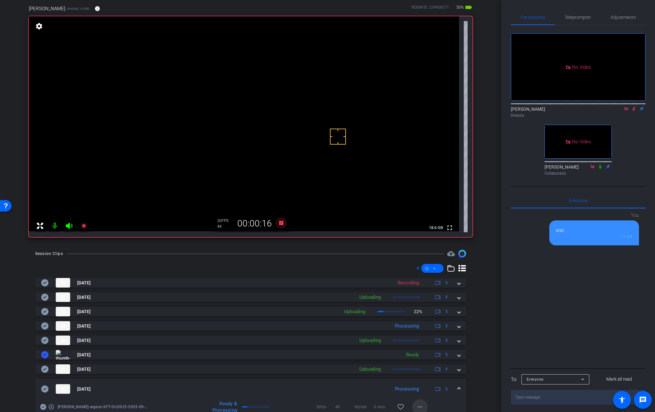
click at [416, 407] on mat-icon "more_horiz" at bounding box center [420, 407] width 8 height 8
click at [434, 345] on span "Download Original" at bounding box center [433, 346] width 38 height 8
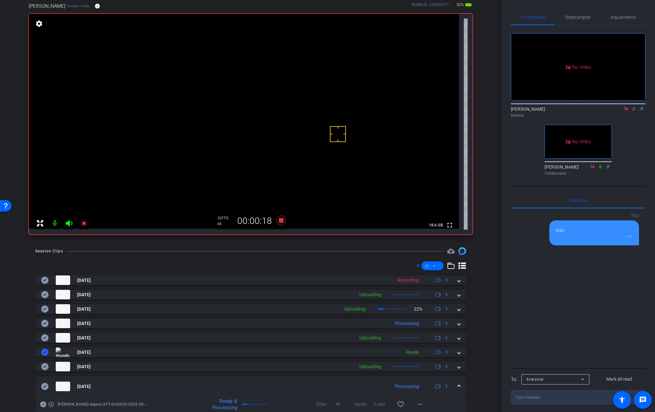
click at [453, 385] on div "[DATE] Processing 1" at bounding box center [249, 387] width 416 height 10
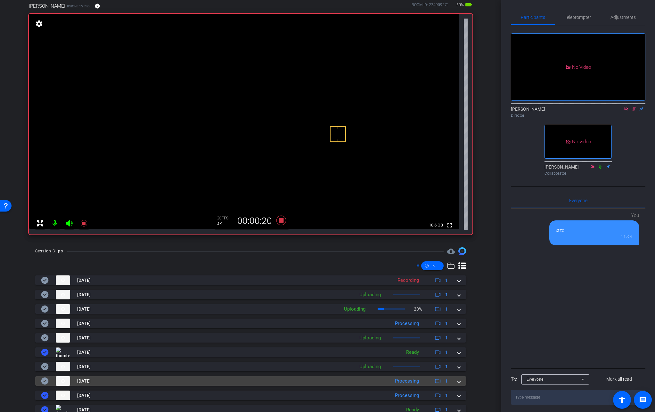
click at [48, 382] on icon at bounding box center [44, 381] width 7 height 7
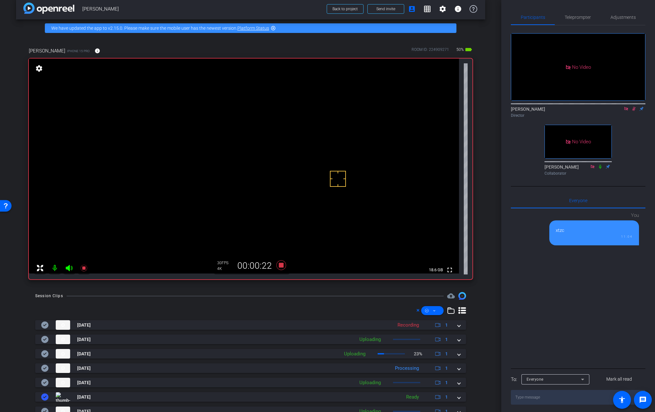
scroll to position [5, 0]
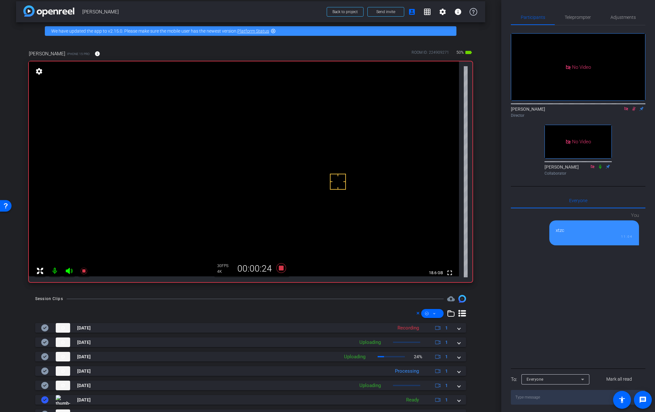
click at [268, 168] on video at bounding box center [244, 168] width 430 height 215
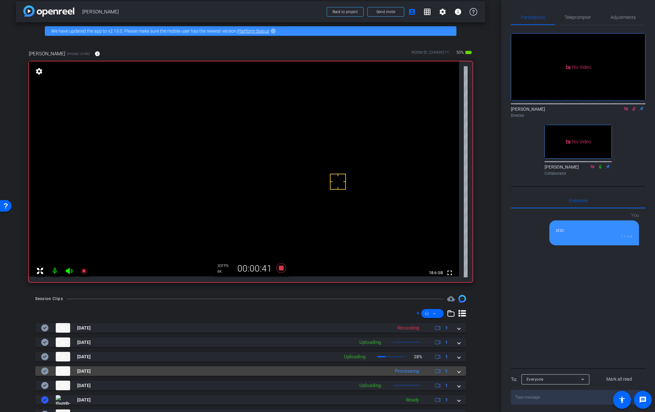
click at [457, 372] on span at bounding box center [458, 371] width 3 height 7
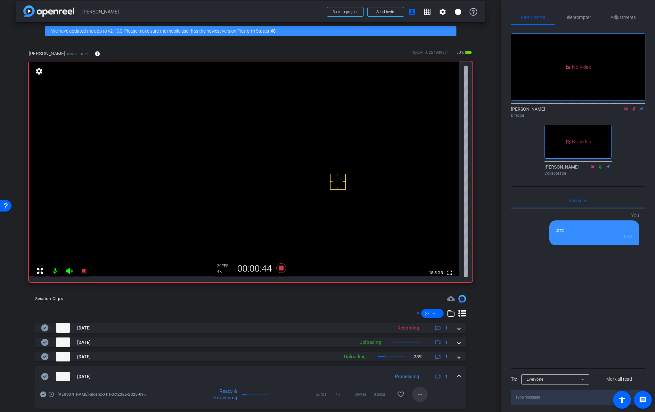
click at [419, 394] on mat-icon "more_horiz" at bounding box center [420, 395] width 8 height 8
click at [429, 334] on span "Download Original" at bounding box center [433, 334] width 38 height 8
click at [46, 377] on icon at bounding box center [44, 376] width 7 height 7
click at [457, 375] on span at bounding box center [458, 377] width 3 height 7
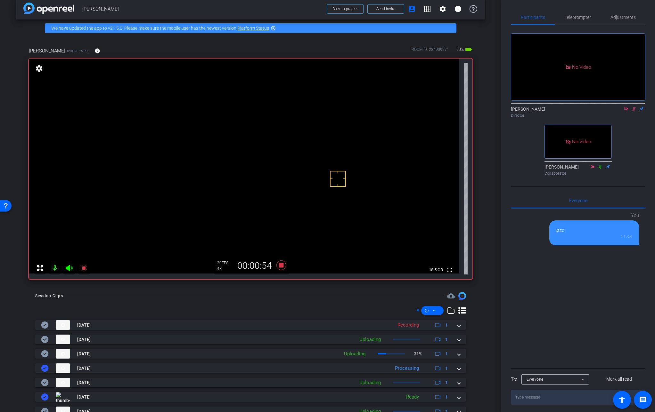
scroll to position [7, 0]
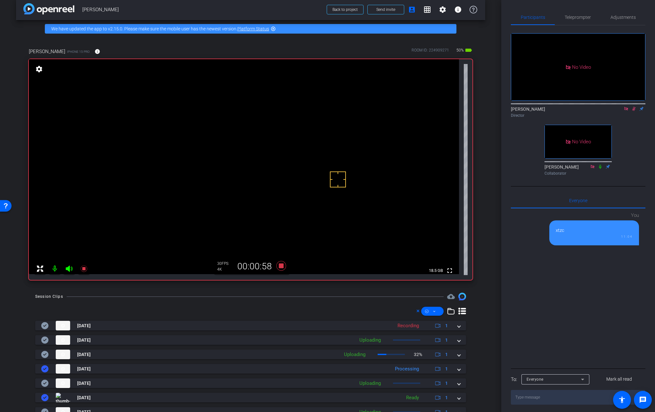
click at [275, 157] on video at bounding box center [244, 166] width 430 height 215
click at [276, 158] on video at bounding box center [244, 166] width 430 height 215
click at [290, 158] on video at bounding box center [244, 166] width 430 height 215
click at [274, 153] on video at bounding box center [244, 166] width 430 height 215
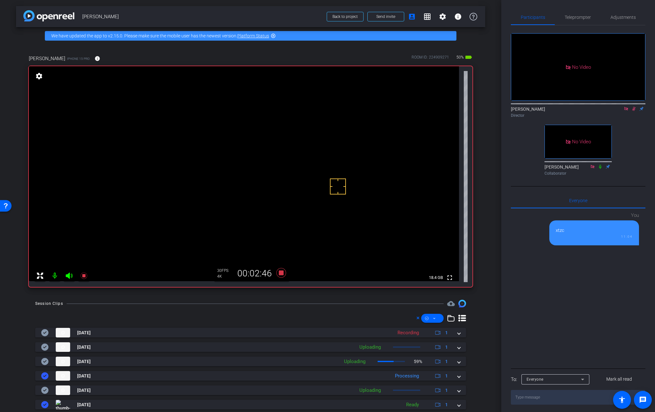
scroll to position [0, 0]
click at [279, 272] on icon at bounding box center [281, 274] width 10 height 10
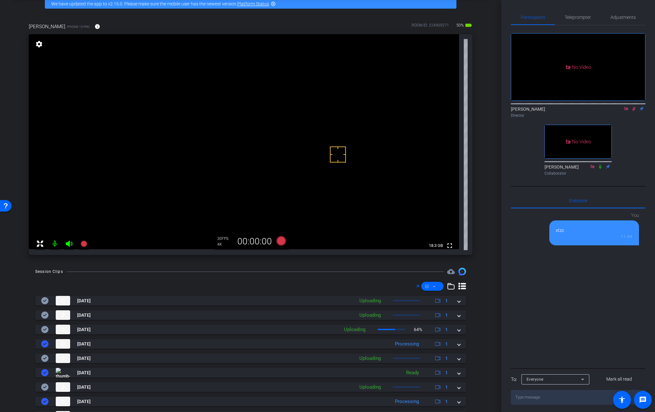
scroll to position [26, 0]
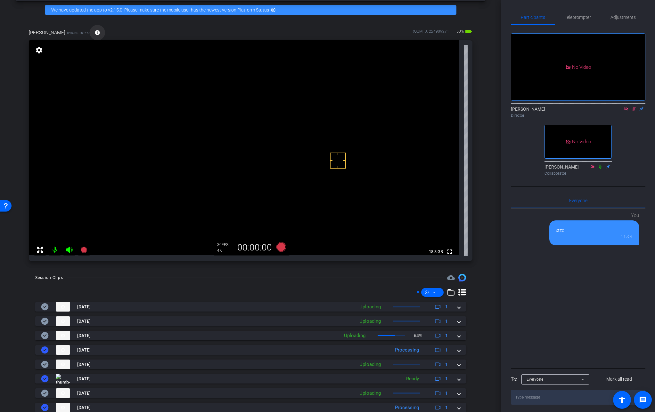
click at [96, 32] on mat-icon "info" at bounding box center [97, 33] width 6 height 6
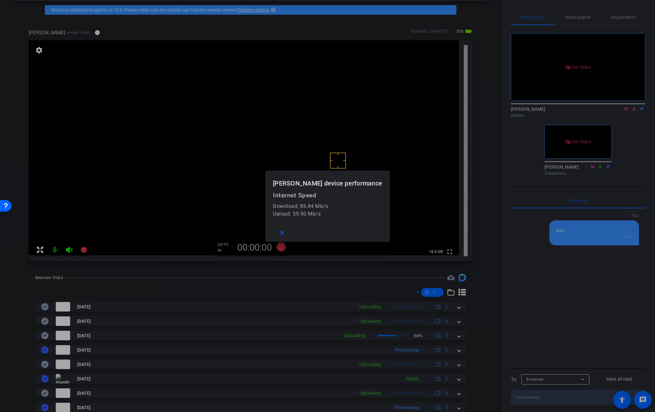
click at [96, 32] on div at bounding box center [327, 206] width 655 height 412
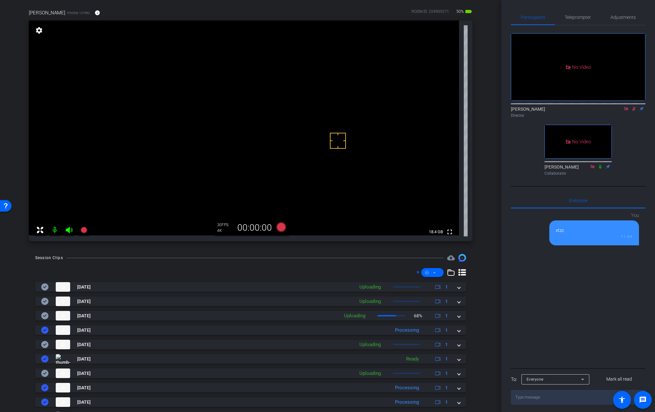
scroll to position [0, 0]
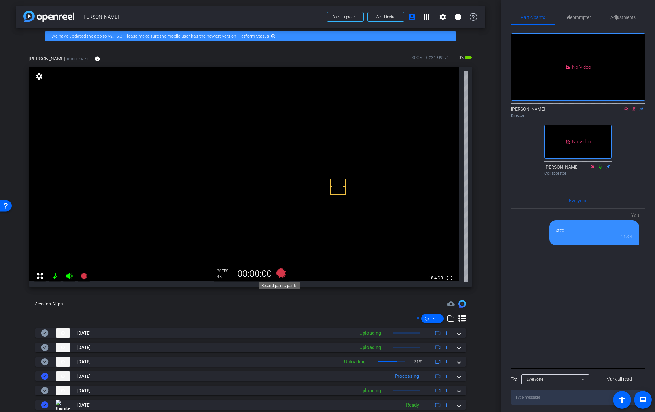
click at [279, 271] on icon at bounding box center [281, 274] width 10 height 10
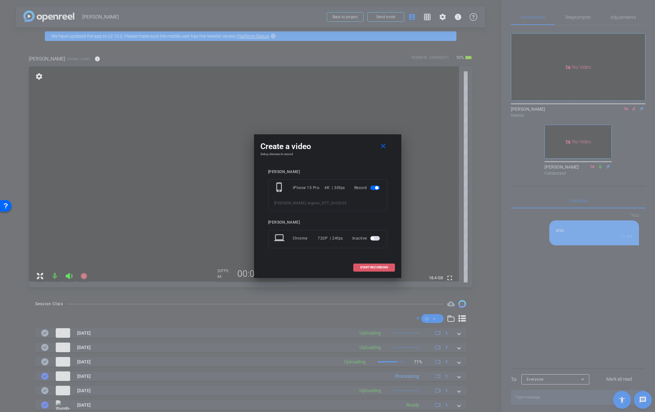
click at [364, 269] on span "START RECORDING" at bounding box center [374, 267] width 28 height 3
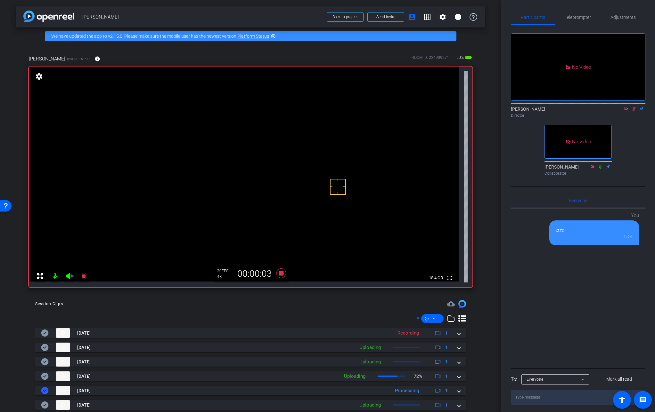
click at [276, 167] on video at bounding box center [244, 174] width 430 height 215
click at [273, 161] on video at bounding box center [244, 174] width 430 height 215
click at [281, 163] on video at bounding box center [244, 174] width 430 height 215
click at [280, 169] on video at bounding box center [244, 174] width 430 height 215
click at [571, 107] on icon at bounding box center [633, 109] width 5 height 4
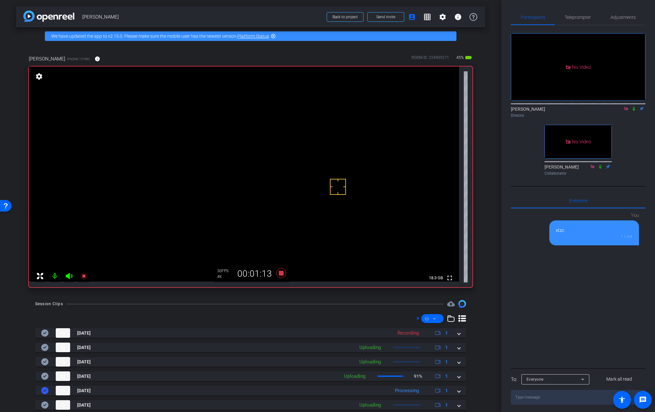
click at [571, 107] on icon at bounding box center [633, 109] width 5 height 4
click at [280, 273] on icon at bounding box center [281, 274] width 10 height 10
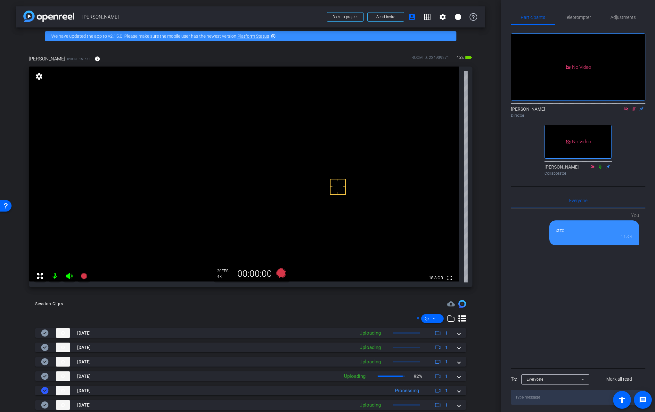
click at [571, 107] on icon at bounding box center [634, 109] width 4 height 4
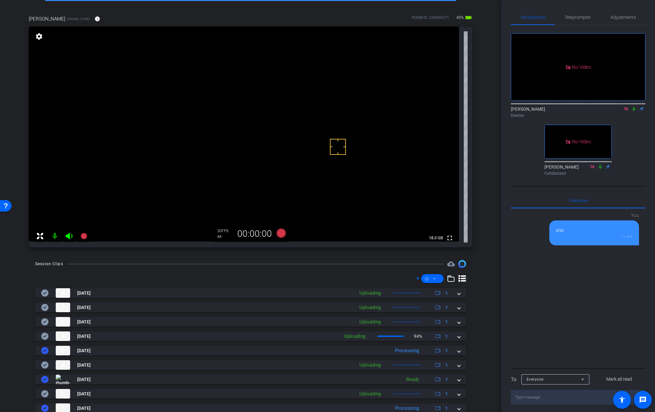
scroll to position [38, 0]
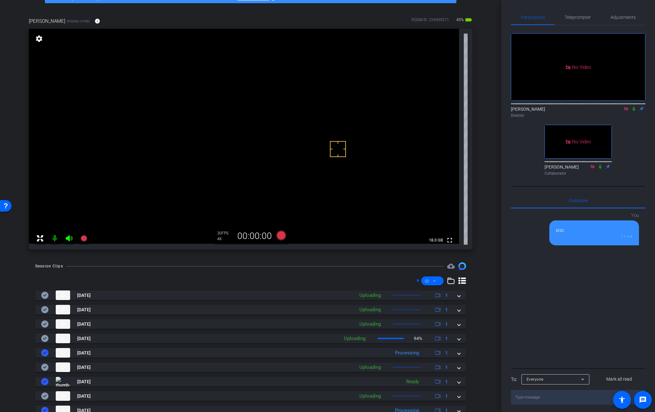
click at [571, 107] on icon at bounding box center [626, 109] width 4 height 4
click at [571, 17] on span "Adjustments" at bounding box center [622, 17] width 25 height 4
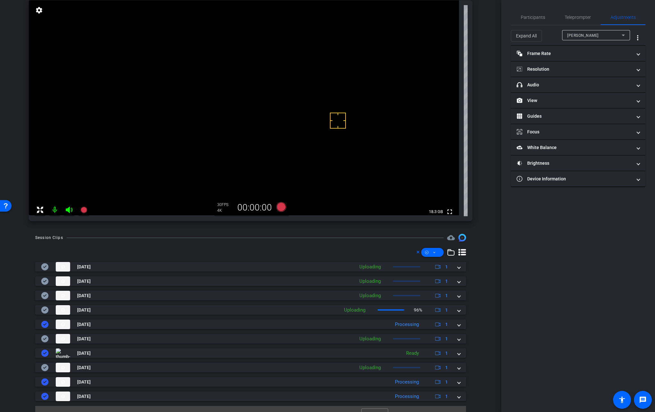
scroll to position [78, 0]
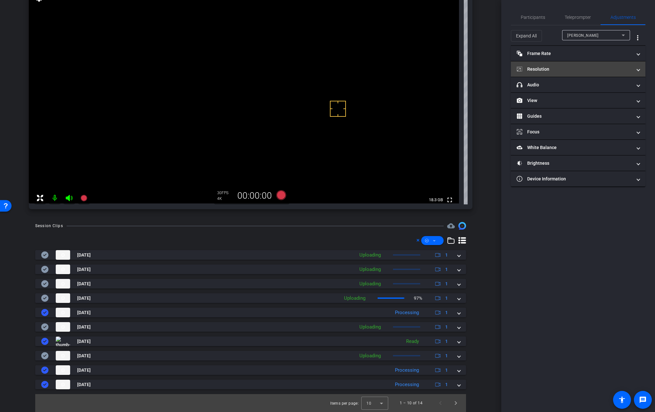
click at [544, 72] on mat-panel-title "Resolution" at bounding box center [573, 69] width 115 height 7
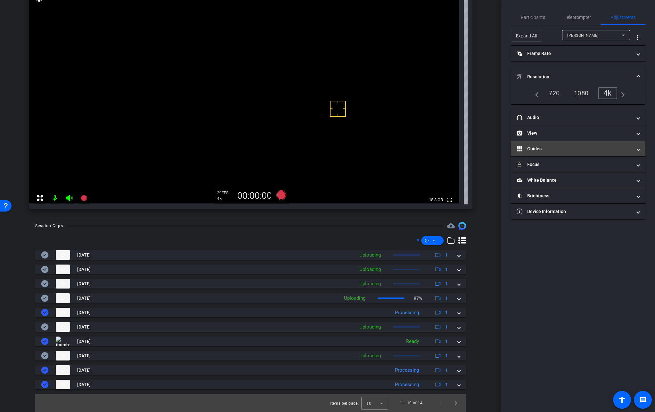
click at [538, 152] on mat-panel-title "Guides" at bounding box center [573, 149] width 115 height 7
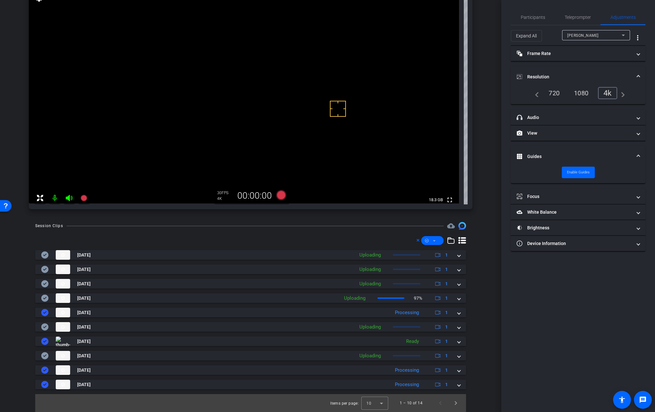
click at [538, 152] on mat-expansion-panel-header "Guides" at bounding box center [577, 156] width 134 height 20
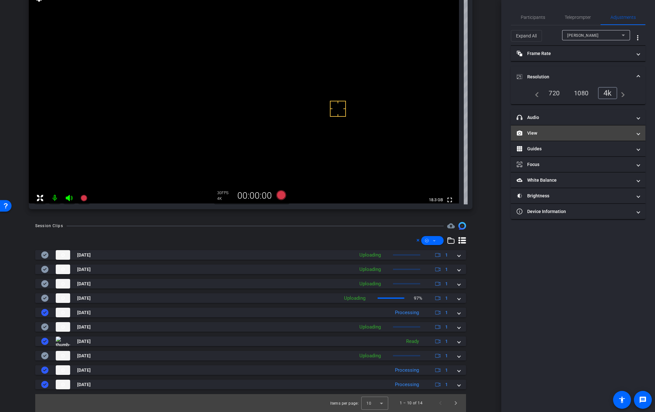
click at [538, 132] on mat-panel-title "View" at bounding box center [573, 133] width 115 height 7
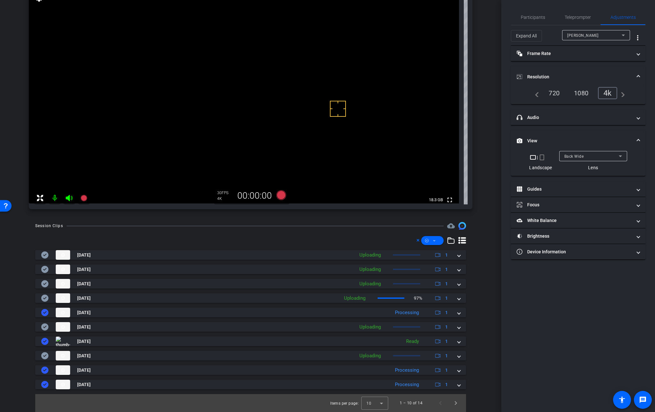
click at [571, 156] on span "Back Wide" at bounding box center [574, 156] width 20 height 4
click at [571, 180] on span "Front Wide" at bounding box center [574, 179] width 21 height 8
click at [535, 13] on span "Participants" at bounding box center [532, 17] width 24 height 15
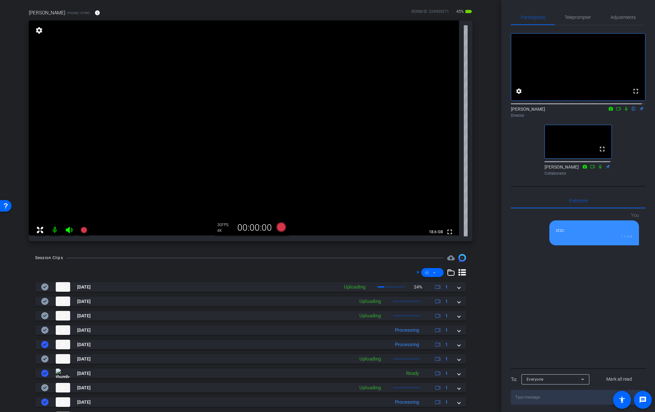
scroll to position [48, 0]
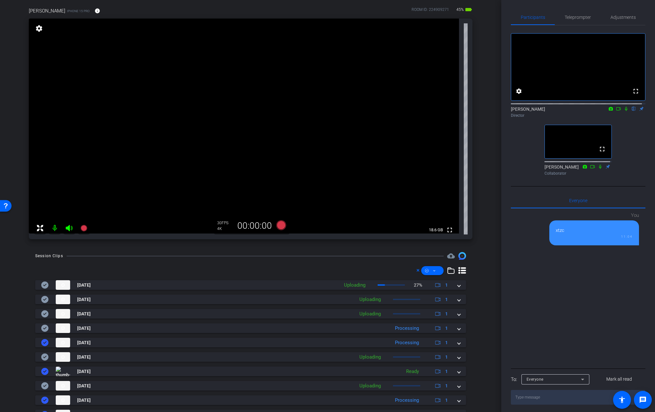
click at [571, 112] on mat-icon at bounding box center [626, 109] width 8 height 6
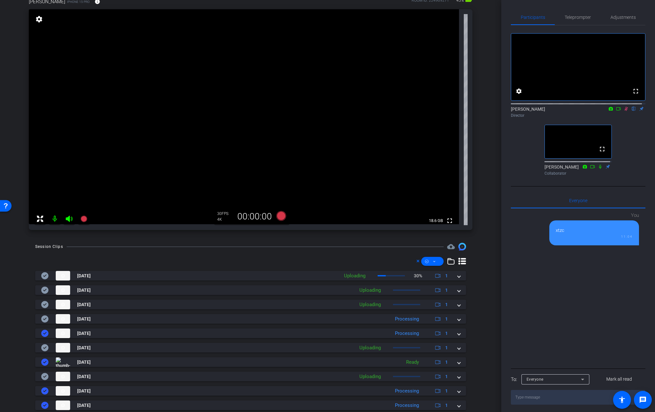
scroll to position [59, 0]
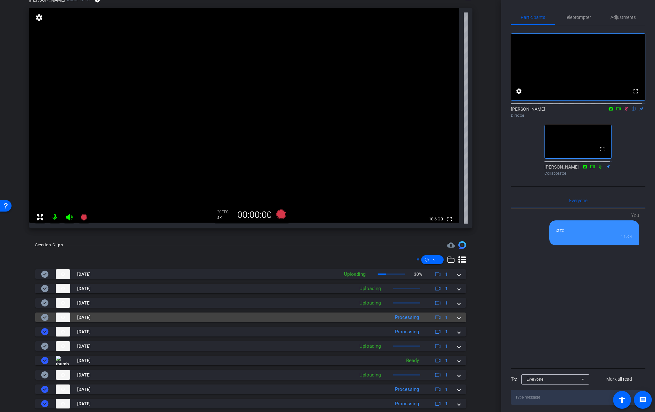
click at [457, 319] on span at bounding box center [458, 317] width 3 height 7
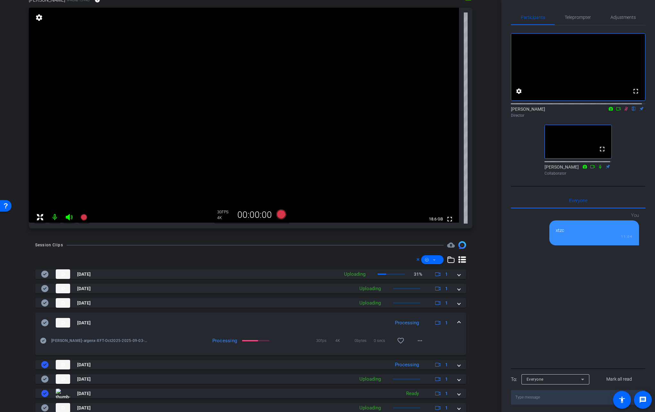
click at [454, 319] on mat-expansion-panel-header "[DATE] Processing 1" at bounding box center [250, 323] width 430 height 20
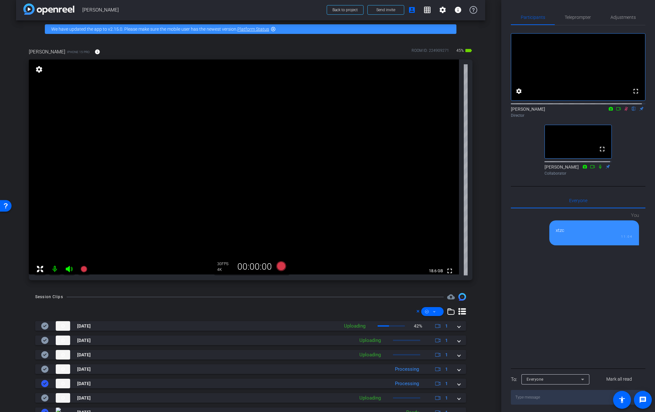
scroll to position [6, 0]
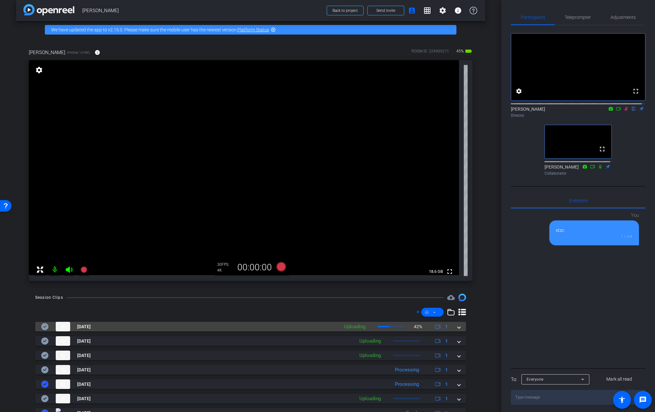
click at [457, 327] on span at bounding box center [458, 327] width 3 height 7
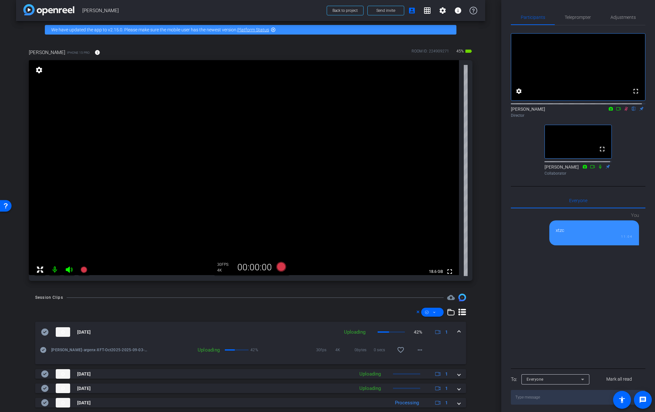
click at [454, 328] on mat-expansion-panel-header "[DATE] Uploading 42% 1" at bounding box center [250, 332] width 430 height 20
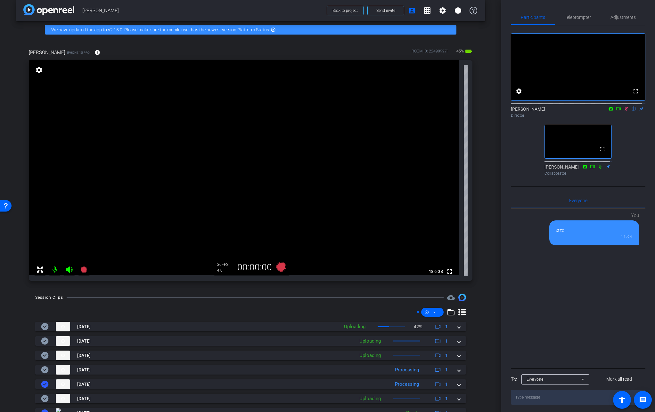
click at [571, 111] on icon at bounding box center [625, 109] width 5 height 4
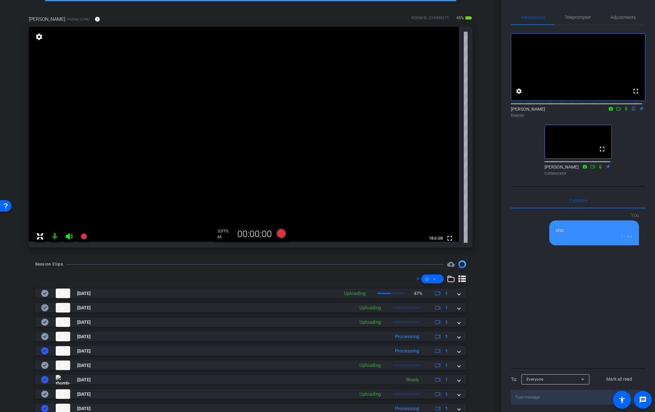
scroll to position [39, 0]
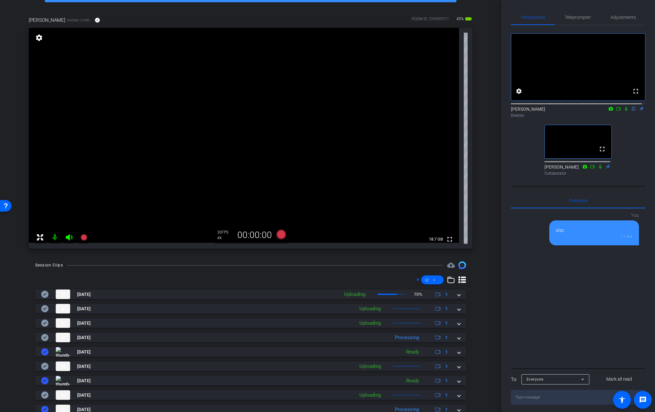
click at [571, 111] on icon at bounding box center [625, 109] width 5 height 4
click at [571, 111] on icon at bounding box center [626, 109] width 4 height 4
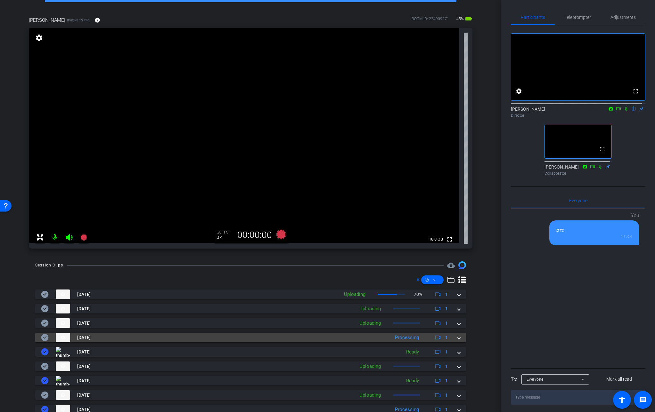
click at [457, 339] on span at bounding box center [458, 337] width 3 height 7
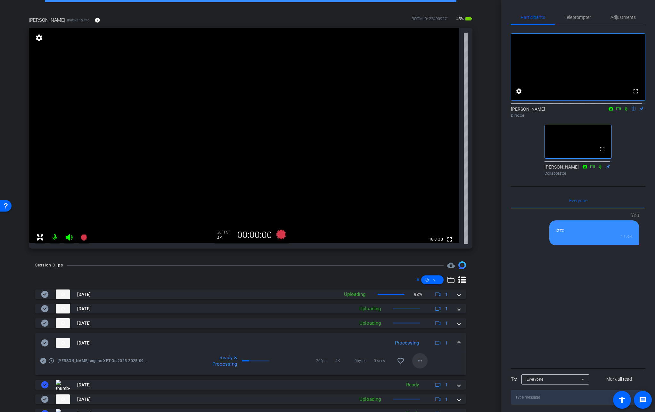
click at [421, 362] on span at bounding box center [419, 360] width 15 height 15
click at [437, 298] on span "Download Original" at bounding box center [433, 300] width 38 height 8
click at [457, 344] on span at bounding box center [458, 343] width 3 height 7
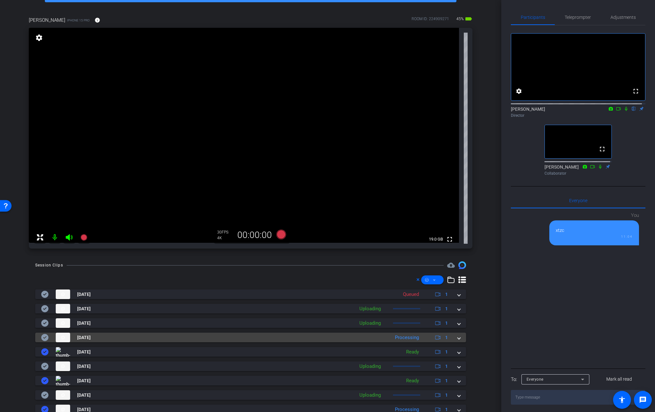
click at [44, 339] on icon at bounding box center [44, 337] width 7 height 7
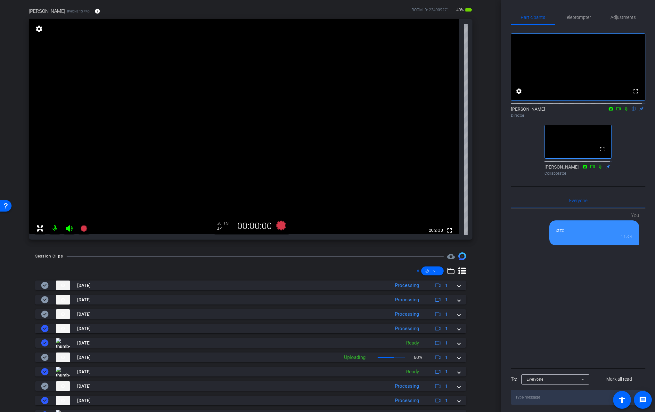
scroll to position [78, 0]
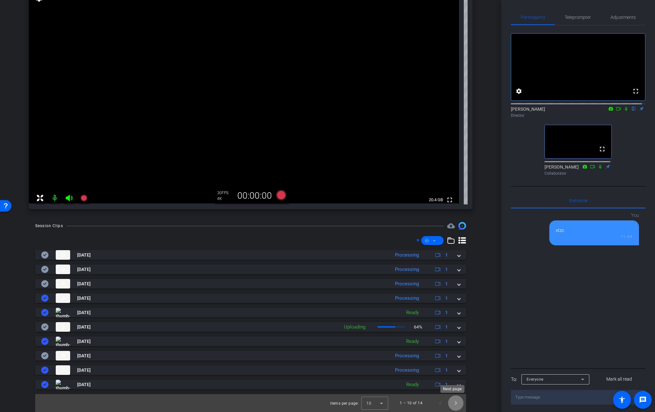
click at [450, 406] on span "Next page" at bounding box center [455, 403] width 15 height 15
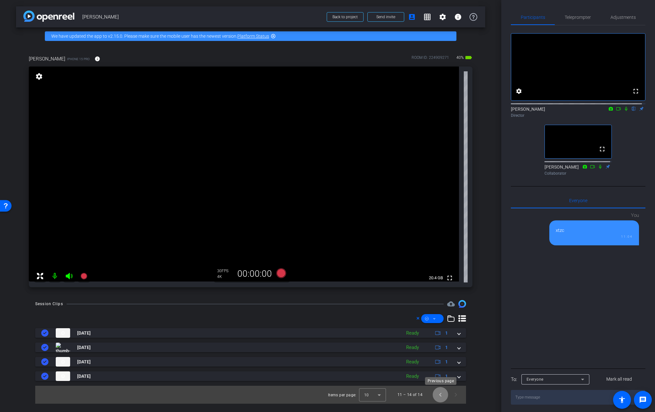
click at [441, 395] on span "Previous page" at bounding box center [439, 394] width 15 height 15
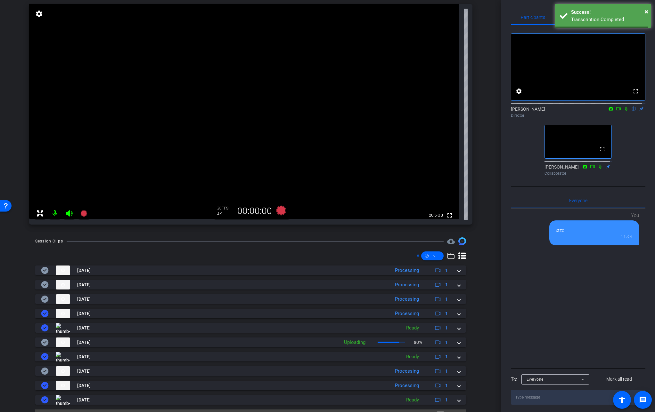
scroll to position [78, 0]
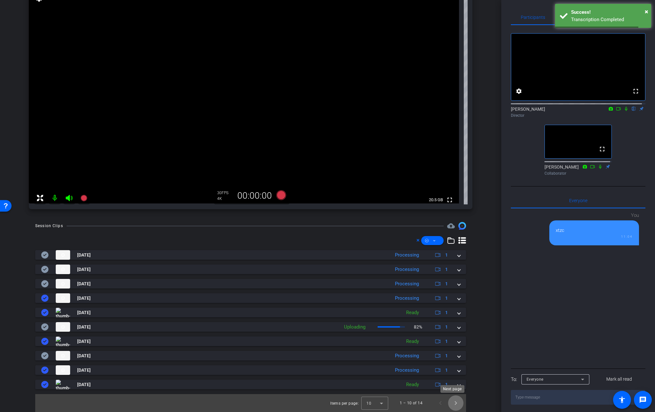
click at [451, 406] on span "Next page" at bounding box center [455, 403] width 15 height 15
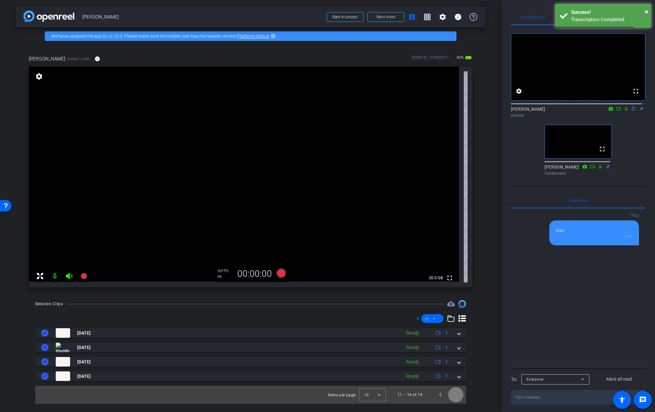
scroll to position [0, 0]
click at [443, 397] on span "Previous page" at bounding box center [439, 394] width 15 height 15
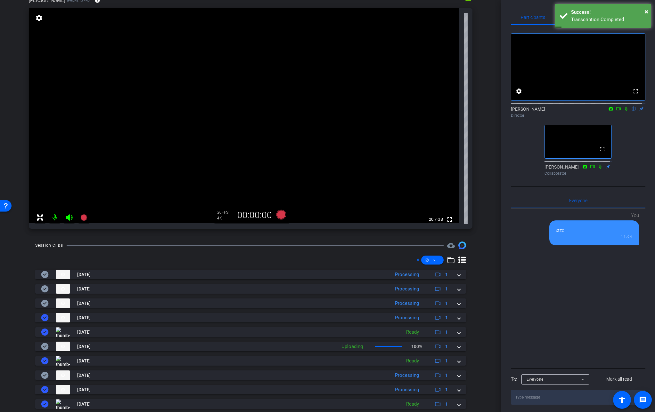
scroll to position [57, 0]
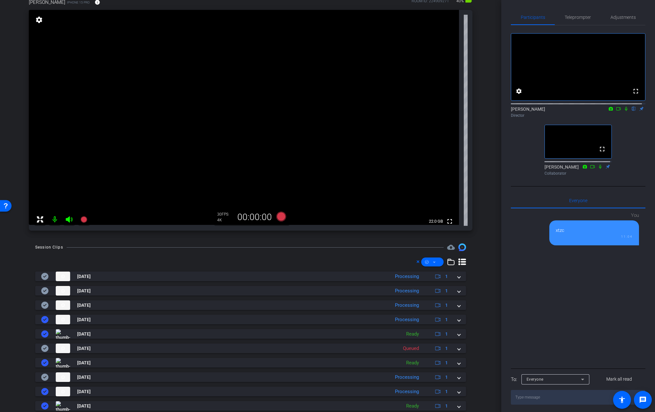
click at [571, 111] on icon at bounding box center [625, 109] width 5 height 4
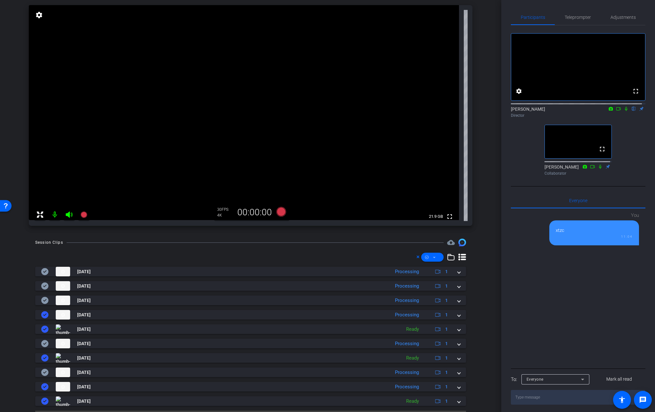
scroll to position [60, 0]
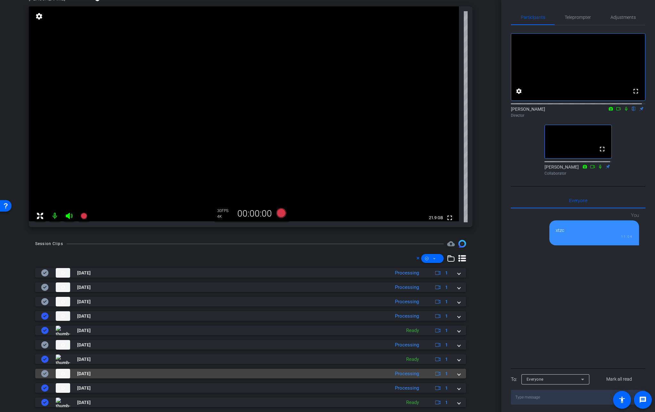
click at [451, 374] on div "[DATE] Processing 1" at bounding box center [249, 374] width 416 height 10
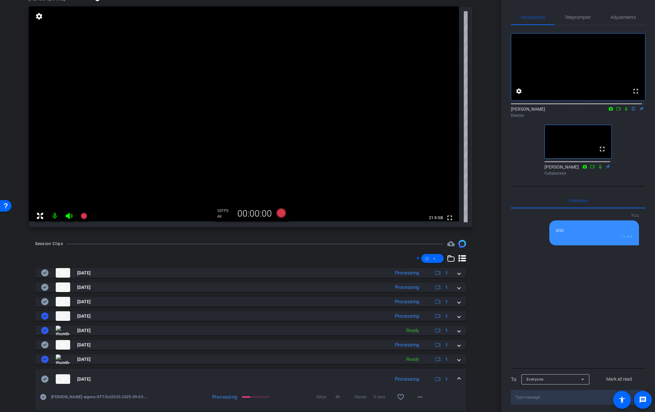
click at [452, 374] on mat-expansion-panel-header "[DATE] Processing 1" at bounding box center [250, 379] width 430 height 20
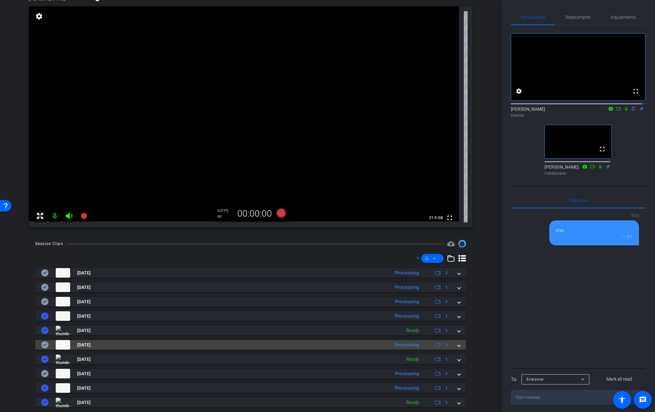
click at [457, 345] on span at bounding box center [458, 345] width 3 height 7
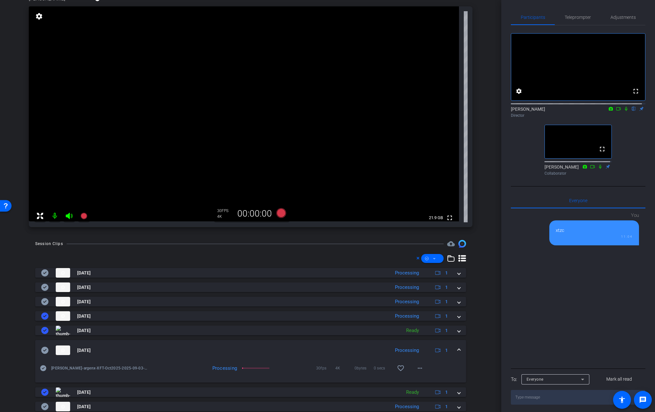
click at [454, 345] on mat-expansion-panel-header "[DATE] Processing 1" at bounding box center [250, 350] width 430 height 20
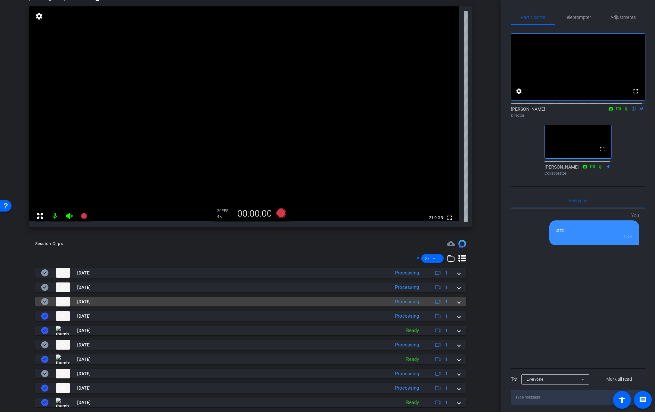
click at [457, 304] on span at bounding box center [458, 302] width 3 height 7
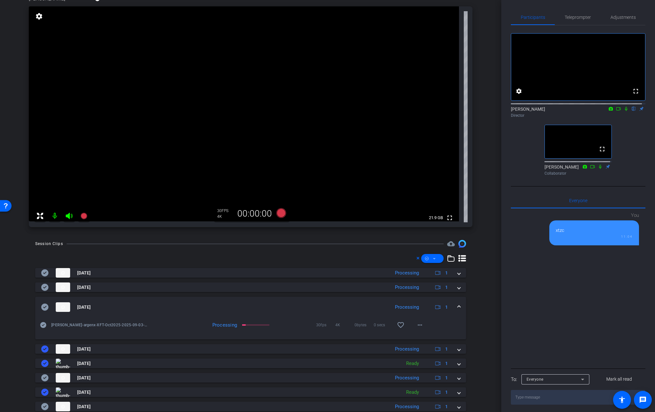
drag, startPoint x: 455, startPoint y: 288, endPoint x: 456, endPoint y: 280, distance: 8.3
click at [457, 288] on span at bounding box center [458, 287] width 3 height 7
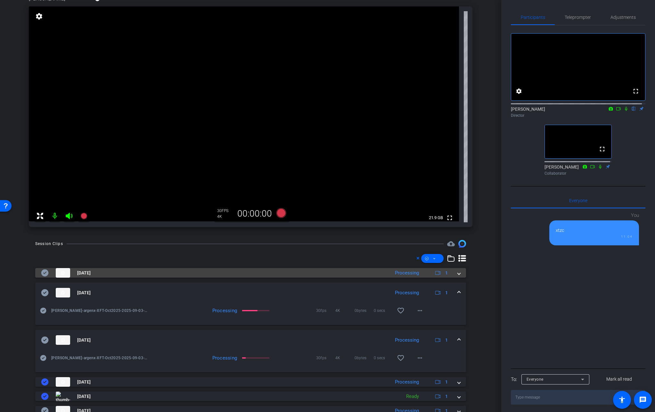
click at [457, 273] on span at bounding box center [458, 273] width 3 height 7
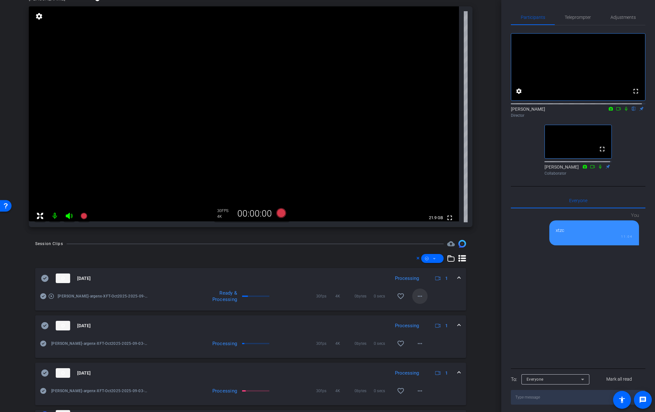
click at [416, 296] on mat-icon "more_horiz" at bounding box center [420, 297] width 8 height 8
click at [421, 308] on span "Download Original" at bounding box center [433, 310] width 38 height 8
click at [457, 275] on span at bounding box center [458, 278] width 3 height 7
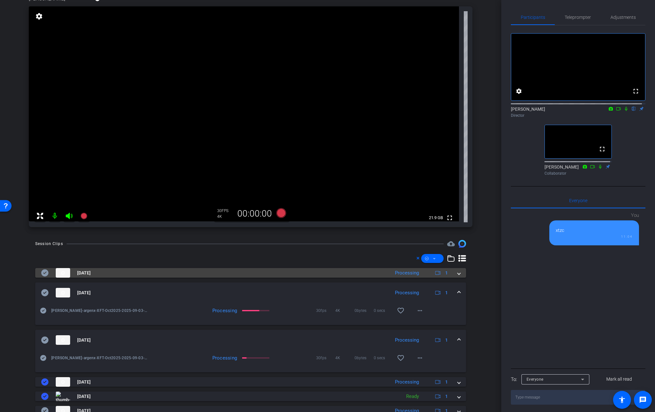
click at [457, 273] on span at bounding box center [458, 273] width 3 height 7
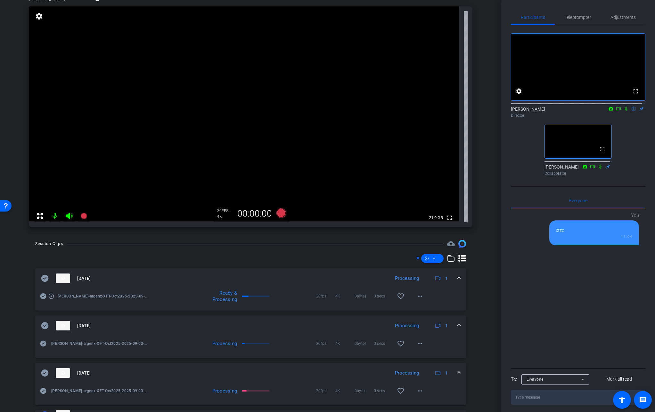
click at [455, 273] on mat-expansion-panel-header "[DATE] Processing 1" at bounding box center [250, 278] width 430 height 20
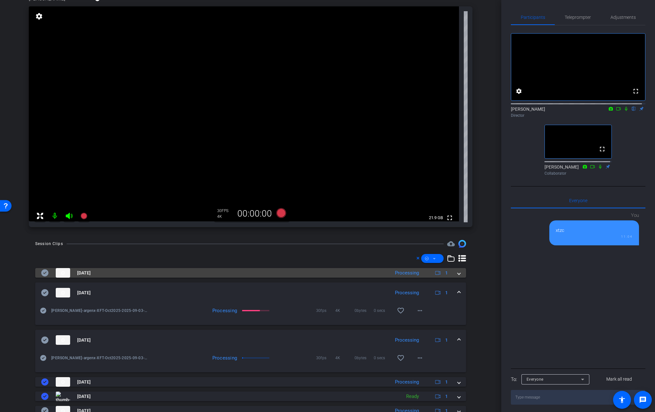
click at [45, 273] on icon at bounding box center [45, 273] width 8 height 8
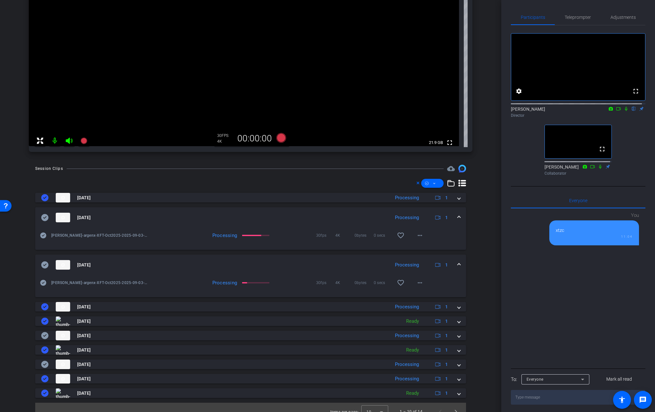
scroll to position [144, 0]
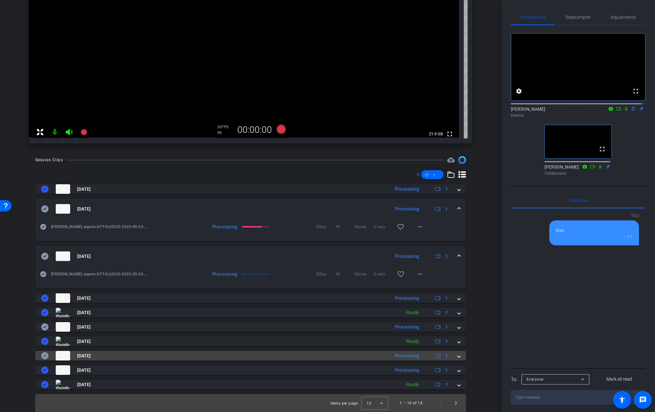
click at [453, 357] on div "[DATE] Processing 1" at bounding box center [249, 356] width 416 height 10
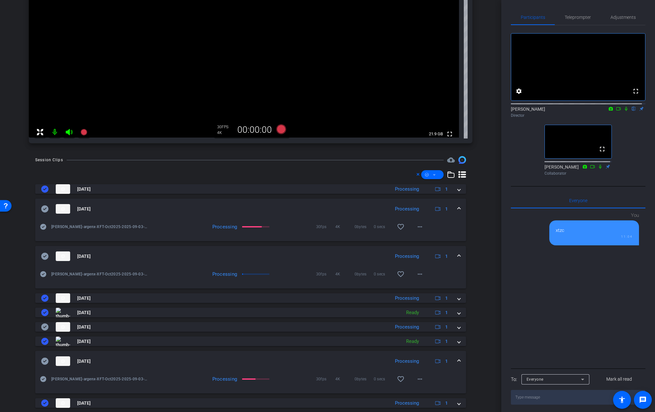
click at [454, 357] on mat-expansion-panel-header "[DATE] Processing 1" at bounding box center [250, 361] width 430 height 20
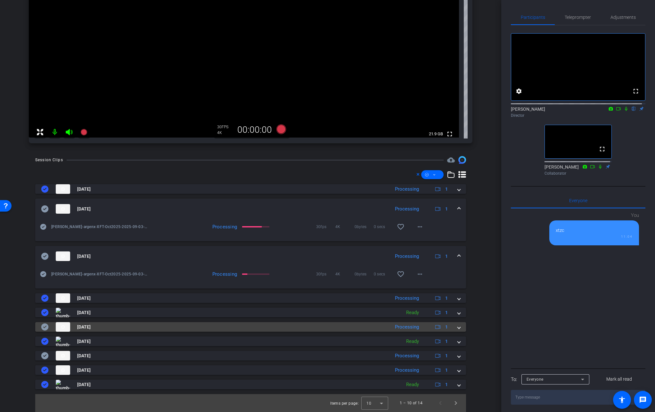
click at [457, 330] on span at bounding box center [458, 327] width 3 height 7
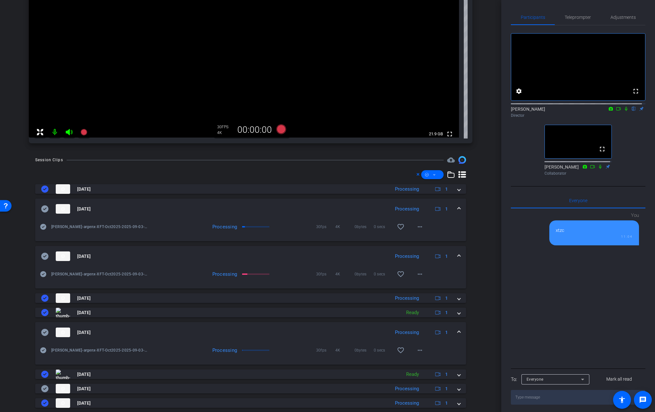
click at [457, 330] on span at bounding box center [458, 332] width 3 height 7
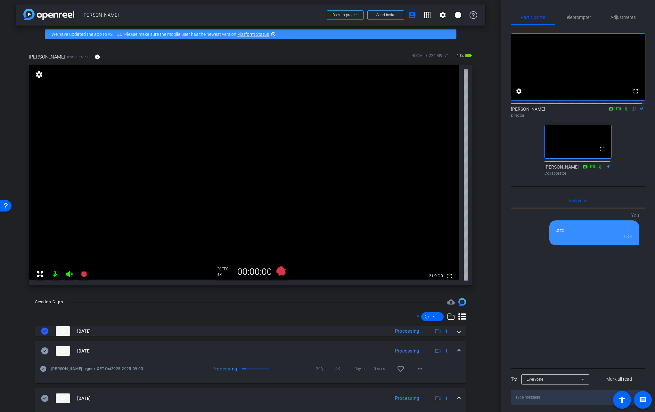
scroll to position [2, 0]
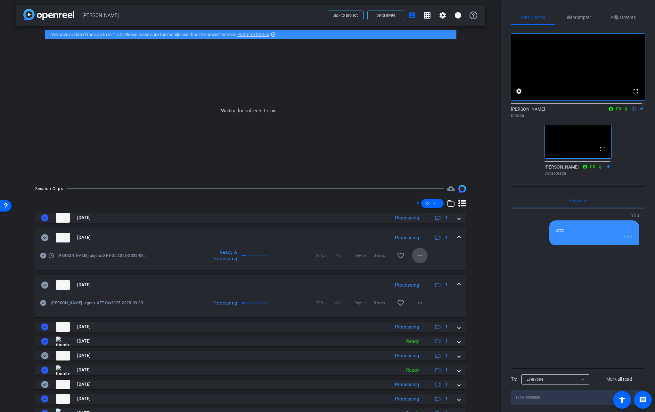
click at [416, 256] on mat-icon "more_horiz" at bounding box center [420, 256] width 8 height 8
click at [422, 266] on span "Download Original" at bounding box center [433, 269] width 38 height 8
click at [47, 240] on icon at bounding box center [44, 237] width 7 height 7
click at [457, 236] on span at bounding box center [458, 237] width 3 height 7
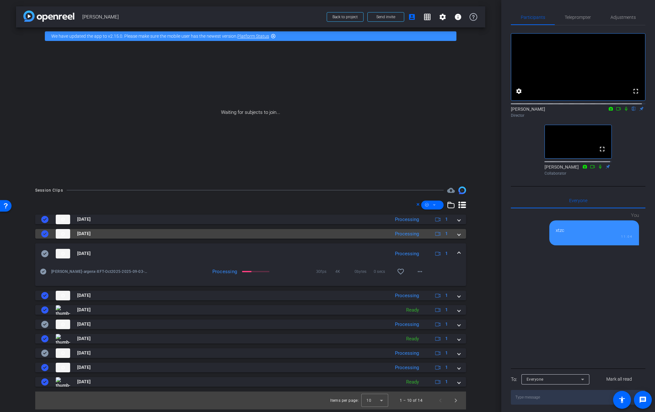
scroll to position [0, 0]
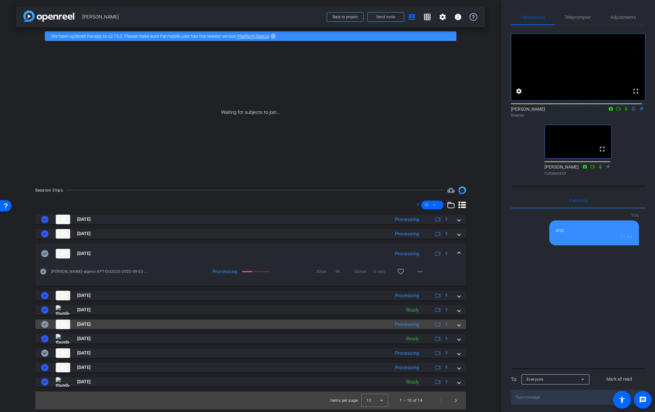
click at [459, 324] on span at bounding box center [458, 324] width 3 height 7
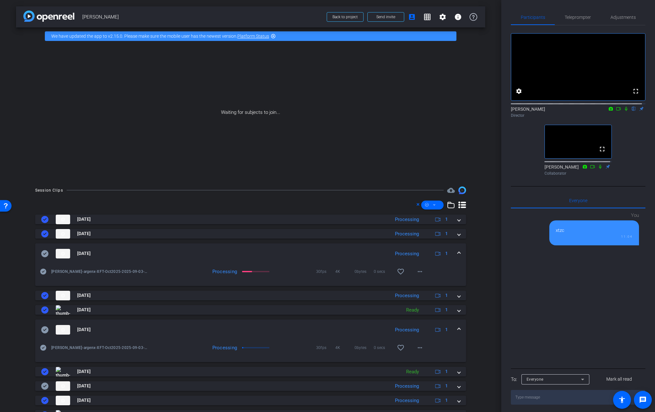
click at [459, 324] on mat-expansion-panel-header "[DATE] Processing 1" at bounding box center [250, 330] width 430 height 20
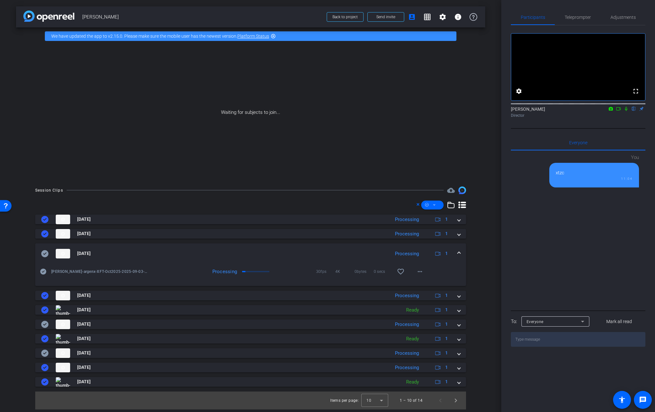
click at [571, 111] on icon at bounding box center [625, 109] width 5 height 4
click at [571, 111] on icon at bounding box center [617, 109] width 5 height 4
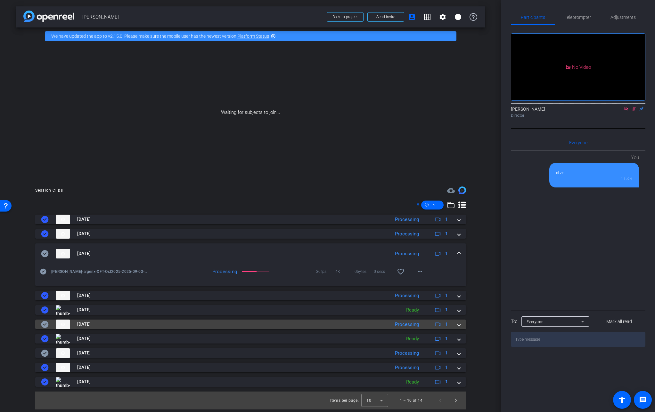
click at [455, 325] on div "[DATE] Processing 1" at bounding box center [249, 325] width 416 height 10
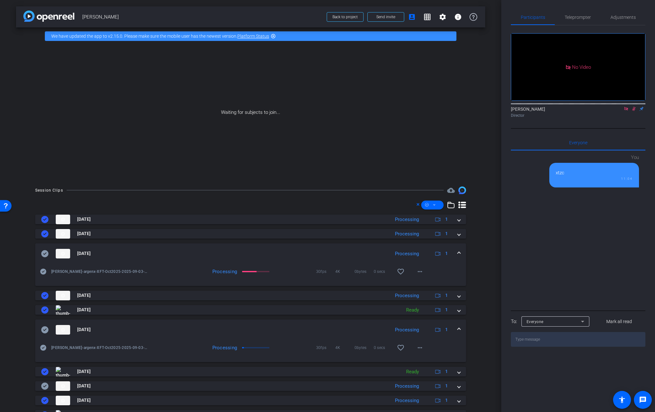
click at [459, 325] on mat-expansion-panel-header "[DATE] Processing 1" at bounding box center [250, 330] width 430 height 20
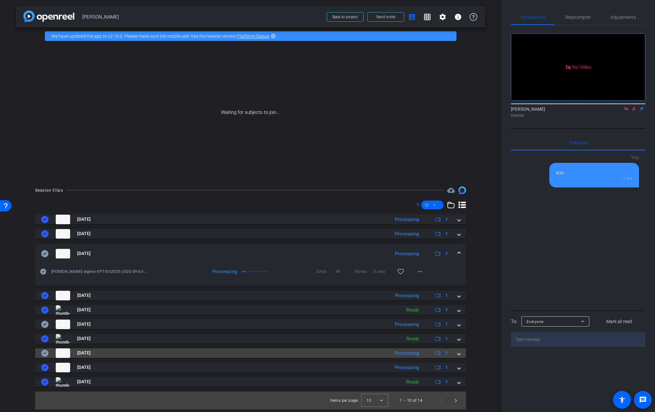
click at [457, 353] on span at bounding box center [458, 353] width 3 height 7
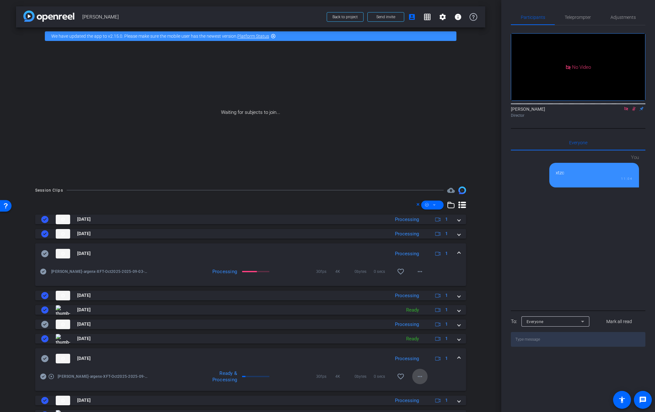
click at [419, 376] on button "more_horiz" at bounding box center [419, 376] width 15 height 15
click at [437, 316] on span "Download Original" at bounding box center [433, 316] width 38 height 8
click at [46, 361] on icon at bounding box center [44, 358] width 7 height 7
click at [457, 358] on span at bounding box center [458, 358] width 3 height 7
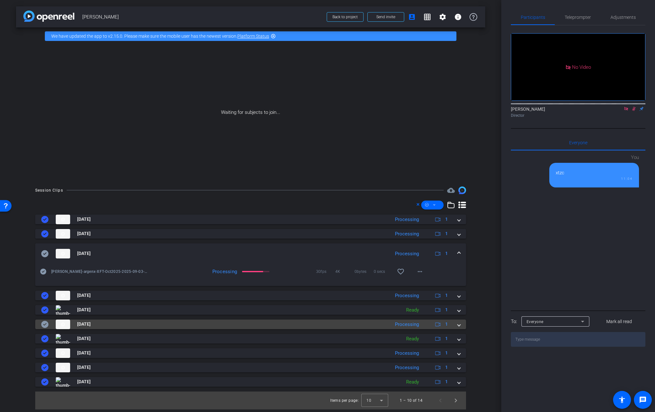
click at [461, 325] on mat-expansion-panel-header "[DATE] Processing 1" at bounding box center [250, 325] width 430 height 10
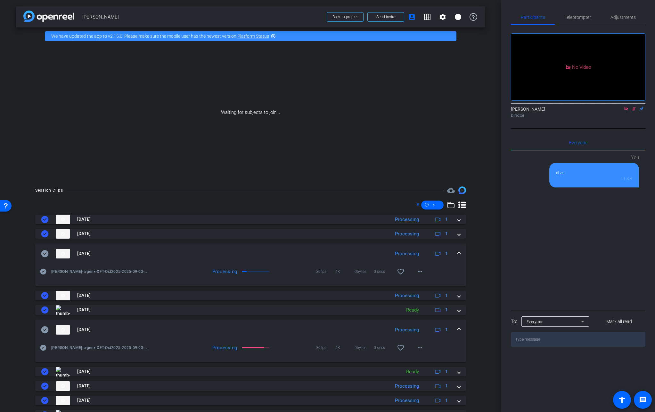
click at [457, 329] on span at bounding box center [458, 329] width 3 height 7
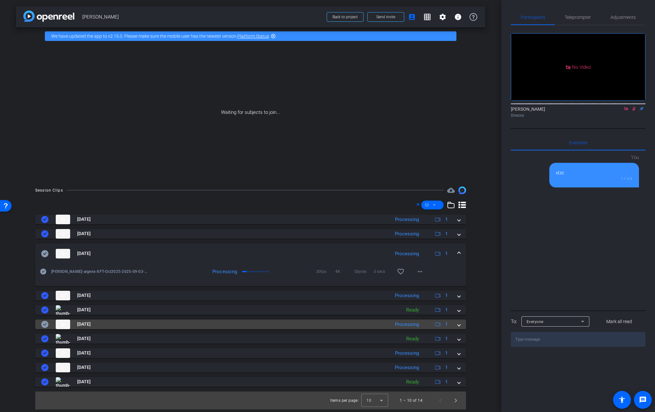
click at [458, 326] on span at bounding box center [458, 324] width 3 height 7
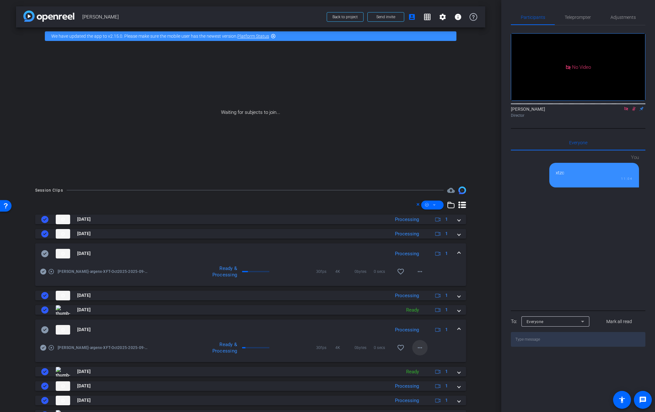
click at [421, 346] on span at bounding box center [419, 347] width 15 height 15
click at [434, 284] on span "Download Original" at bounding box center [433, 287] width 38 height 8
click at [47, 331] on icon at bounding box center [44, 329] width 7 height 7
click at [419, 274] on mat-icon "more_horiz" at bounding box center [420, 272] width 8 height 8
click at [424, 283] on span "Download Original" at bounding box center [433, 285] width 38 height 8
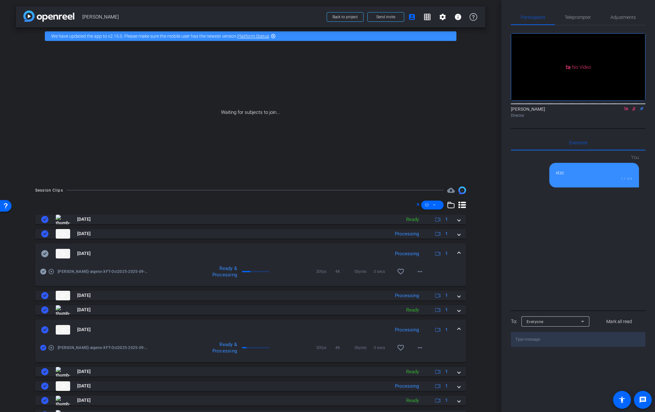
click at [44, 252] on icon at bounding box center [44, 253] width 7 height 7
click at [457, 254] on span at bounding box center [458, 253] width 3 height 7
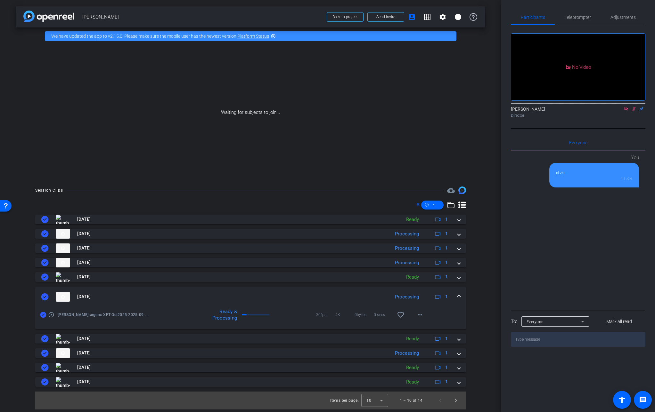
click at [458, 296] on span at bounding box center [458, 296] width 3 height 7
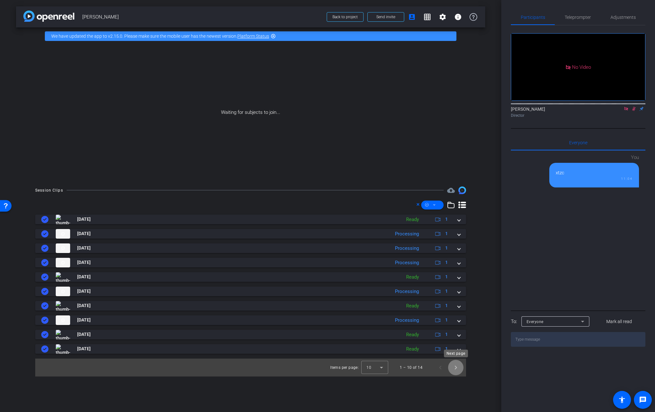
click at [455, 365] on span "Next page" at bounding box center [455, 367] width 15 height 15
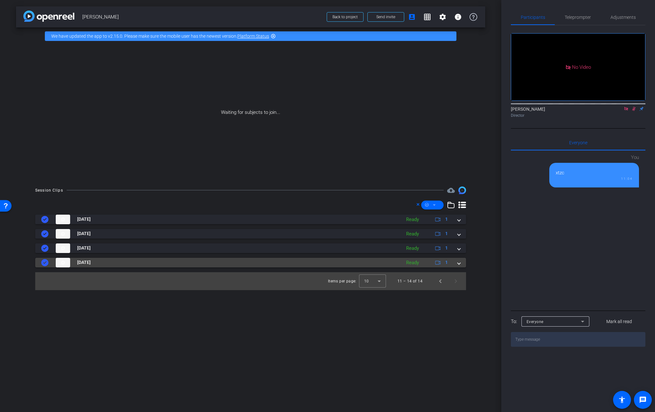
click at [457, 262] on span at bounding box center [458, 262] width 3 height 7
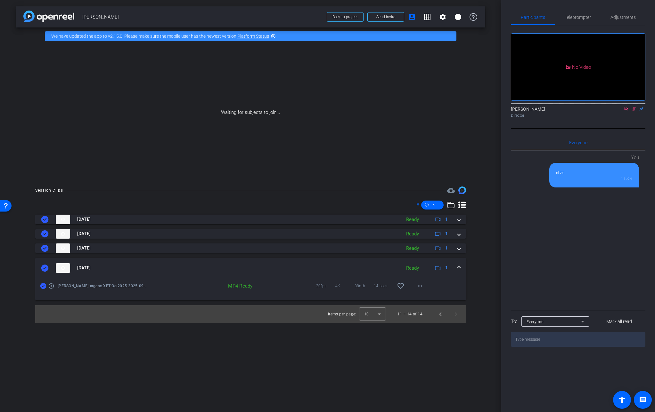
click at [45, 286] on icon at bounding box center [43, 286] width 6 height 6
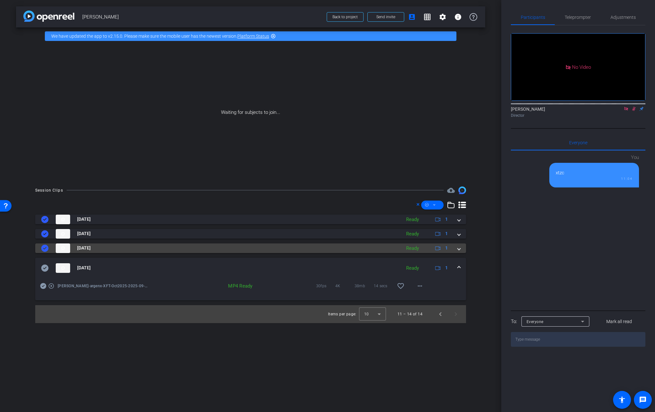
click at [459, 250] on span at bounding box center [458, 248] width 3 height 7
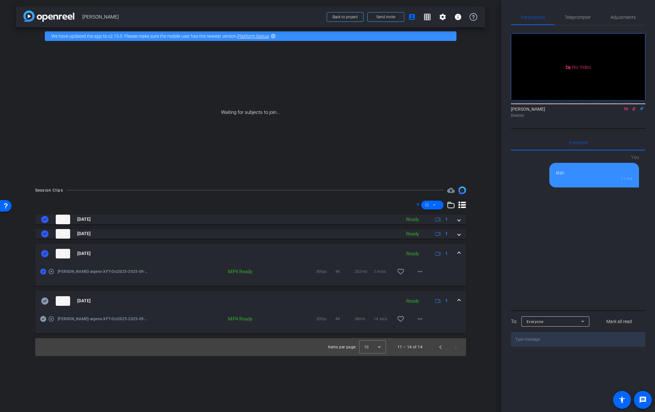
click at [44, 252] on icon at bounding box center [44, 253] width 7 height 7
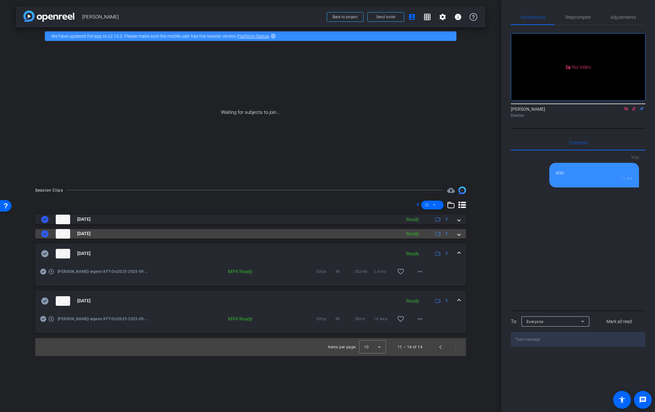
click at [459, 235] on span at bounding box center [458, 233] width 3 height 7
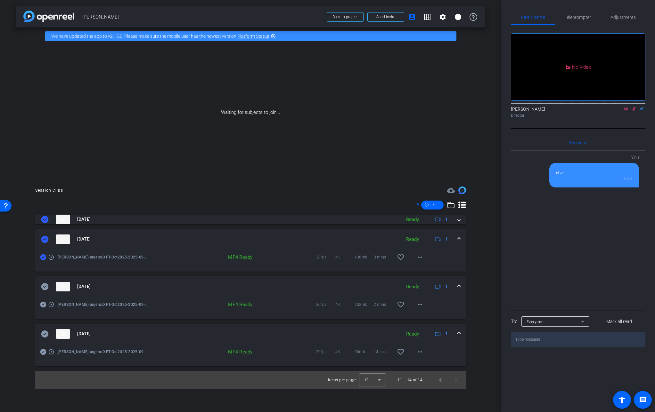
click at [47, 240] on icon at bounding box center [44, 239] width 7 height 7
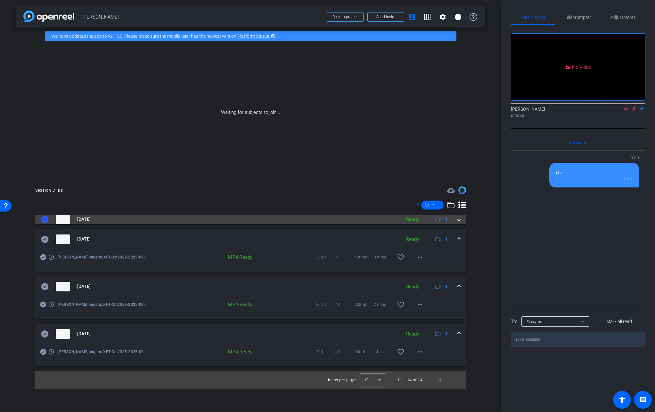
click at [459, 222] on span at bounding box center [458, 219] width 3 height 7
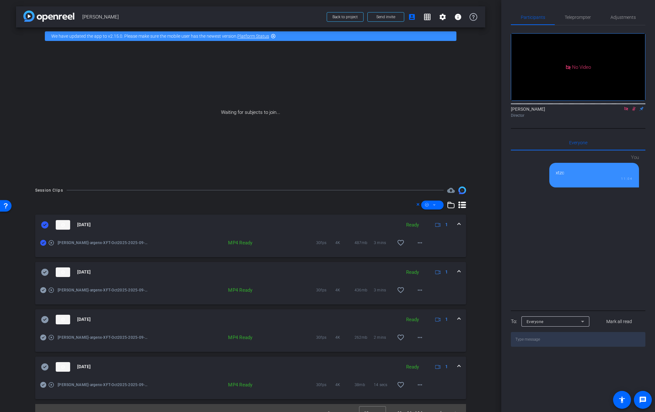
click at [44, 226] on icon at bounding box center [44, 224] width 7 height 7
click at [457, 224] on span at bounding box center [458, 224] width 3 height 7
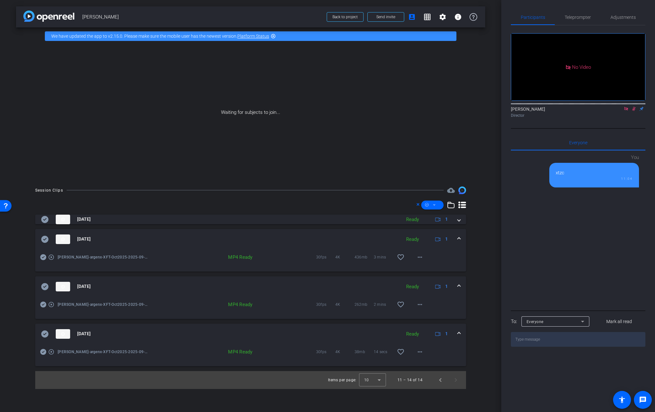
click at [457, 239] on span at bounding box center [458, 239] width 3 height 7
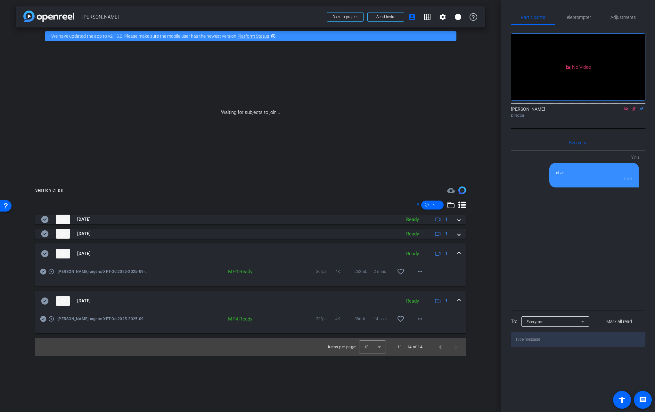
click at [458, 255] on span at bounding box center [458, 253] width 3 height 7
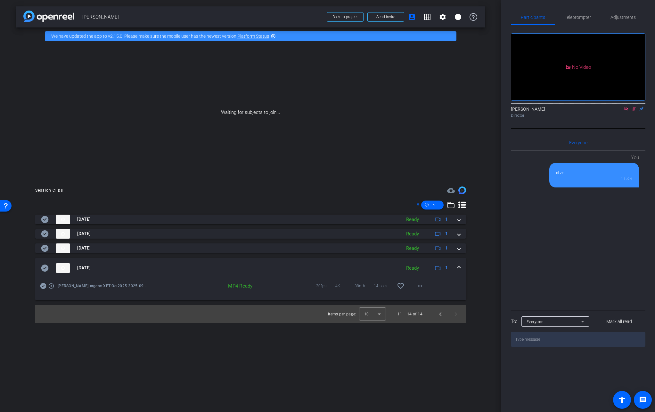
click at [460, 269] on mat-expansion-panel-header "[DATE] Ready 1" at bounding box center [250, 268] width 430 height 20
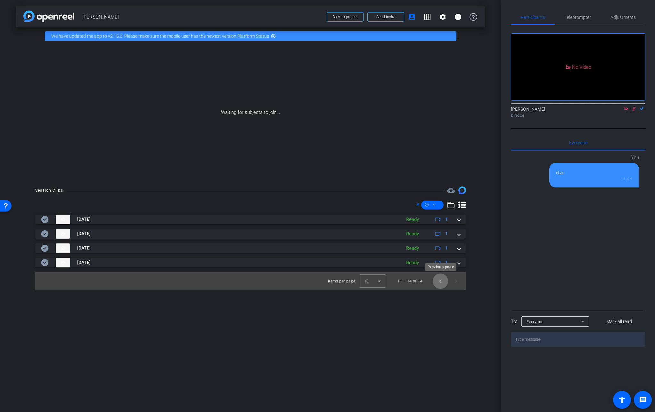
click at [438, 284] on span "Previous page" at bounding box center [439, 281] width 15 height 15
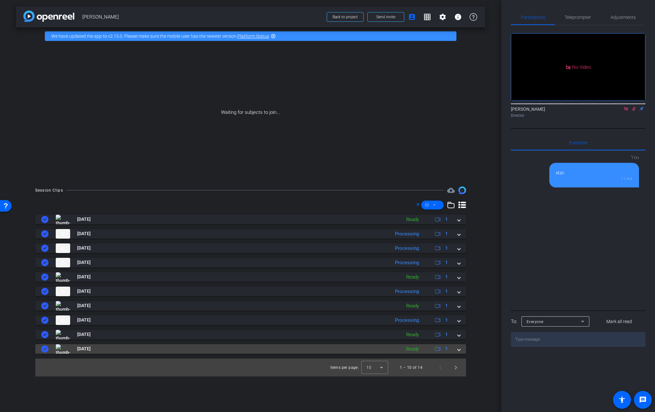
click at [458, 351] on span at bounding box center [458, 349] width 3 height 7
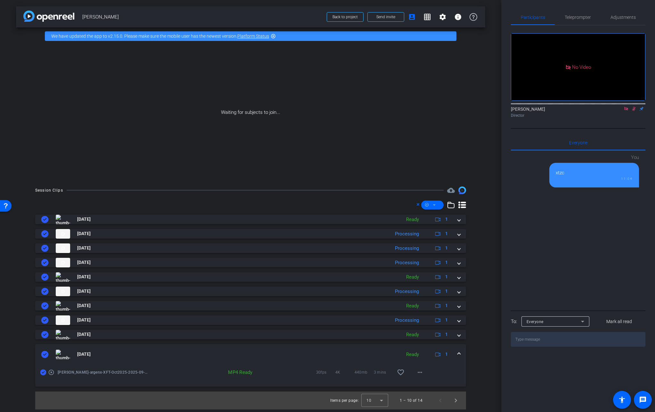
click at [46, 356] on icon at bounding box center [44, 354] width 7 height 7
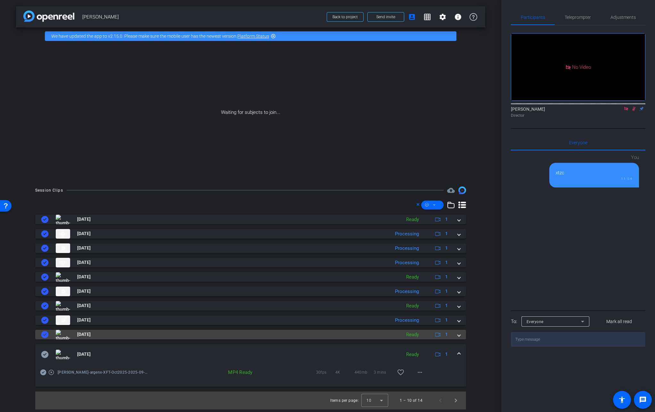
click at [458, 335] on span at bounding box center [458, 334] width 3 height 7
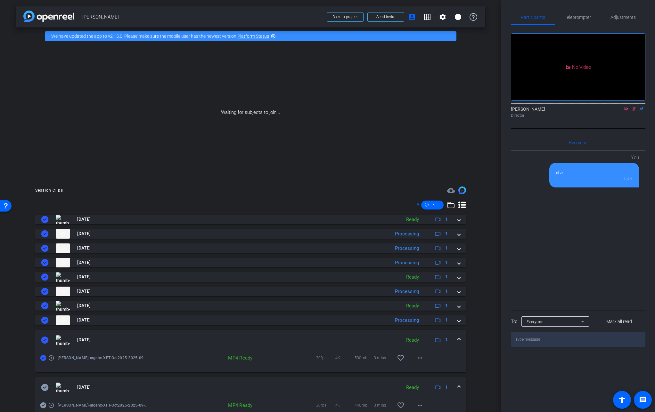
click at [45, 342] on icon at bounding box center [44, 340] width 7 height 7
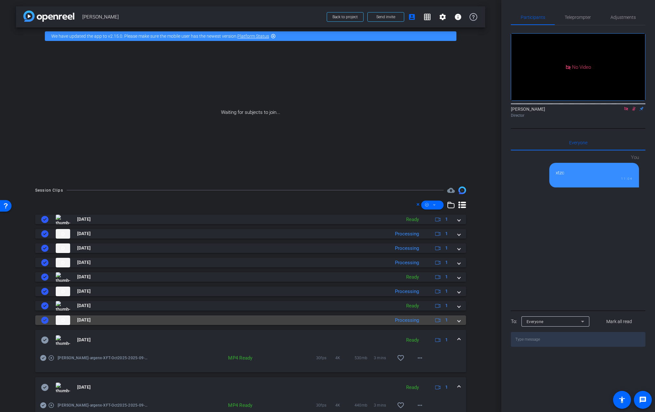
click at [457, 319] on span at bounding box center [458, 320] width 3 height 7
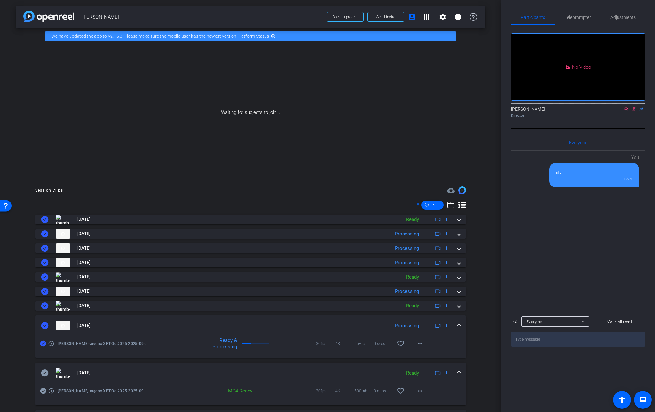
click at [45, 327] on icon at bounding box center [44, 325] width 7 height 7
click at [457, 306] on span at bounding box center [458, 305] width 3 height 7
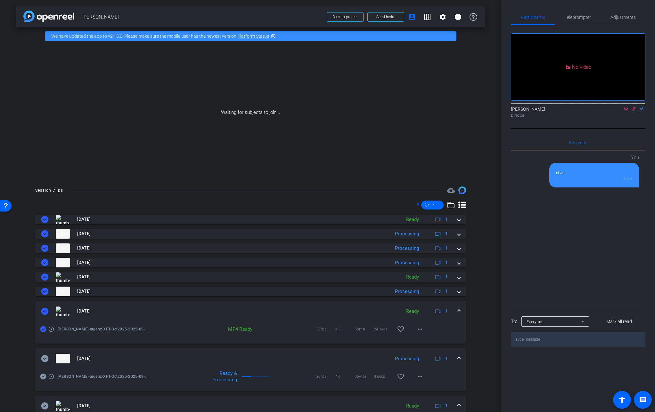
click at [44, 309] on icon at bounding box center [44, 311] width 7 height 7
click at [457, 292] on span at bounding box center [458, 291] width 3 height 7
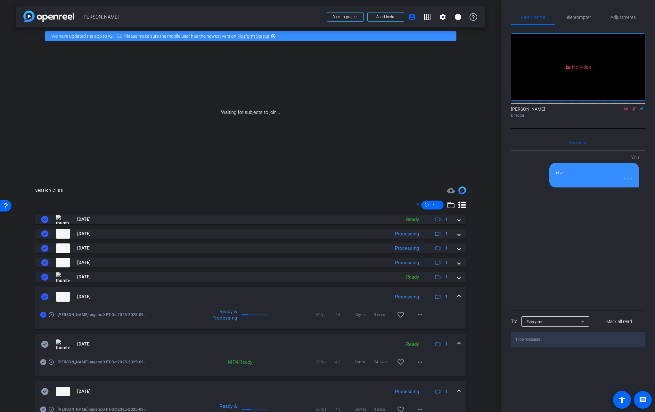
click at [43, 316] on icon at bounding box center [43, 315] width 6 height 6
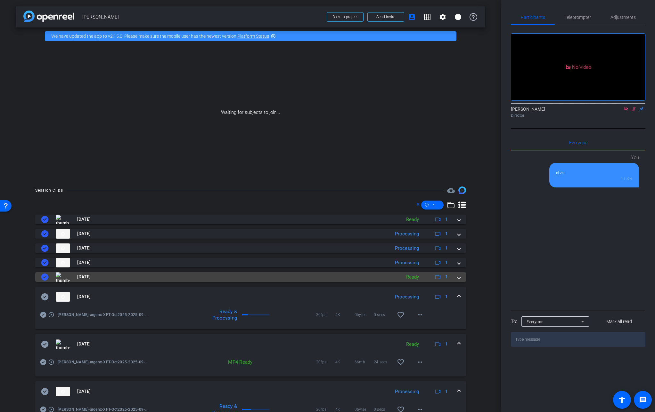
click at [457, 277] on span at bounding box center [458, 277] width 3 height 7
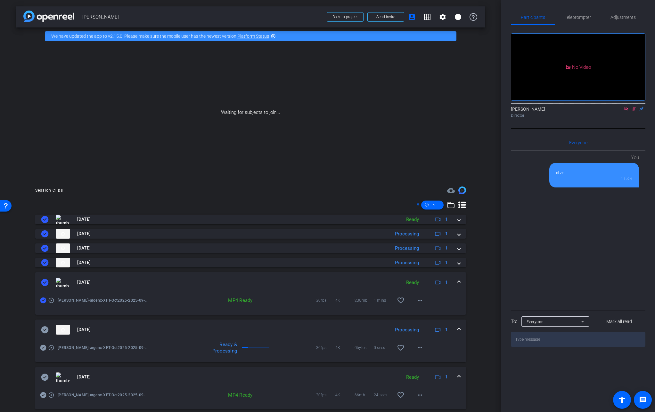
click at [45, 283] on icon at bounding box center [44, 282] width 7 height 7
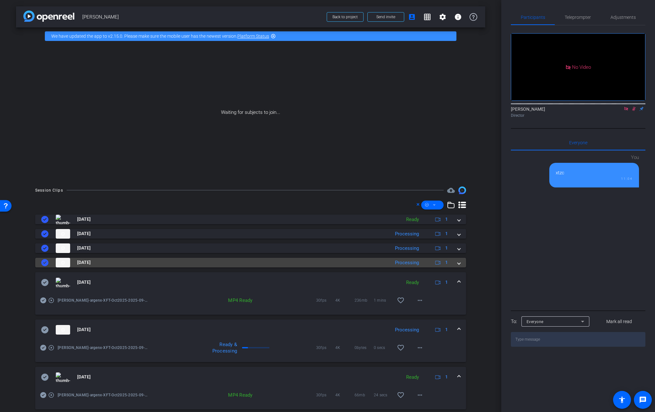
click at [457, 262] on mat-expansion-panel-header "[DATE] Processing 1" at bounding box center [250, 263] width 430 height 10
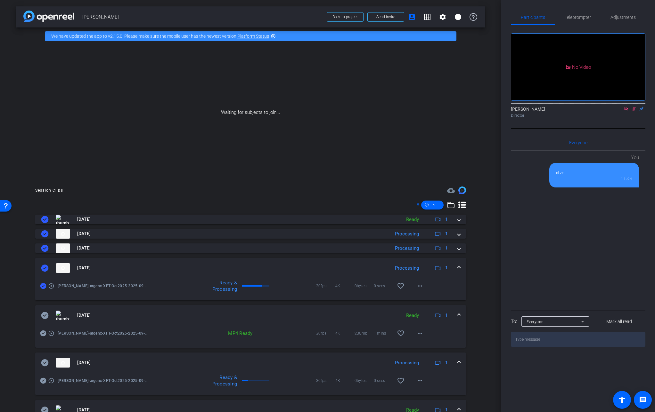
click at [46, 271] on icon at bounding box center [44, 268] width 7 height 7
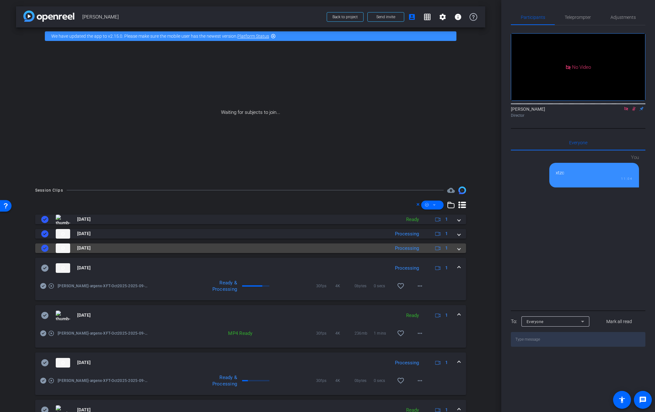
click at [453, 248] on div "[DATE] Processing 1" at bounding box center [249, 249] width 416 height 10
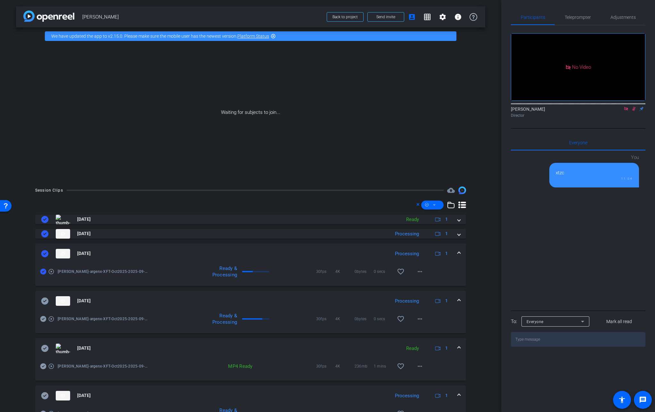
click at [44, 253] on icon at bounding box center [44, 253] width 7 height 7
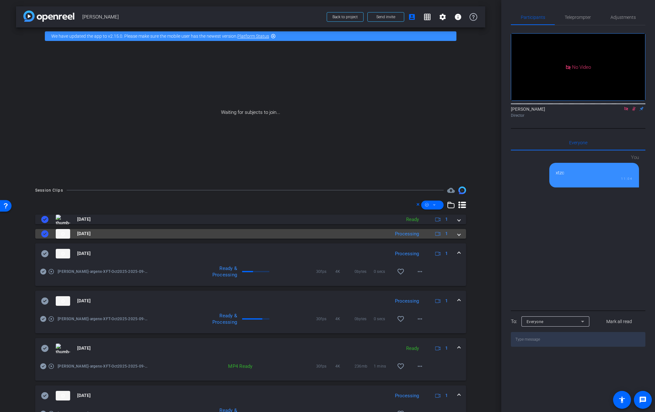
click at [459, 235] on mat-expansion-panel-header "[DATE] Processing 1" at bounding box center [250, 234] width 430 height 10
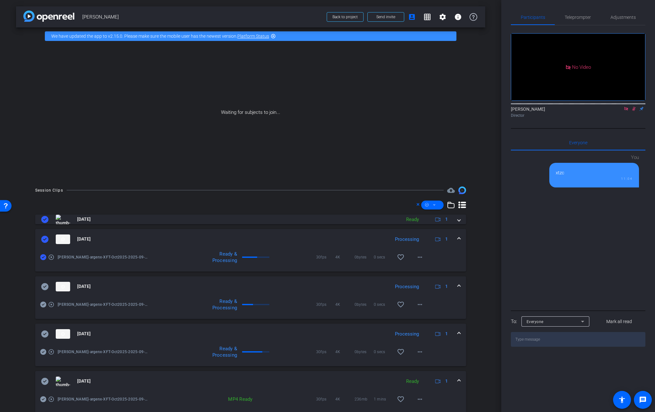
drag, startPoint x: 44, startPoint y: 242, endPoint x: 52, endPoint y: 240, distance: 8.8
click at [44, 242] on icon at bounding box center [44, 239] width 7 height 7
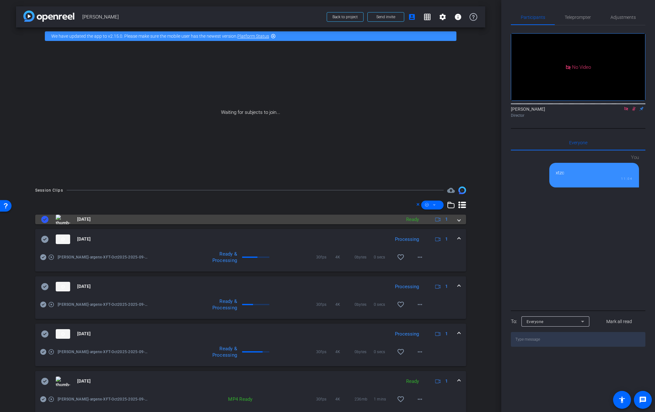
click at [453, 222] on div "[DATE] Ready 1" at bounding box center [249, 220] width 416 height 10
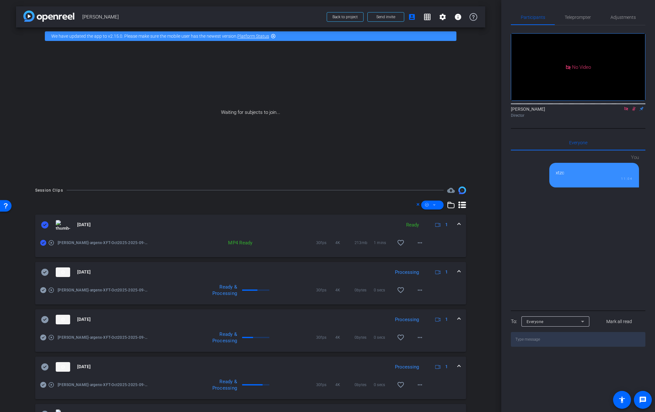
click at [46, 223] on icon at bounding box center [44, 224] width 7 height 7
click at [416, 204] on span at bounding box center [418, 205] width 5 height 9
click at [416, 205] on icon at bounding box center [417, 204] width 3 height 3
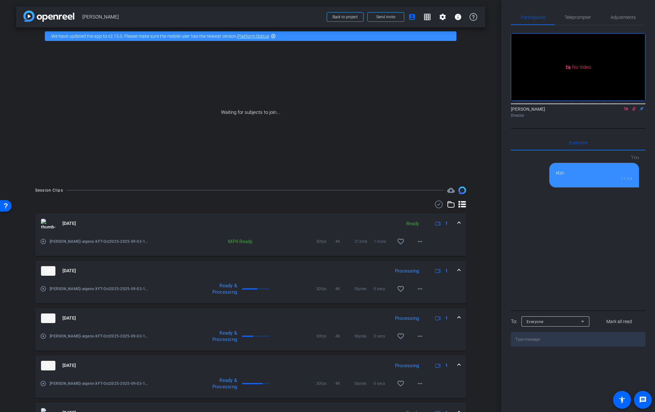
click at [447, 207] on icon at bounding box center [451, 205] width 8 height 8
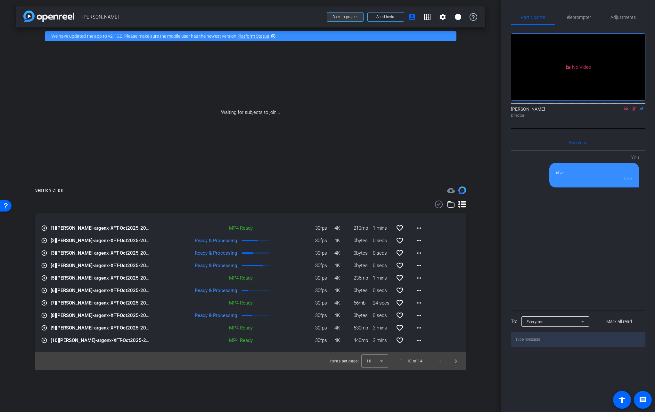
click at [342, 17] on span "Back to project" at bounding box center [344, 17] width 25 height 4
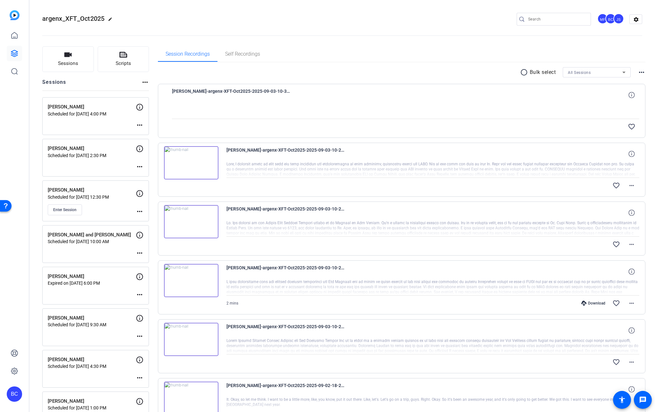
scroll to position [627, 0]
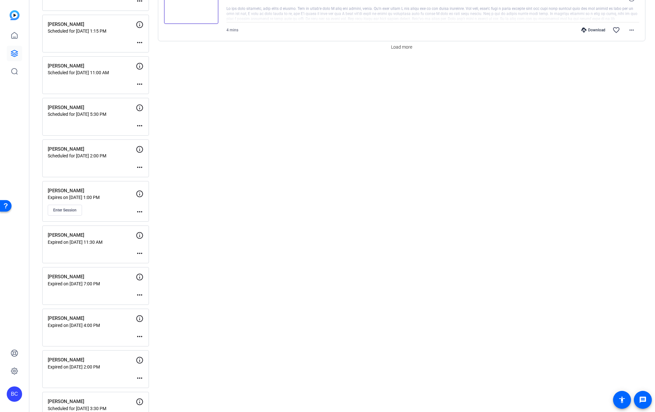
click at [14, 396] on div "BC" at bounding box center [14, 394] width 15 height 15
click at [83, 386] on mat-icon "logout" at bounding box center [85, 385] width 8 height 8
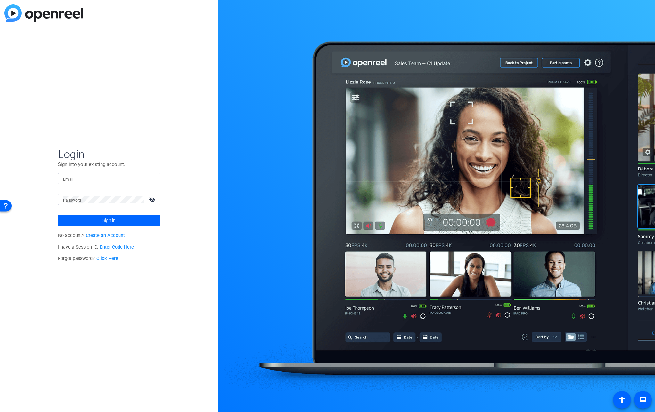
type input "bcurp@broadstreet.com"
